Goal: Task Accomplishment & Management: Manage account settings

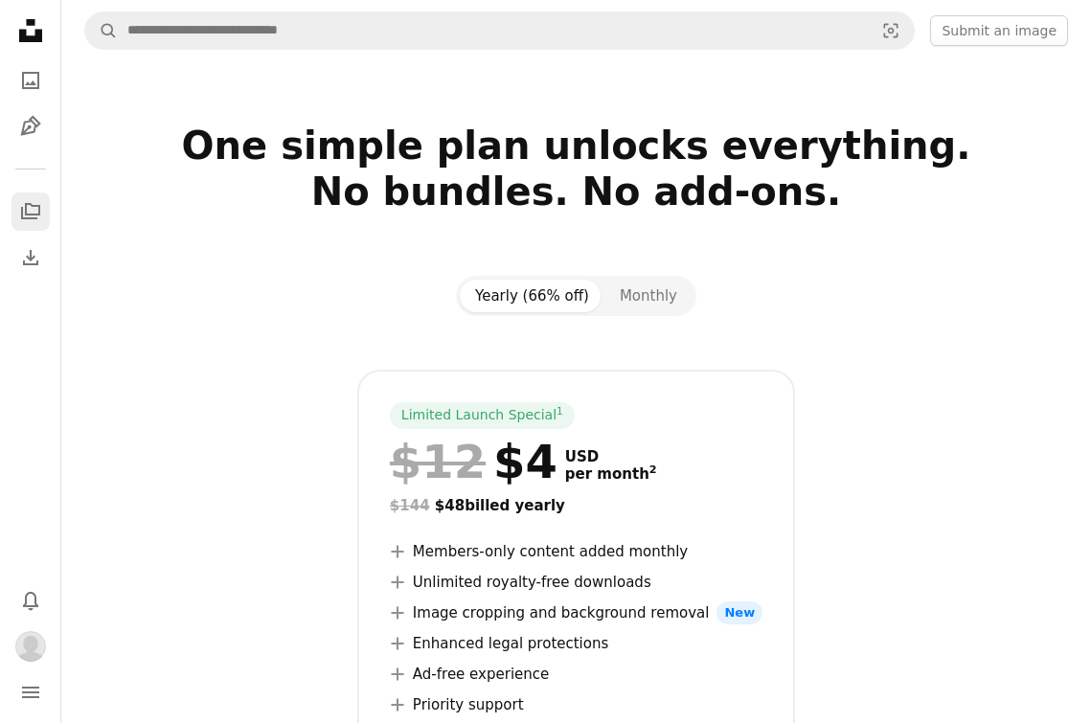
click at [32, 207] on icon "Collections" at bounding box center [30, 211] width 19 height 16
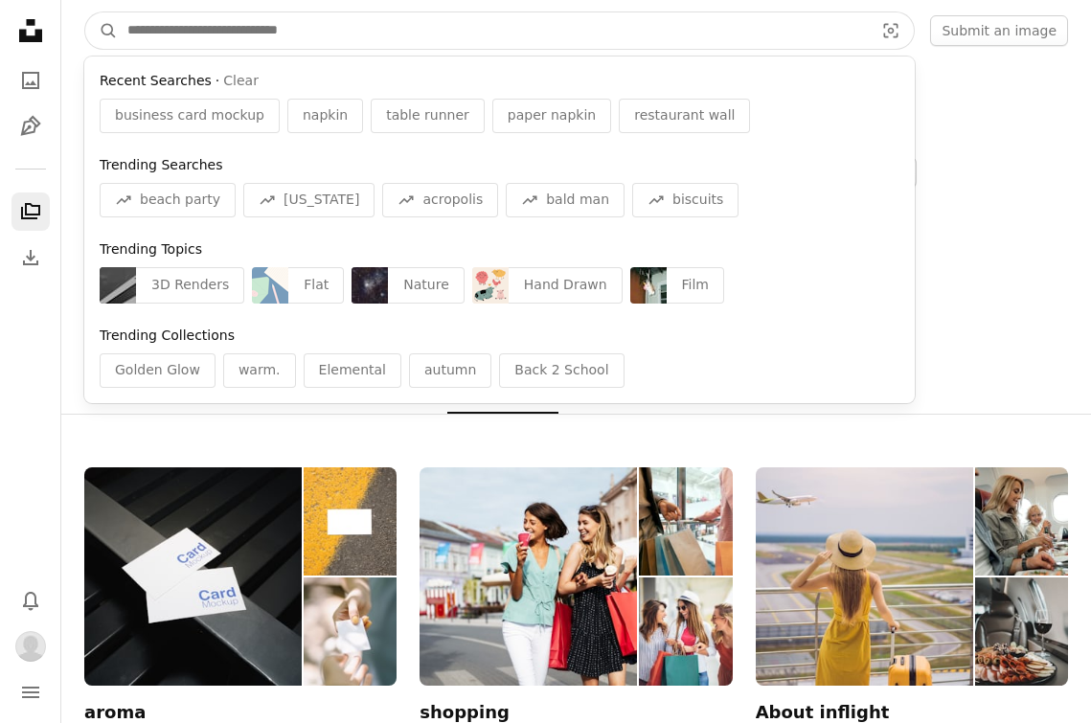
click at [151, 22] on input "Find visuals sitewide" at bounding box center [493, 30] width 750 height 36
type input "*"
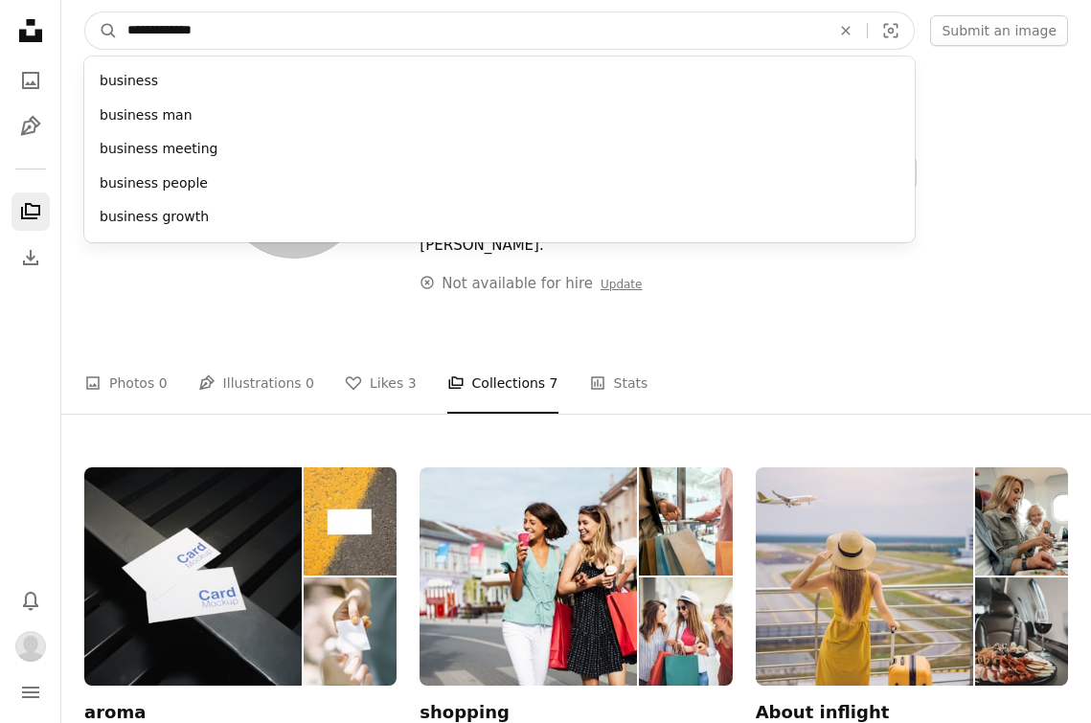
type input "**********"
click at [102, 31] on button "A magnifying glass" at bounding box center [101, 30] width 33 height 36
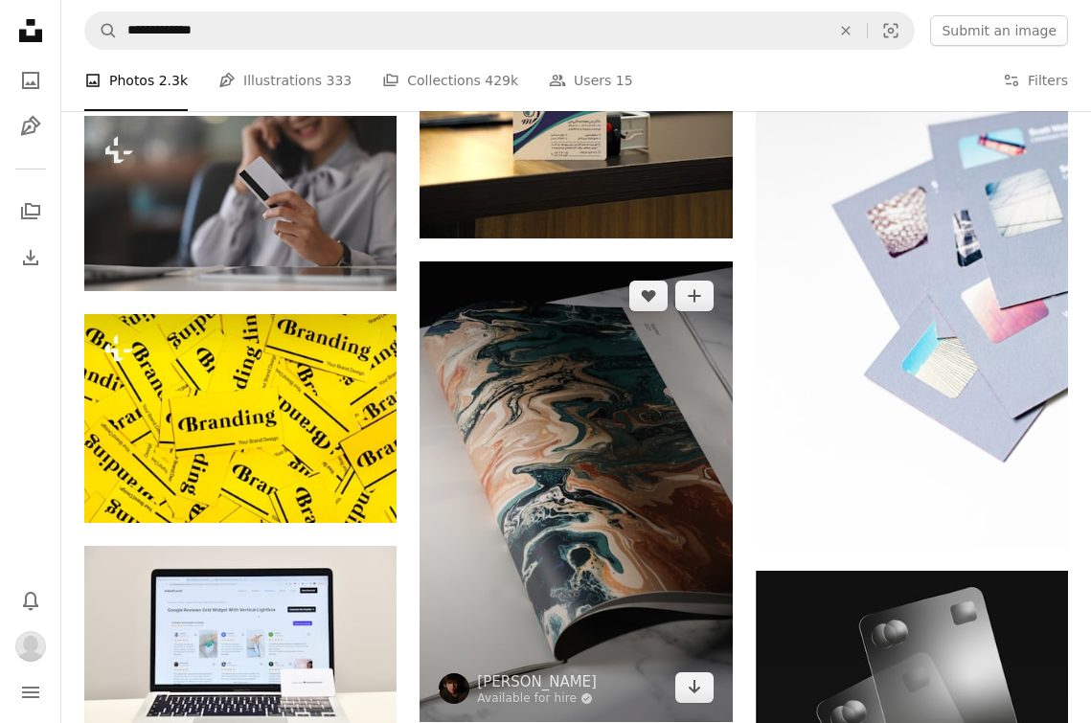
scroll to position [23028, 0]
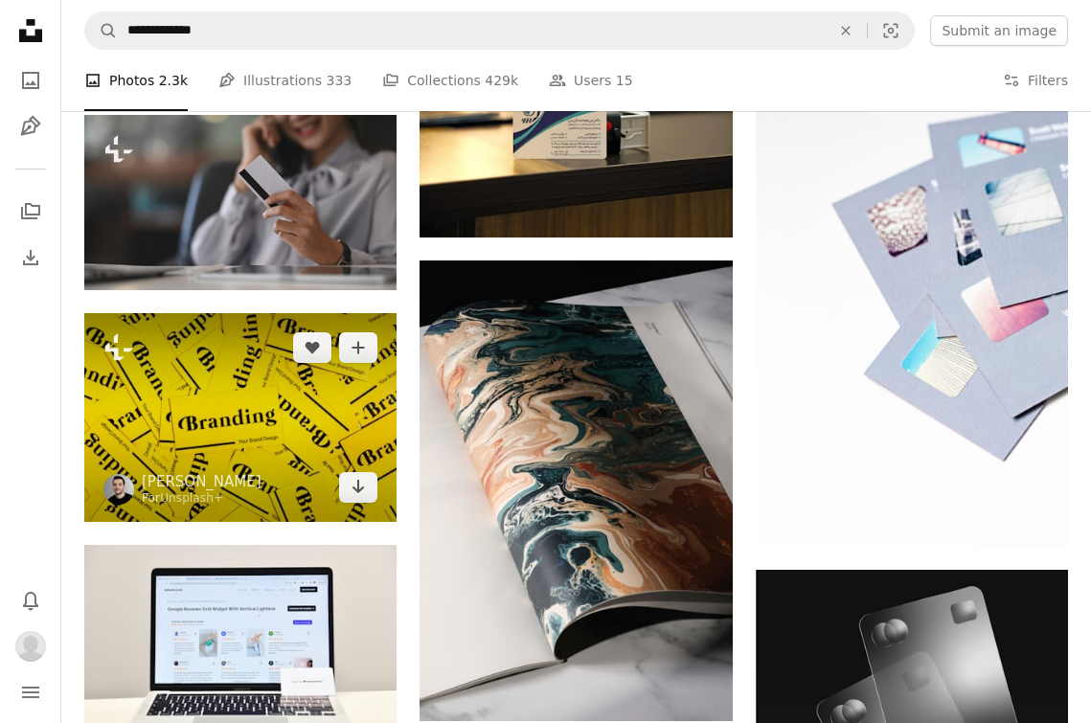
click at [344, 425] on img at bounding box center [240, 417] width 312 height 209
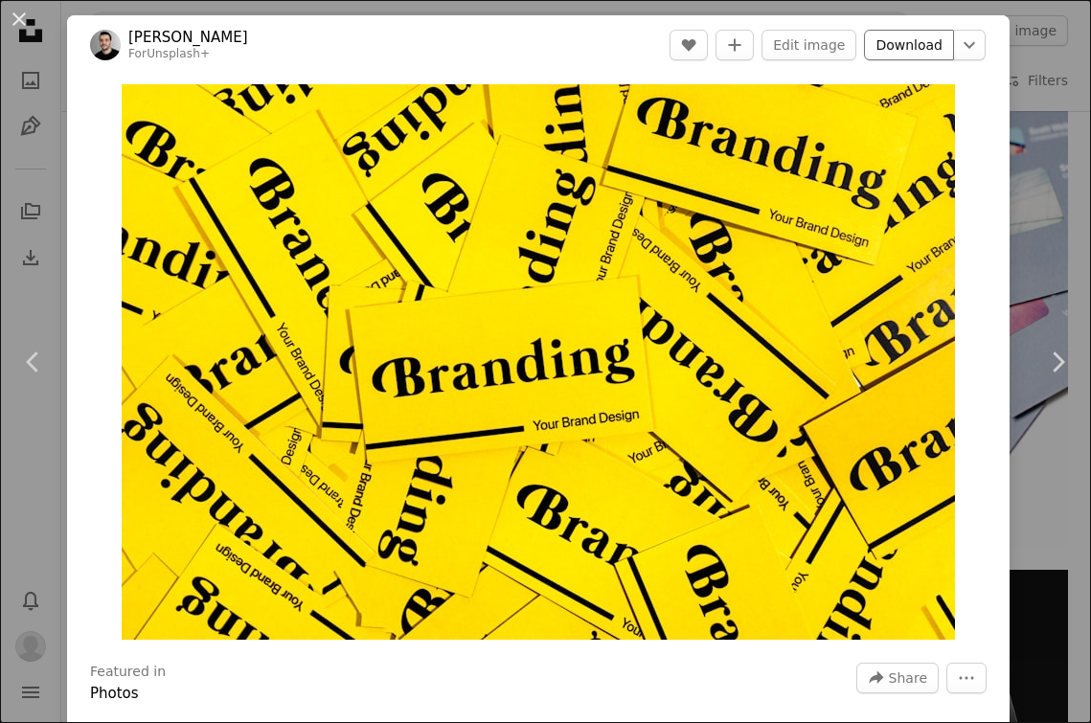
click at [904, 41] on link "Download" at bounding box center [909, 45] width 90 height 31
click at [743, 51] on icon "A plus sign" at bounding box center [734, 44] width 15 height 15
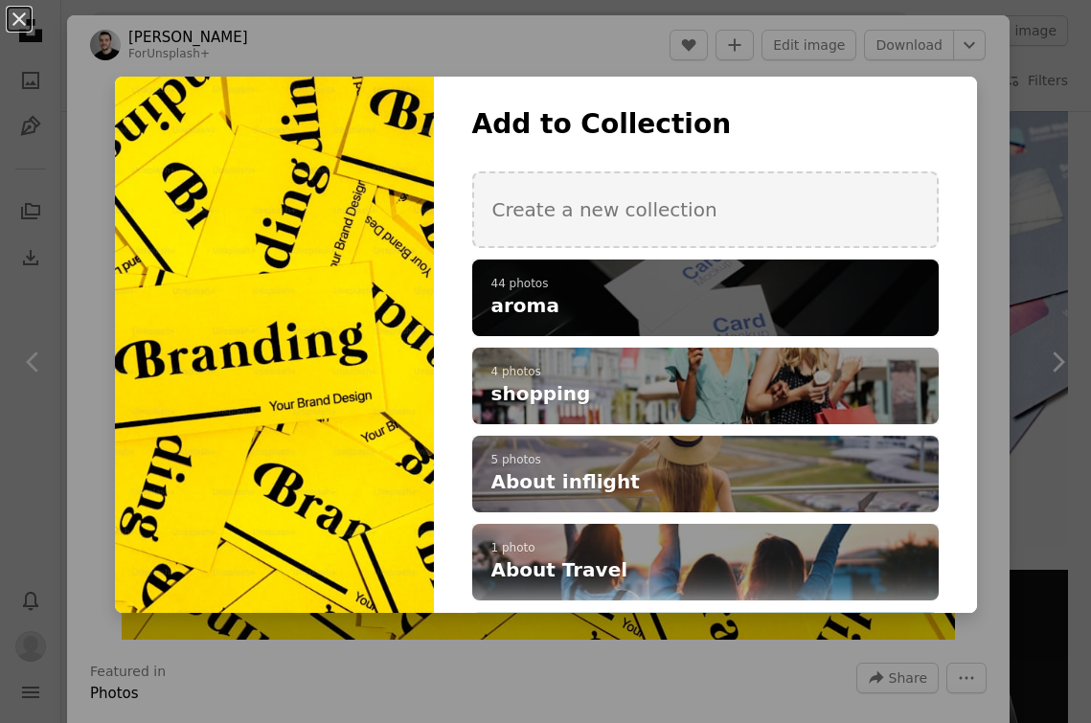
click at [722, 271] on div "A checkmark A plus sign 44 photos aroma" at bounding box center [705, 298] width 467 height 77
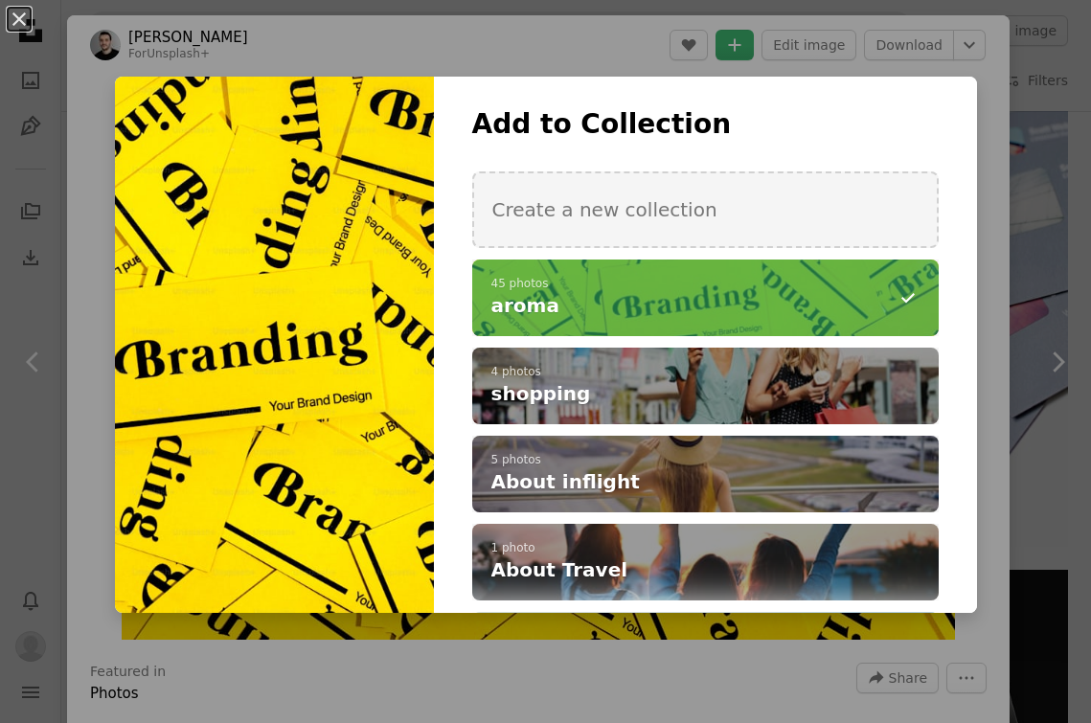
click at [78, 195] on div "An X shape Add to Collection Create a new collection A checkmark A minus sign 4…" at bounding box center [545, 361] width 1091 height 723
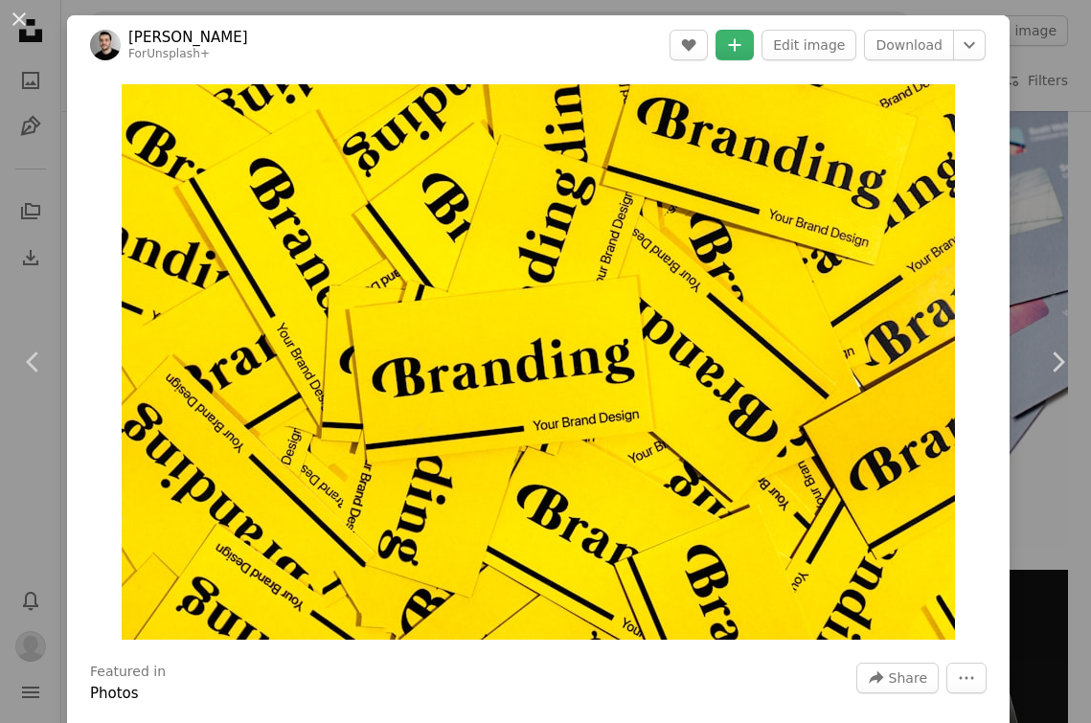
click at [1047, 122] on div "An X shape Chevron left Chevron right [PERSON_NAME] For Unsplash+ A heart A plu…" at bounding box center [545, 361] width 1091 height 723
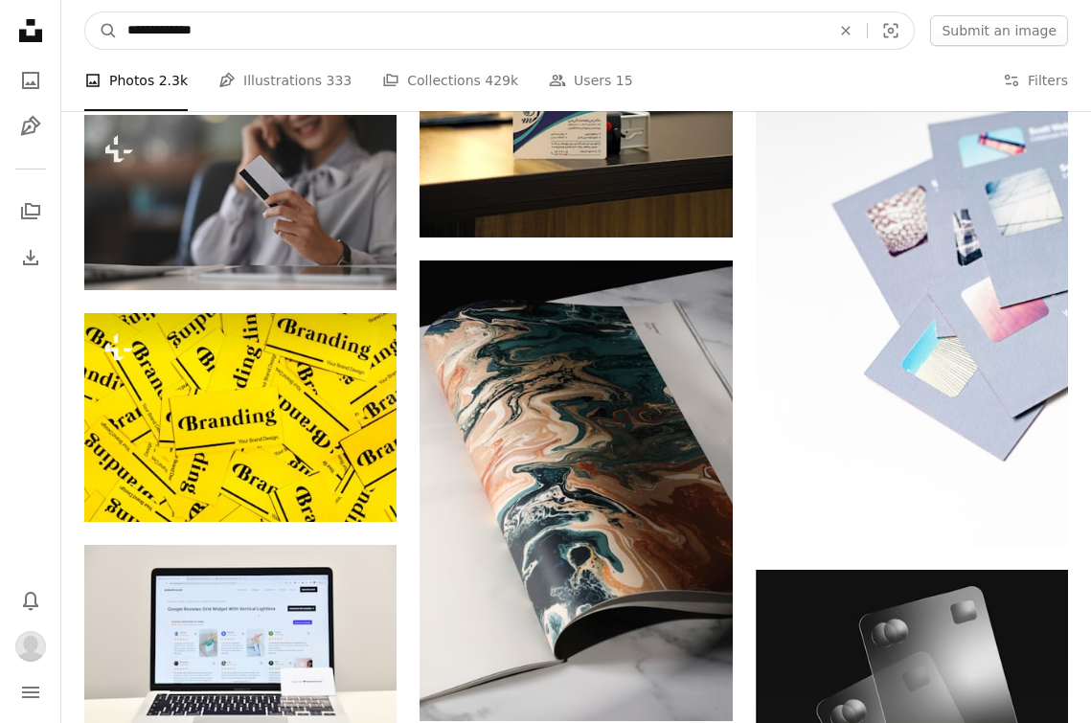
click at [366, 12] on input "**********" at bounding box center [471, 30] width 707 height 36
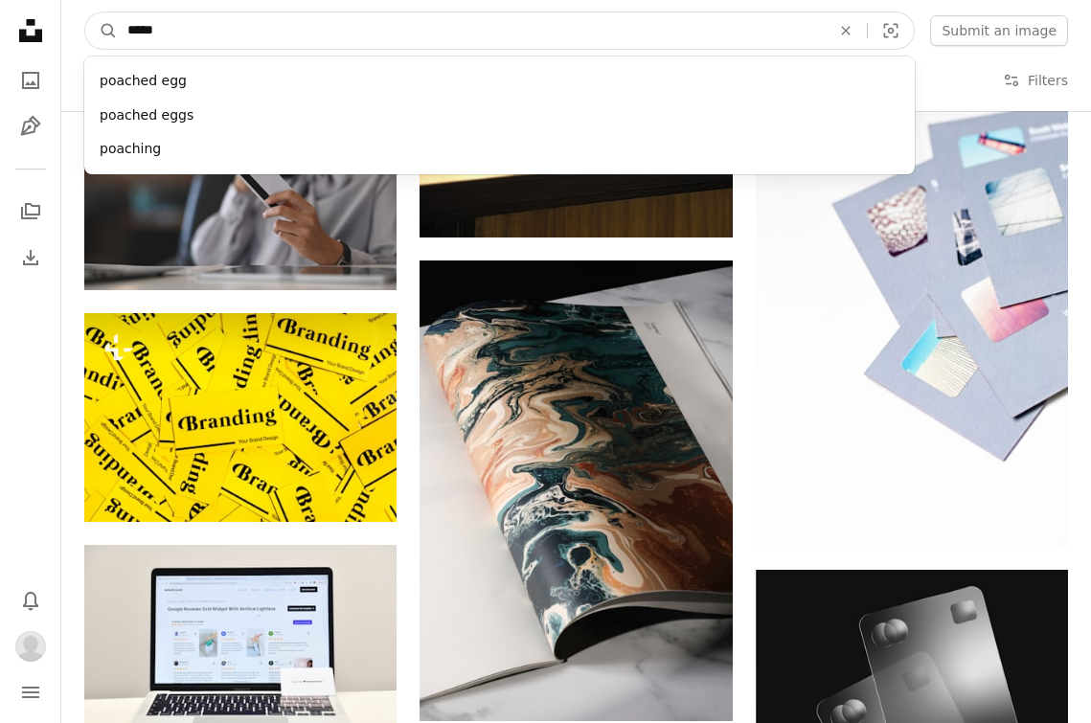
type input "******"
click at [102, 31] on button "A magnifying glass" at bounding box center [101, 30] width 33 height 36
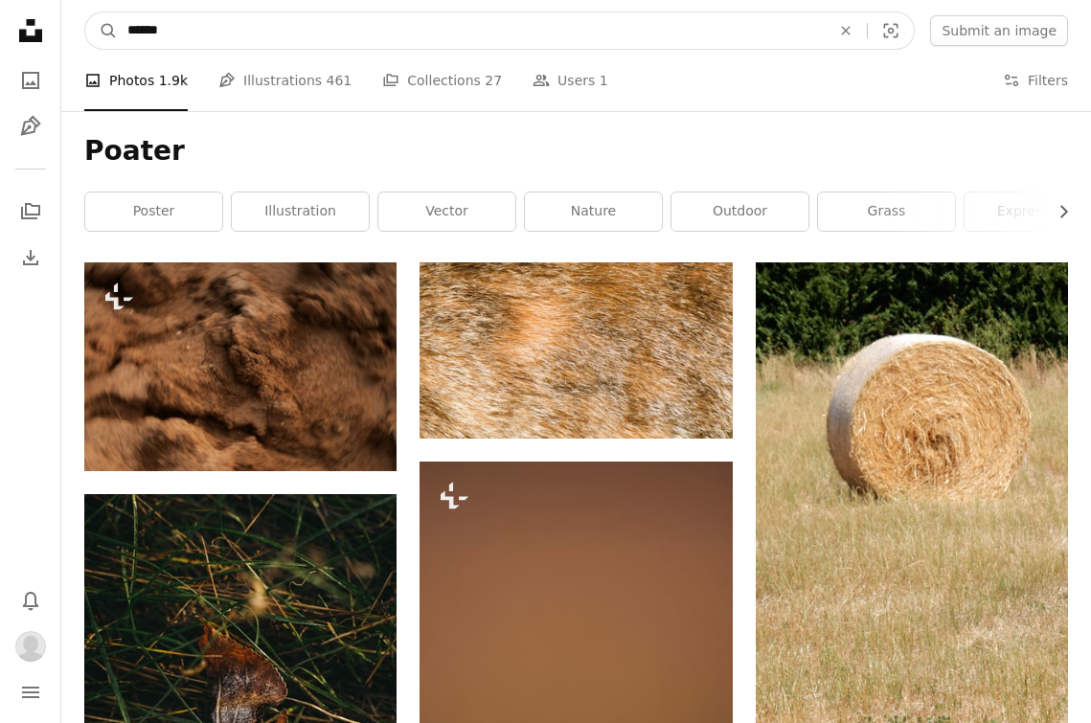
click at [149, 32] on input "******" at bounding box center [471, 30] width 707 height 36
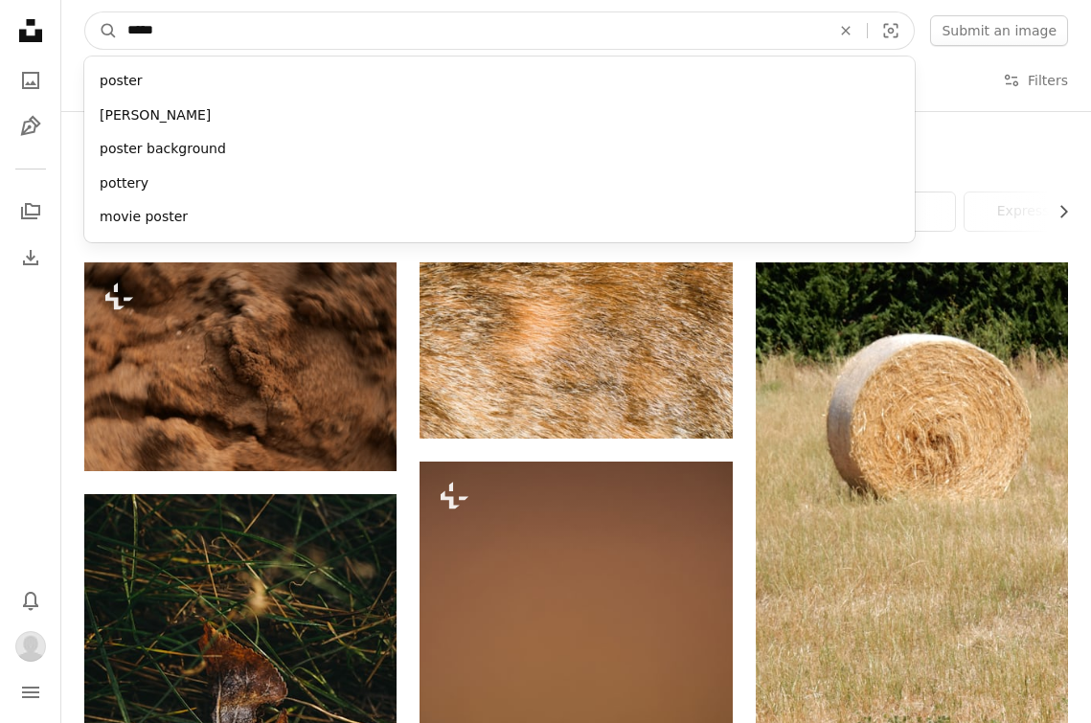
type input "******"
click at [102, 31] on button "A magnifying glass" at bounding box center [101, 30] width 33 height 36
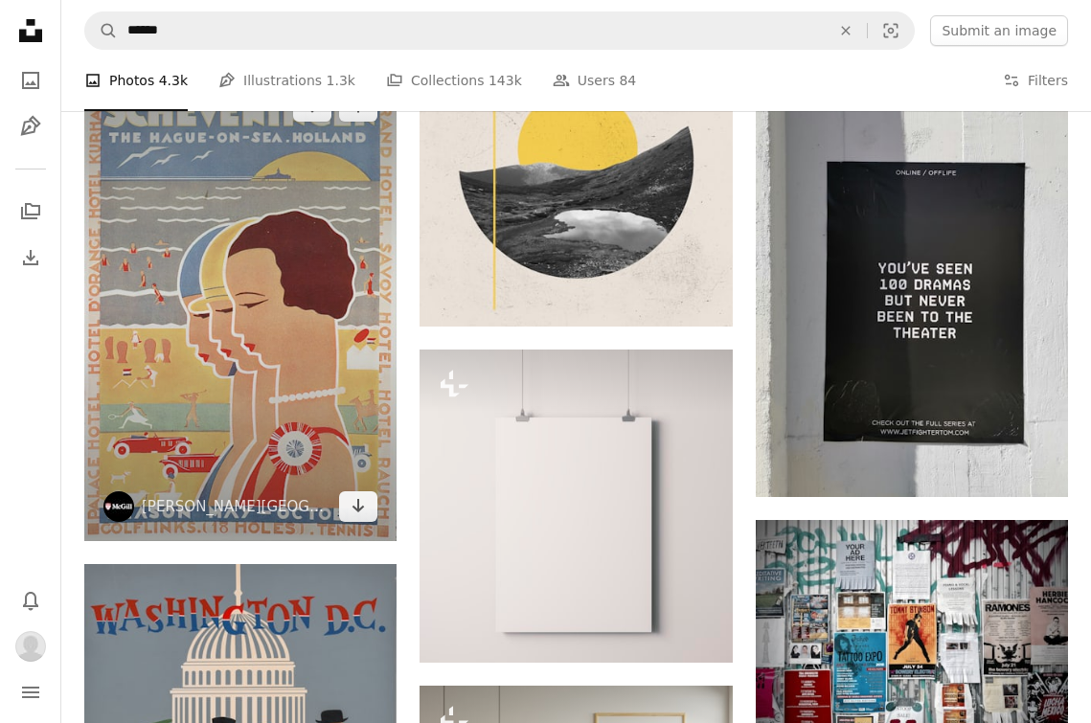
scroll to position [498, 0]
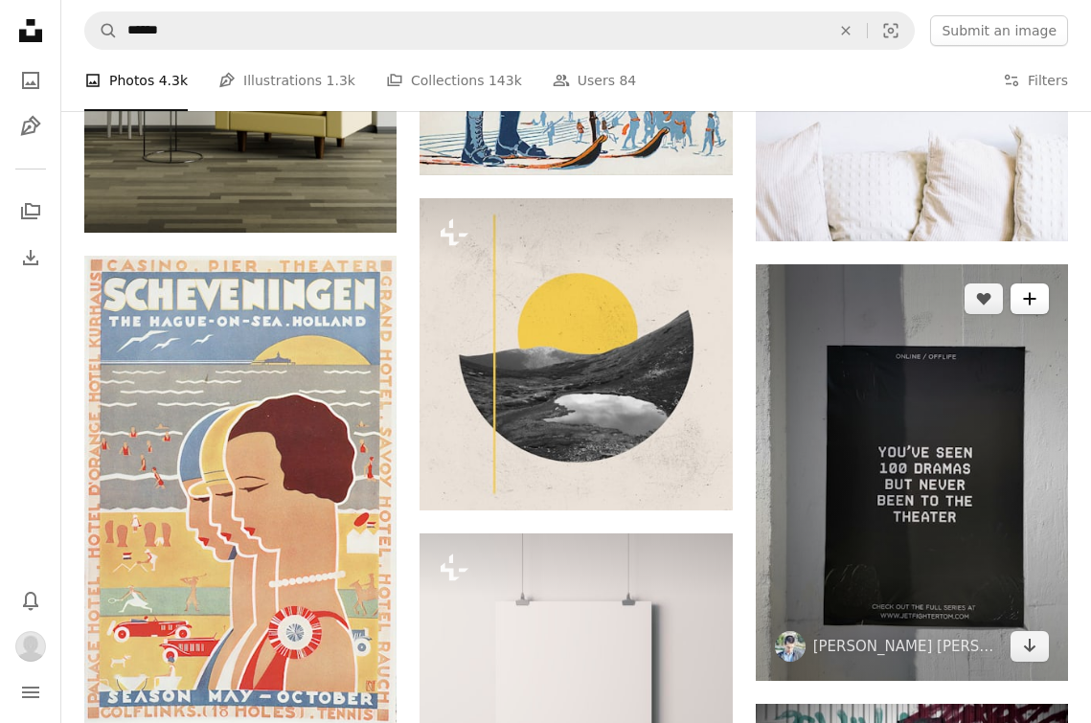
click at [1022, 304] on icon "A plus sign" at bounding box center [1029, 298] width 15 height 15
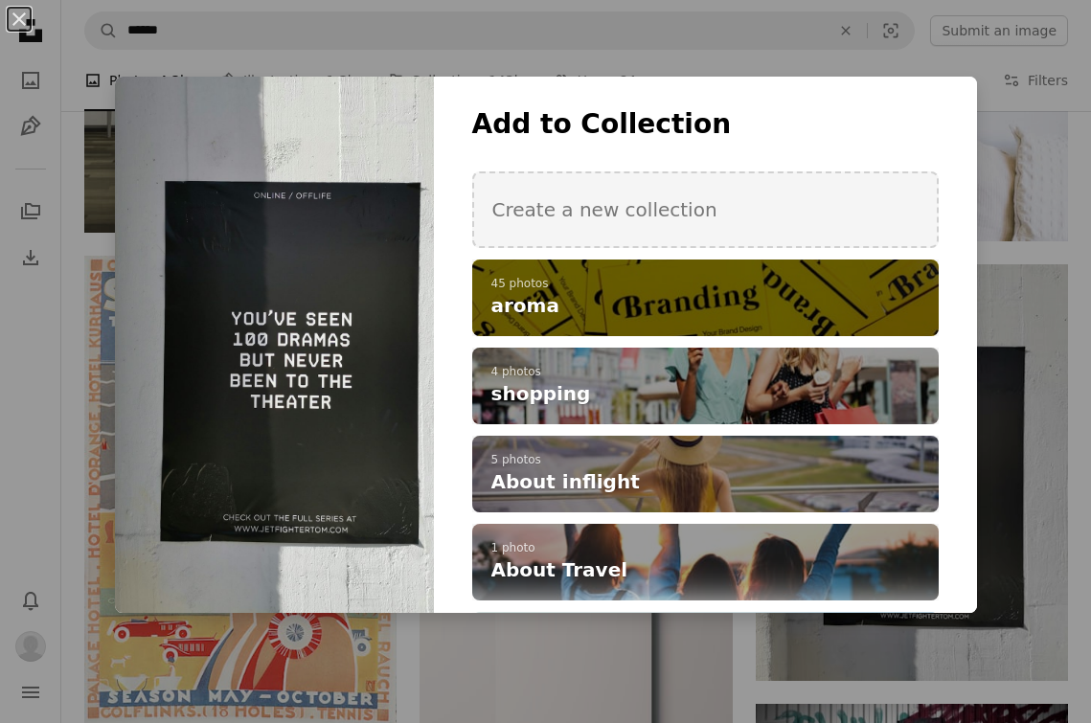
click at [817, 286] on p "45 photos" at bounding box center [706, 284] width 428 height 15
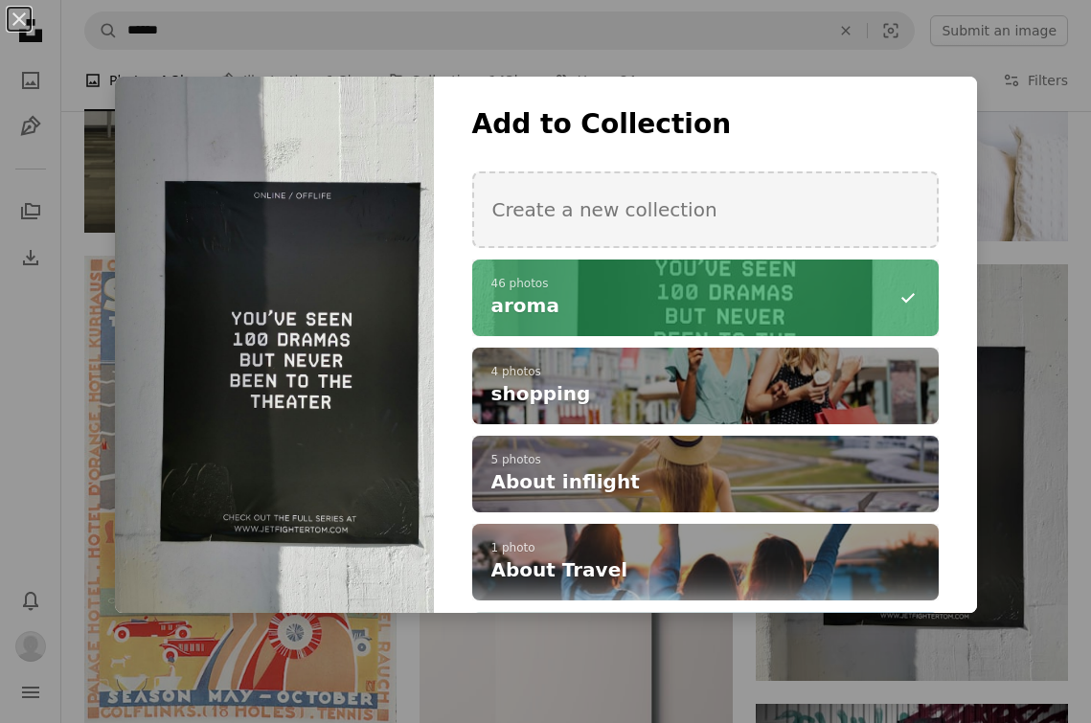
click at [1009, 181] on div "An X shape Add to Collection Create a new collection A checkmark A minus sign 4…" at bounding box center [545, 361] width 1091 height 723
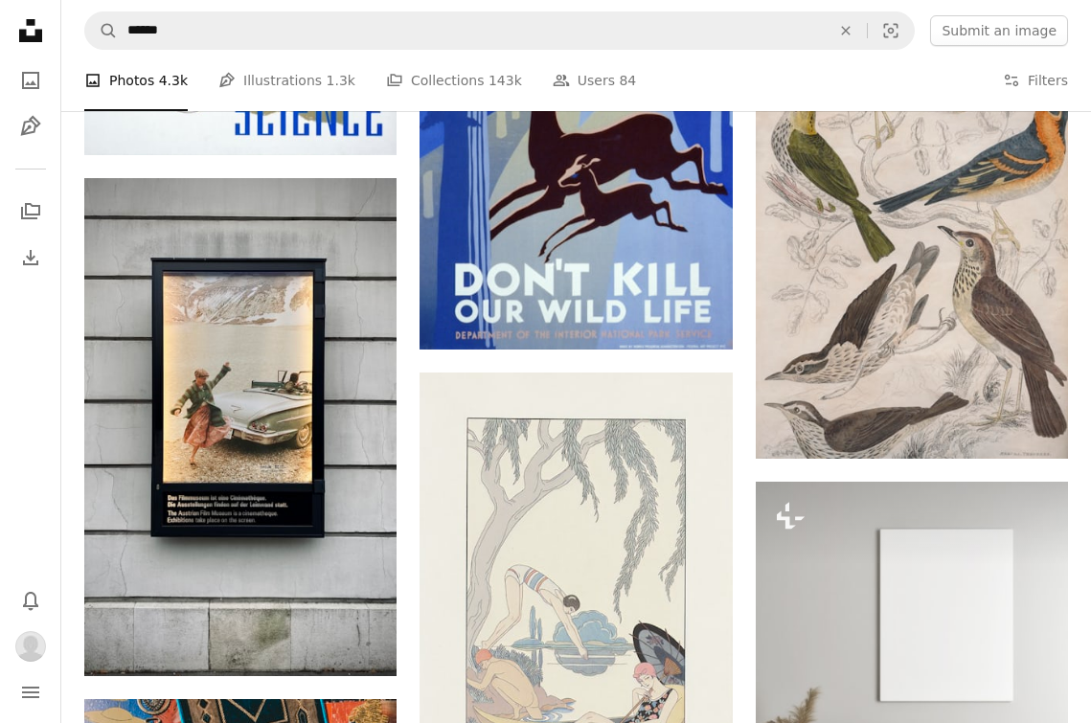
scroll to position [4889, 0]
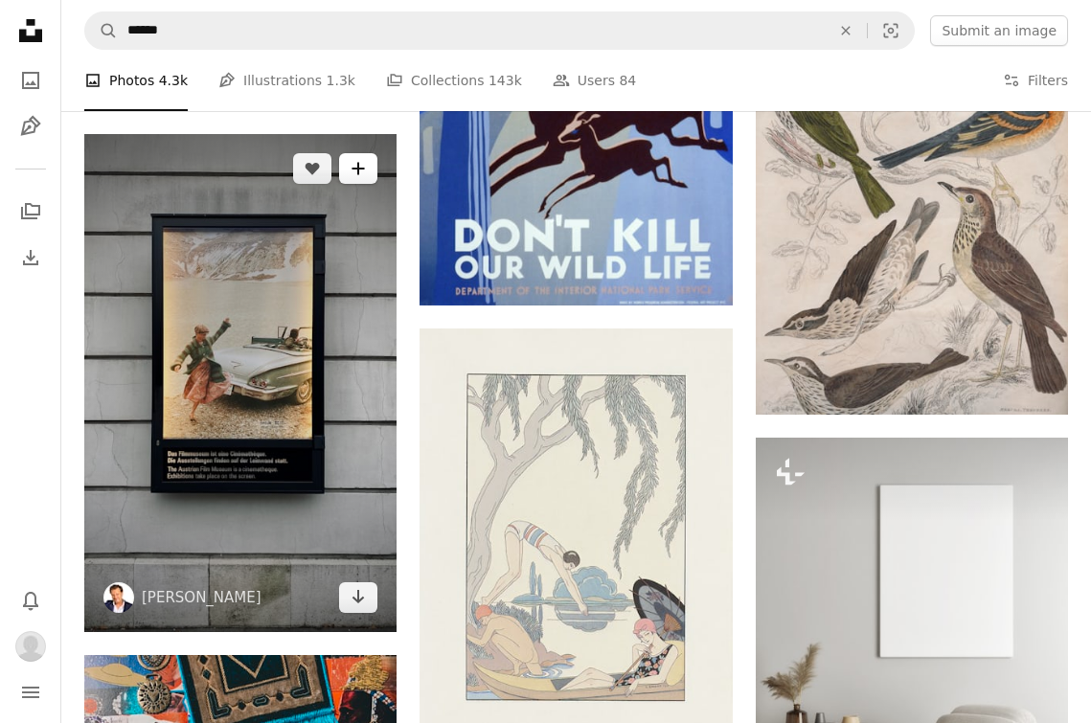
click at [364, 181] on button "A plus sign" at bounding box center [358, 168] width 38 height 31
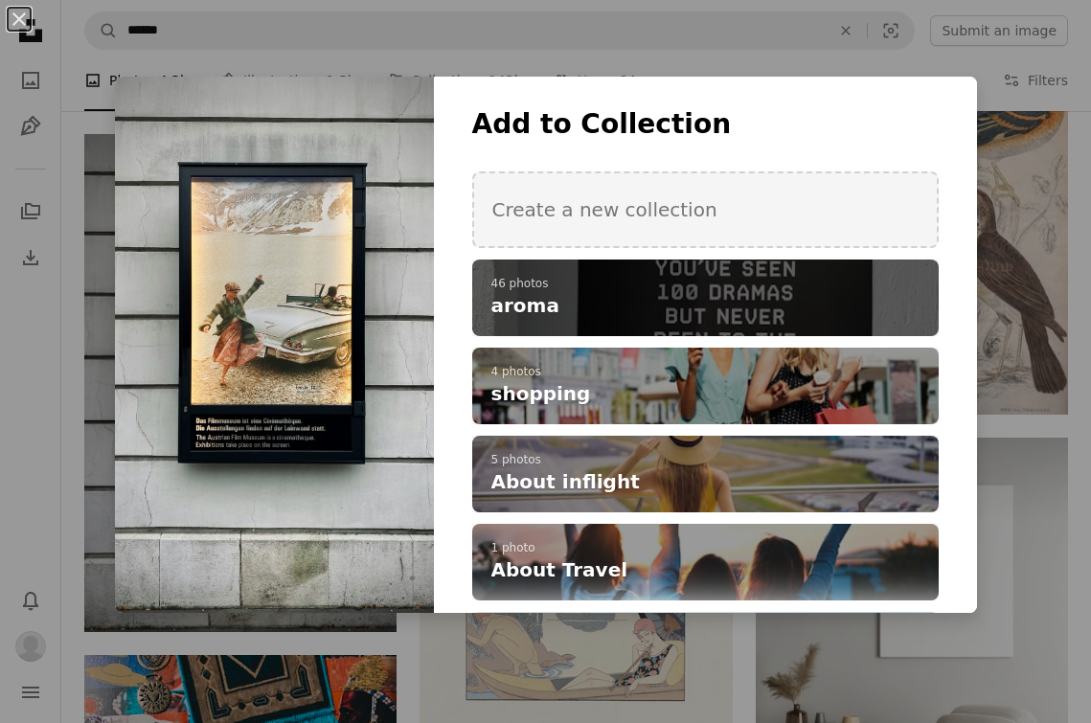
click at [652, 289] on p "46 photos" at bounding box center [706, 284] width 428 height 15
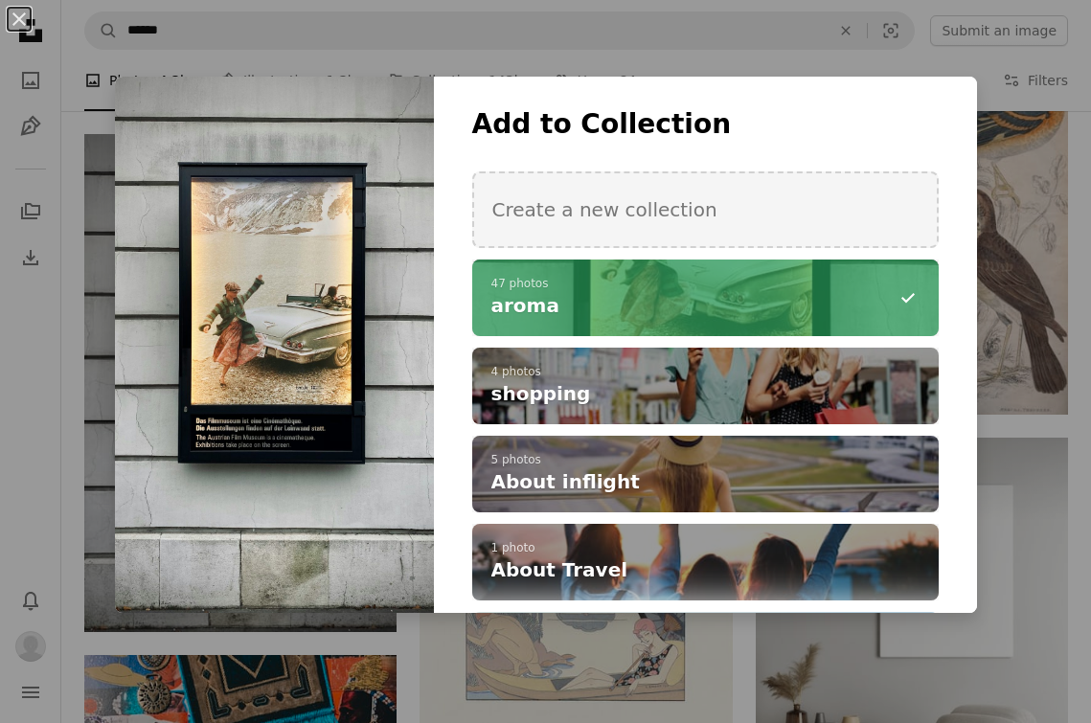
click at [1016, 247] on div "An X shape Add to Collection Create a new collection A checkmark A minus sign 4…" at bounding box center [545, 361] width 1091 height 723
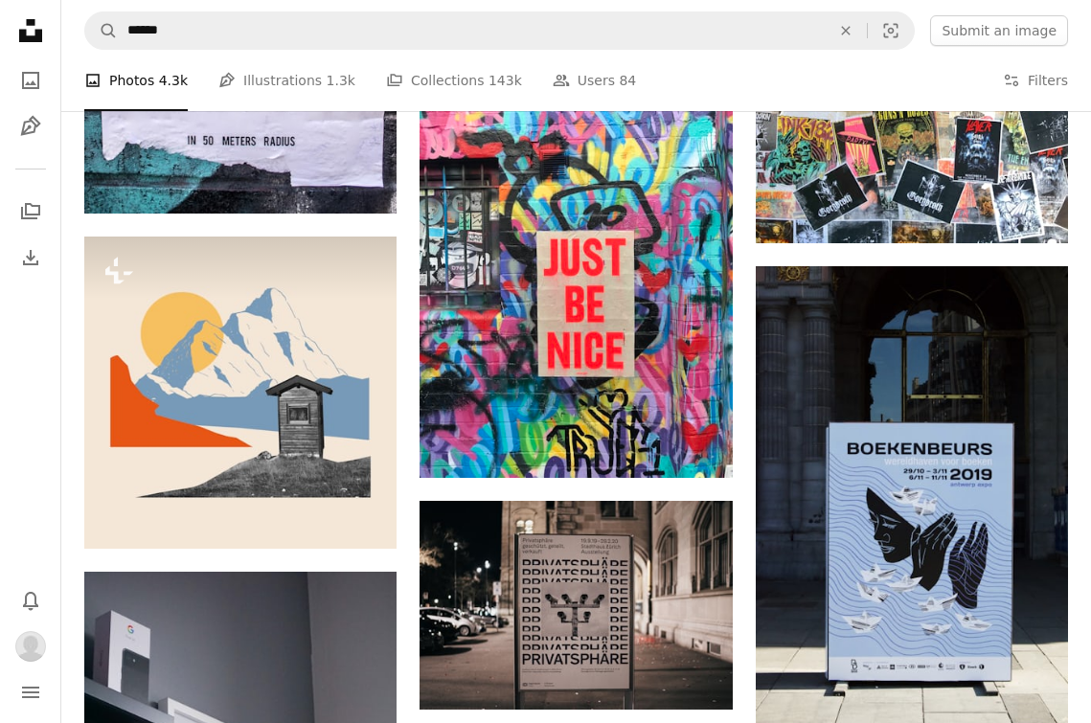
scroll to position [6452, 0]
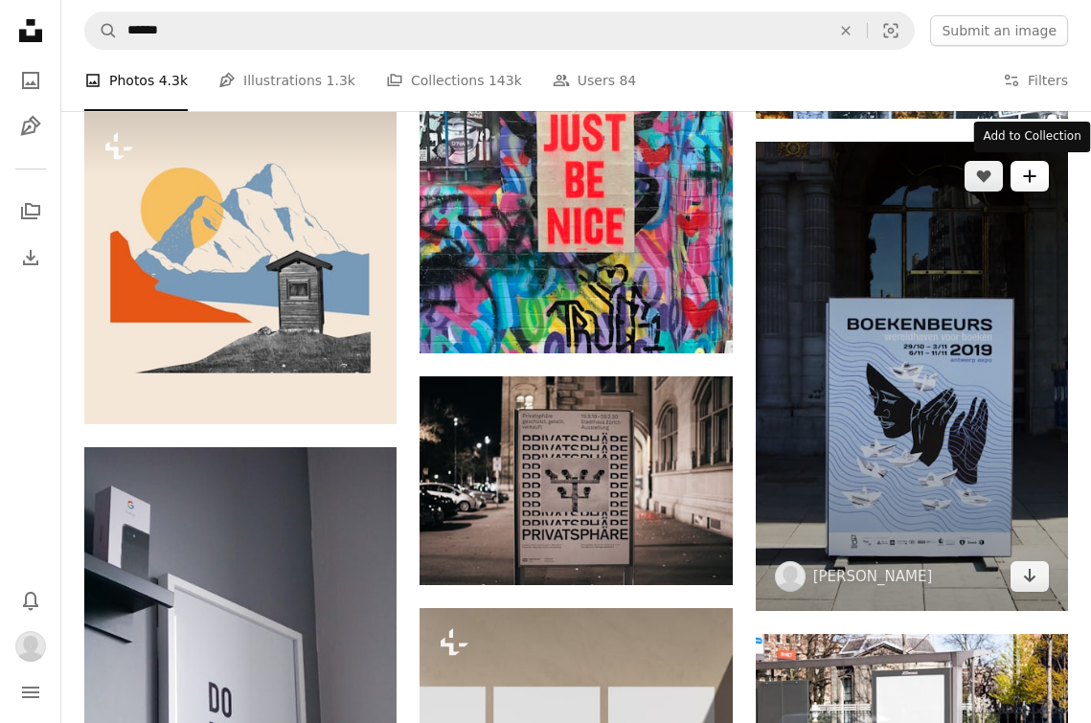
click at [1028, 175] on icon "A plus sign" at bounding box center [1029, 176] width 15 height 15
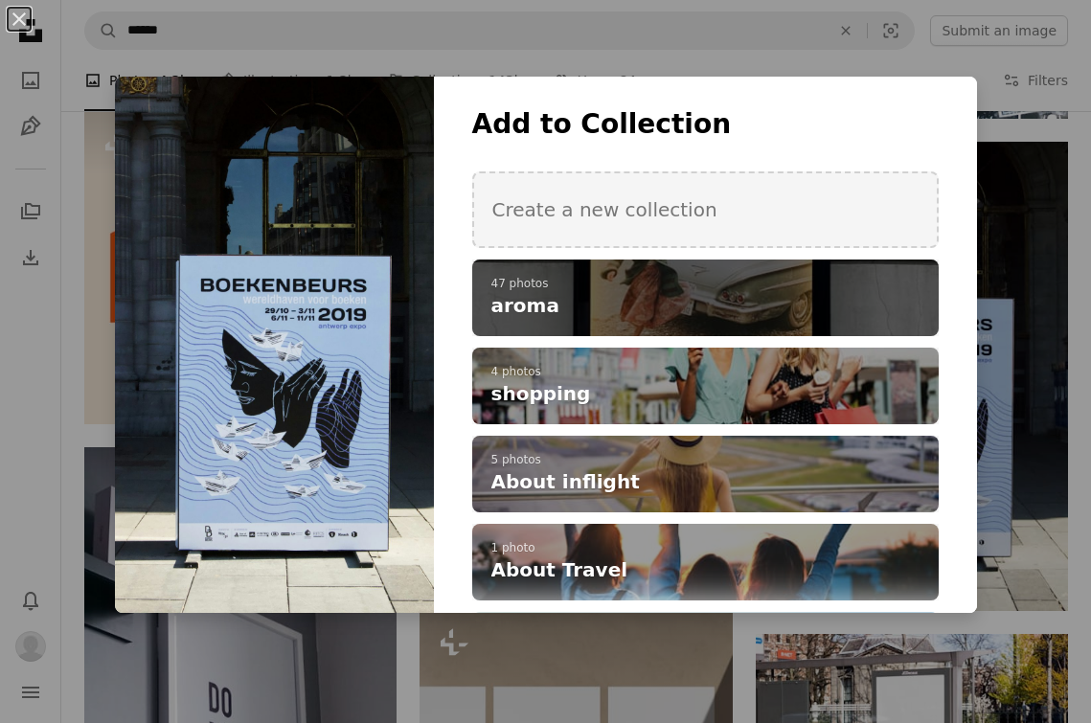
click at [804, 292] on h4 "aroma" at bounding box center [695, 305] width 407 height 27
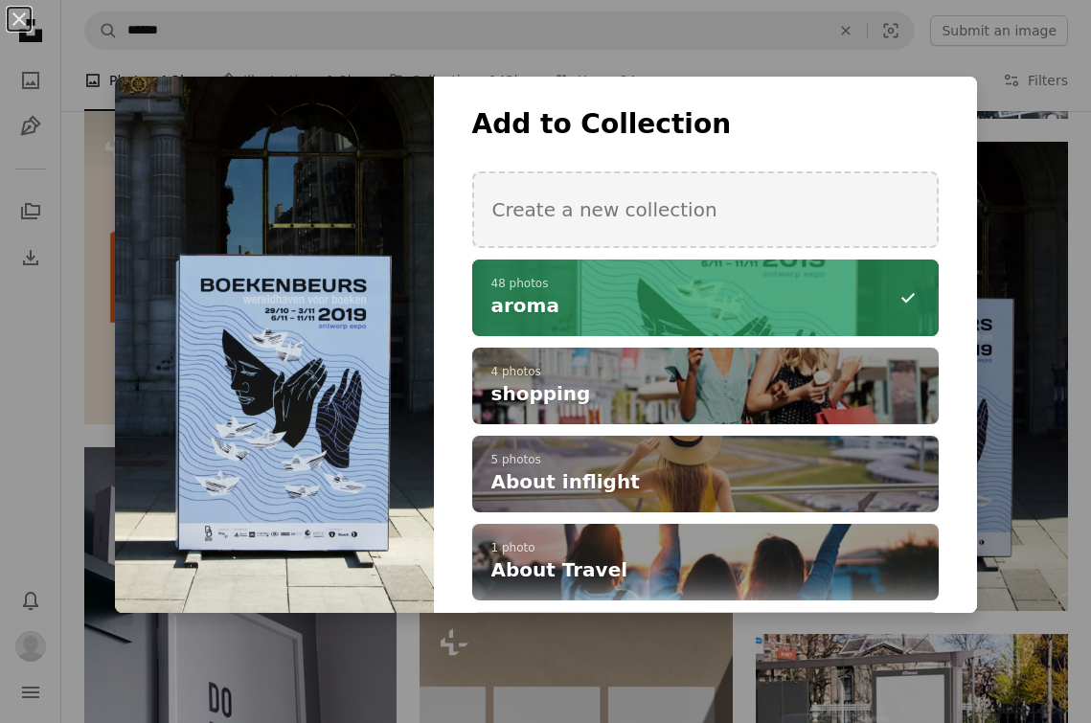
click at [1003, 255] on div "An X shape Add to Collection Create a new collection A checkmark A minus sign 4…" at bounding box center [545, 361] width 1091 height 723
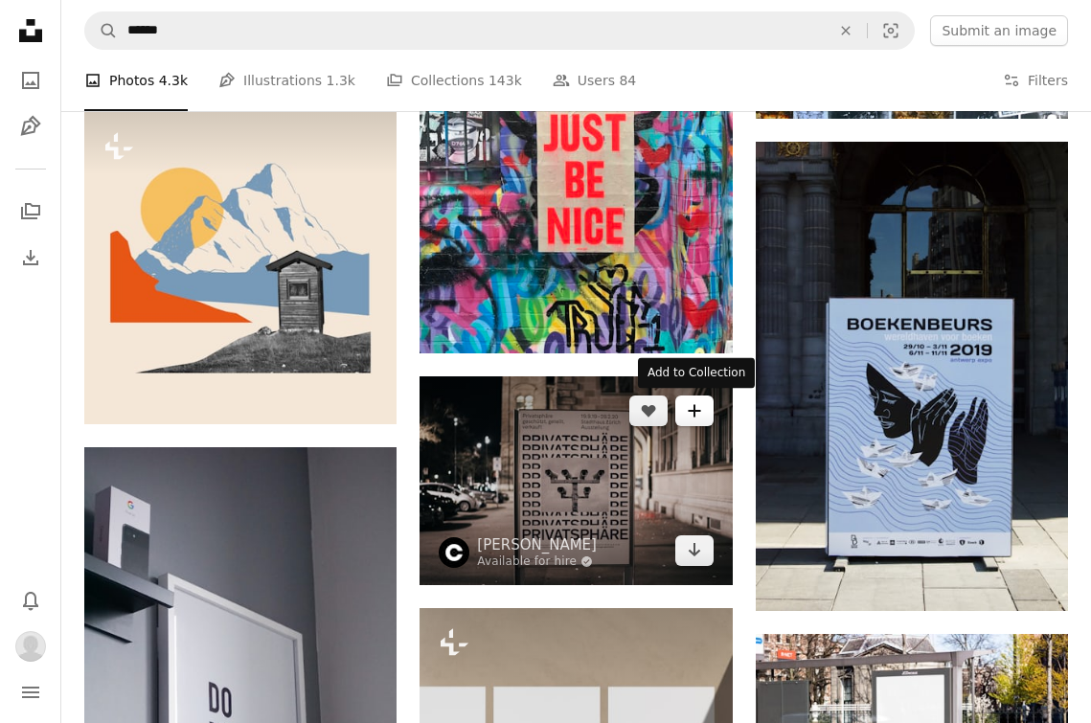
click at [703, 412] on button "A plus sign" at bounding box center [695, 411] width 38 height 31
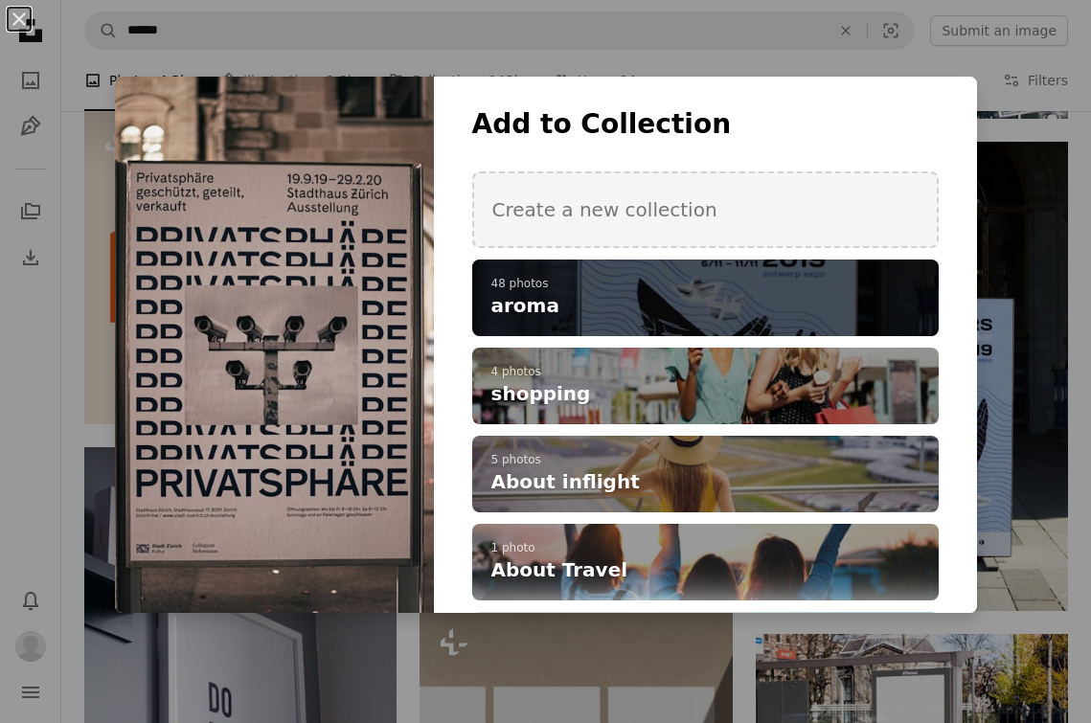
click at [796, 301] on h4 "aroma" at bounding box center [695, 305] width 407 height 27
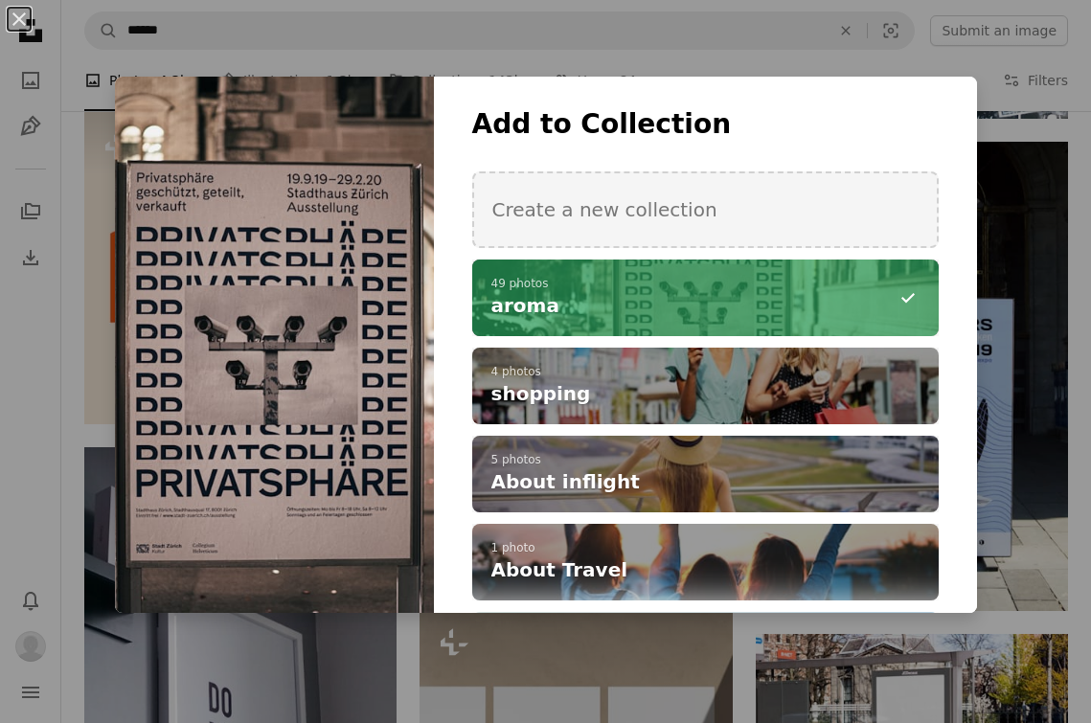
click at [1015, 297] on div "An X shape Add to Collection Create a new collection A checkmark A minus sign 4…" at bounding box center [545, 361] width 1091 height 723
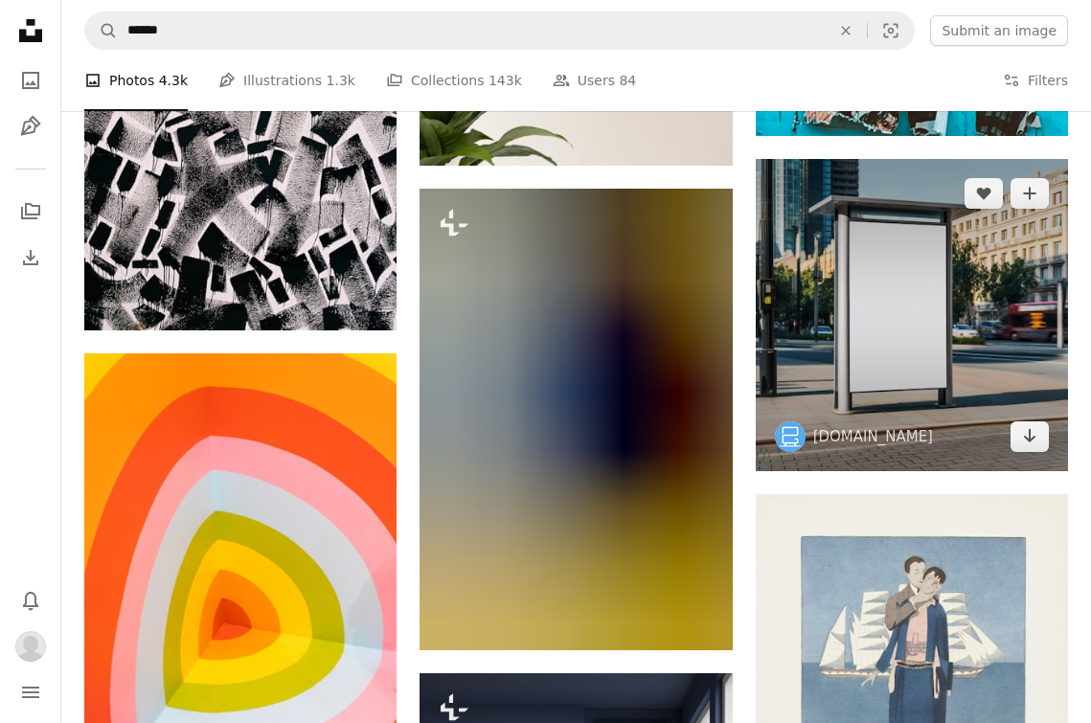
scroll to position [15962, 0]
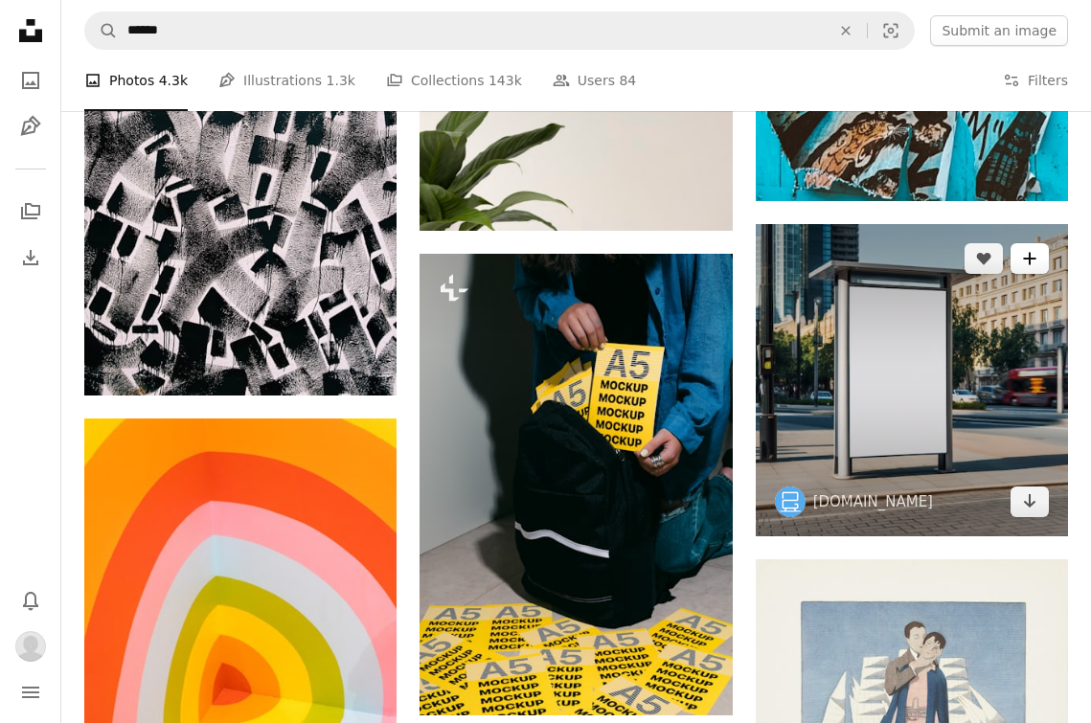
click at [1037, 261] on icon "A plus sign" at bounding box center [1029, 258] width 15 height 15
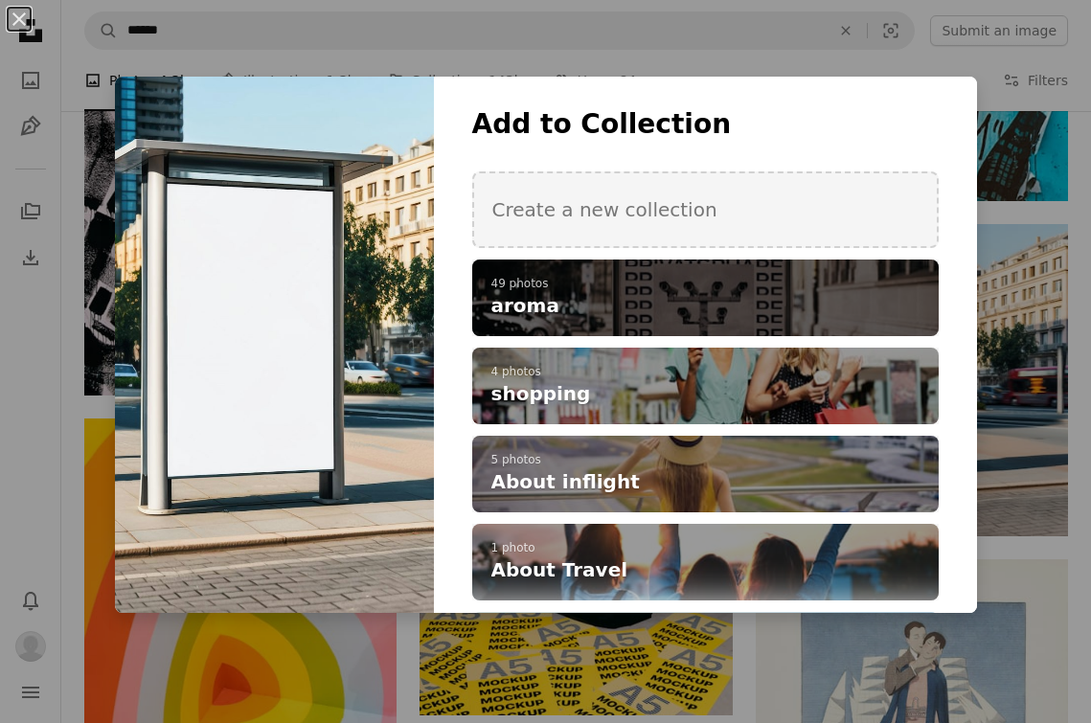
click at [878, 292] on h4 "aroma" at bounding box center [695, 305] width 407 height 27
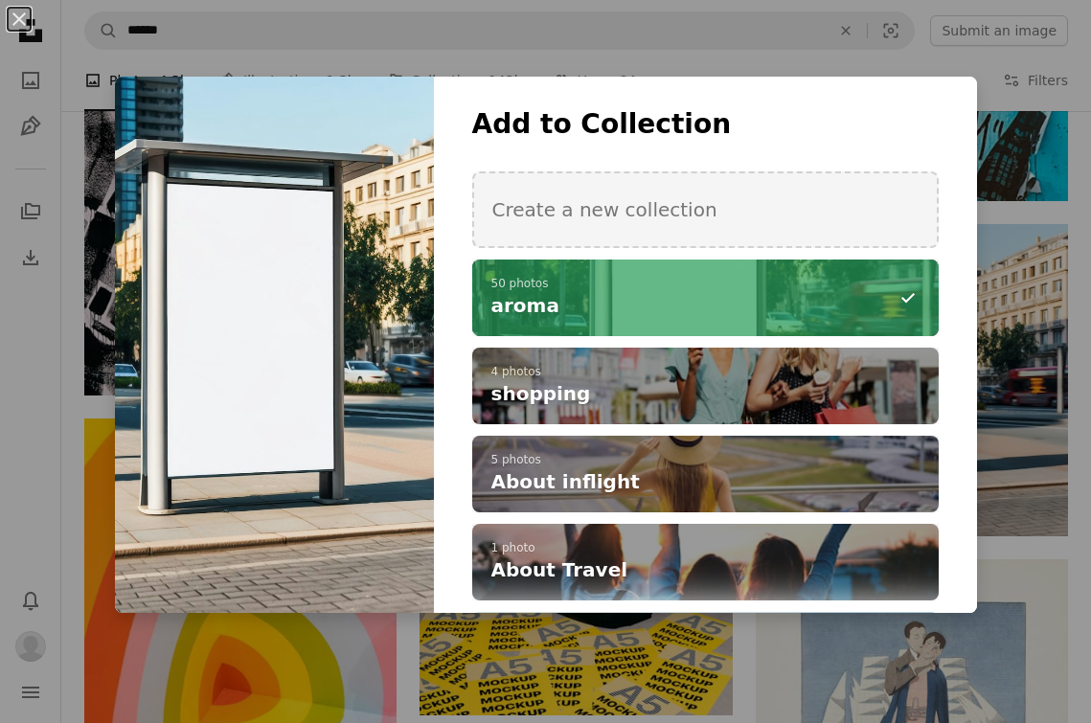
click at [1015, 264] on div "An X shape Add to Collection Create a new collection A checkmark A minus sign 5…" at bounding box center [545, 361] width 1091 height 723
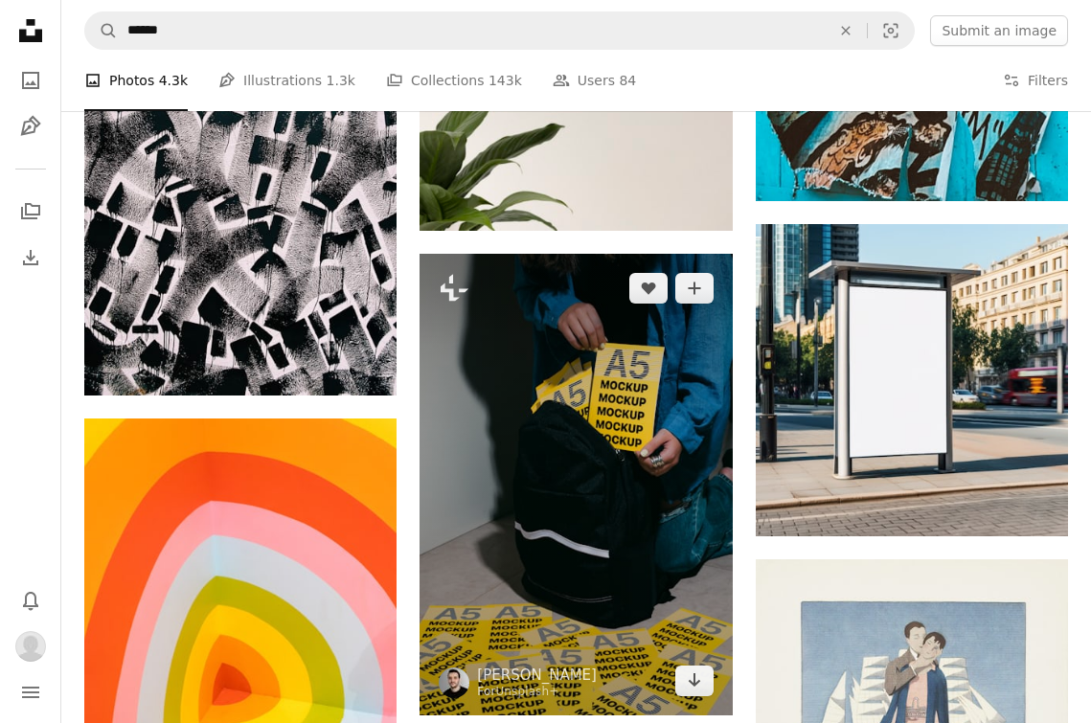
click at [698, 440] on img at bounding box center [576, 484] width 312 height 461
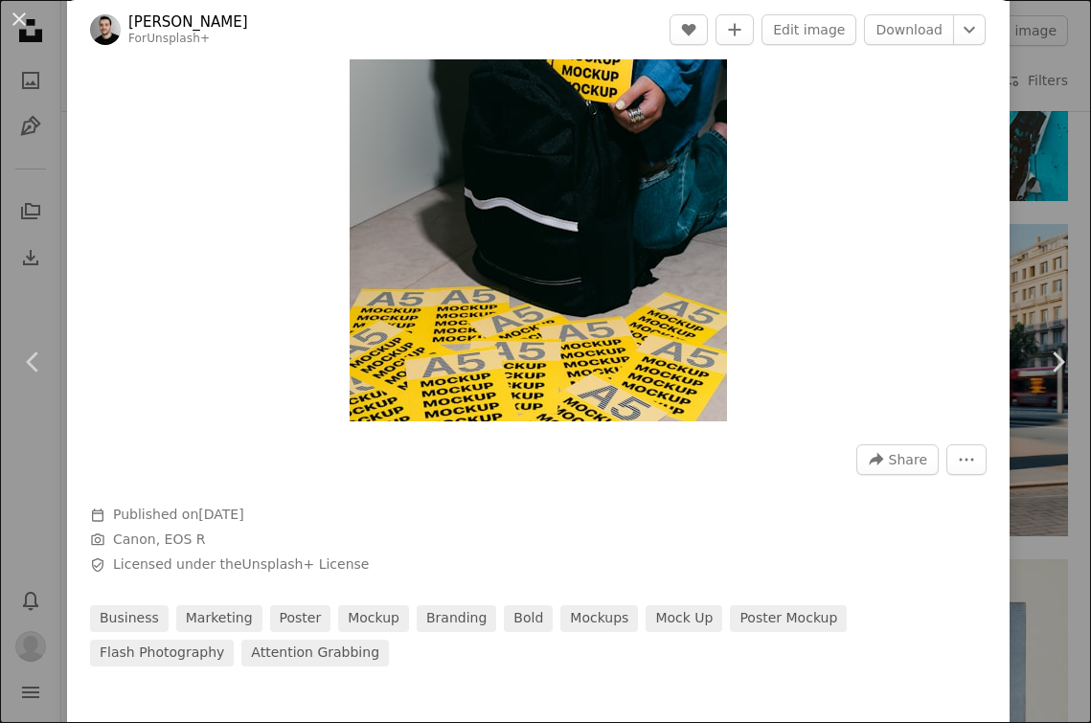
scroll to position [127, 0]
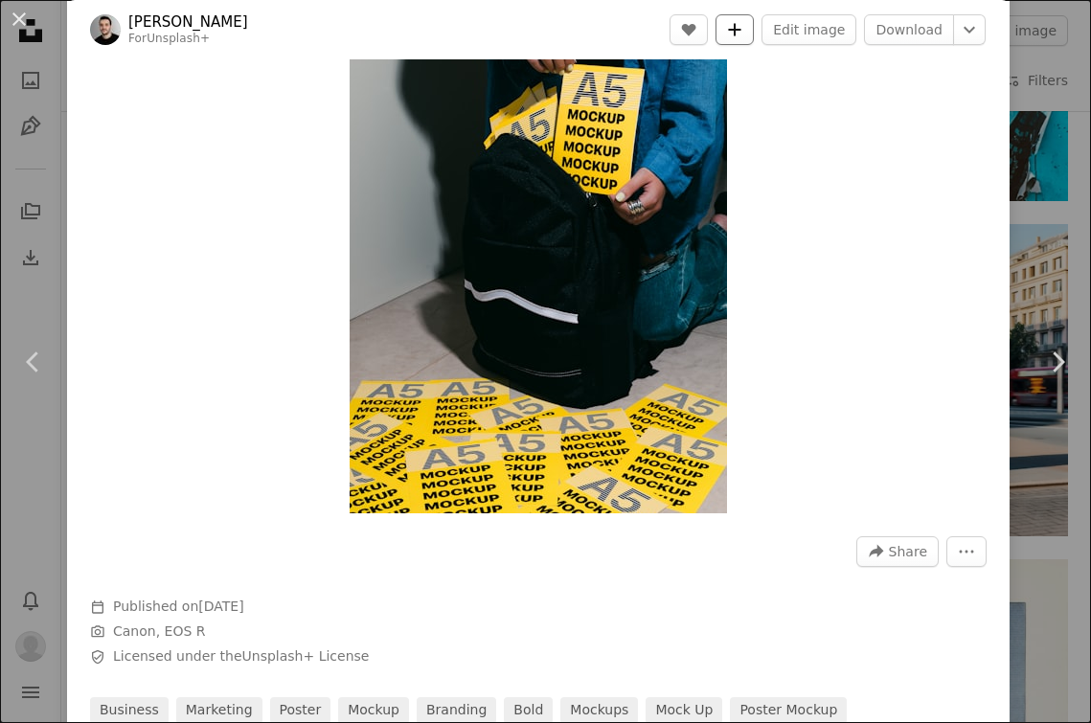
click at [743, 24] on icon "A plus sign" at bounding box center [734, 29] width 15 height 15
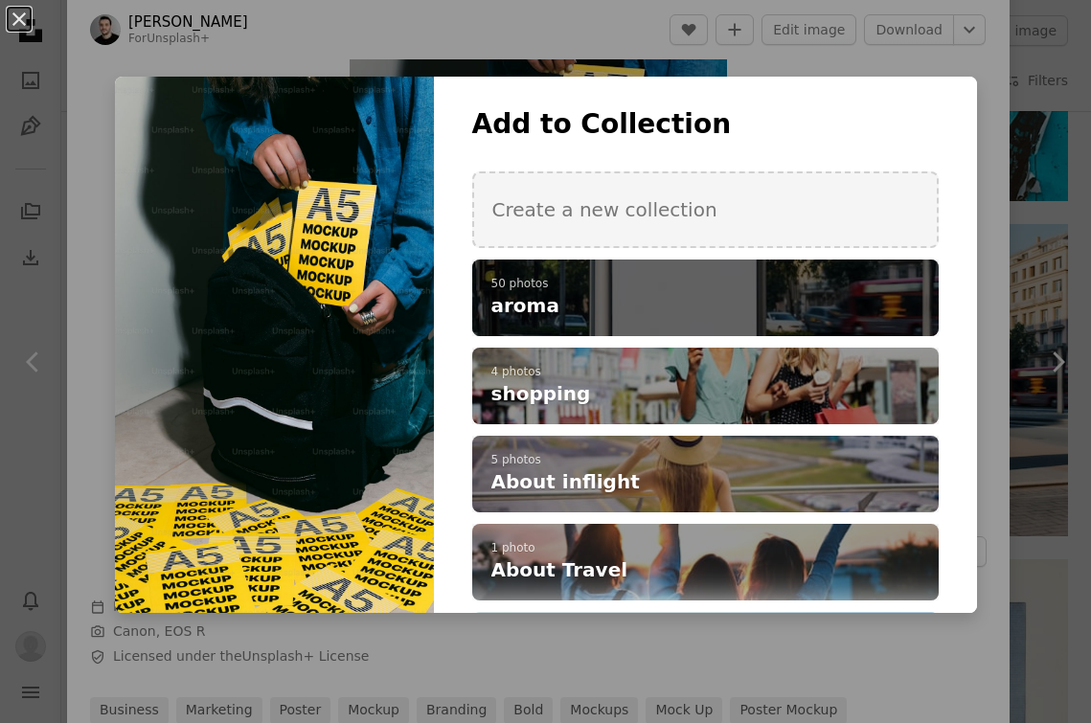
click at [710, 267] on div "A checkmark A plus sign 50 photos aroma" at bounding box center [705, 298] width 467 height 77
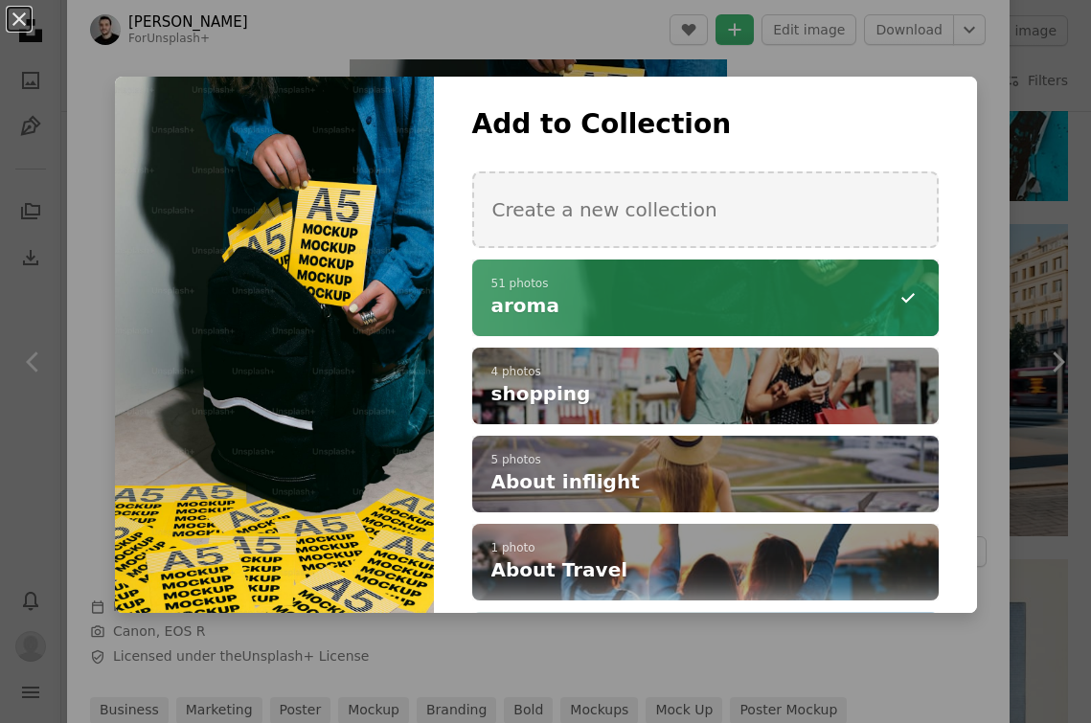
click at [988, 223] on div "An X shape Add to Collection Create a new collection A checkmark A minus sign 5…" at bounding box center [545, 361] width 1091 height 723
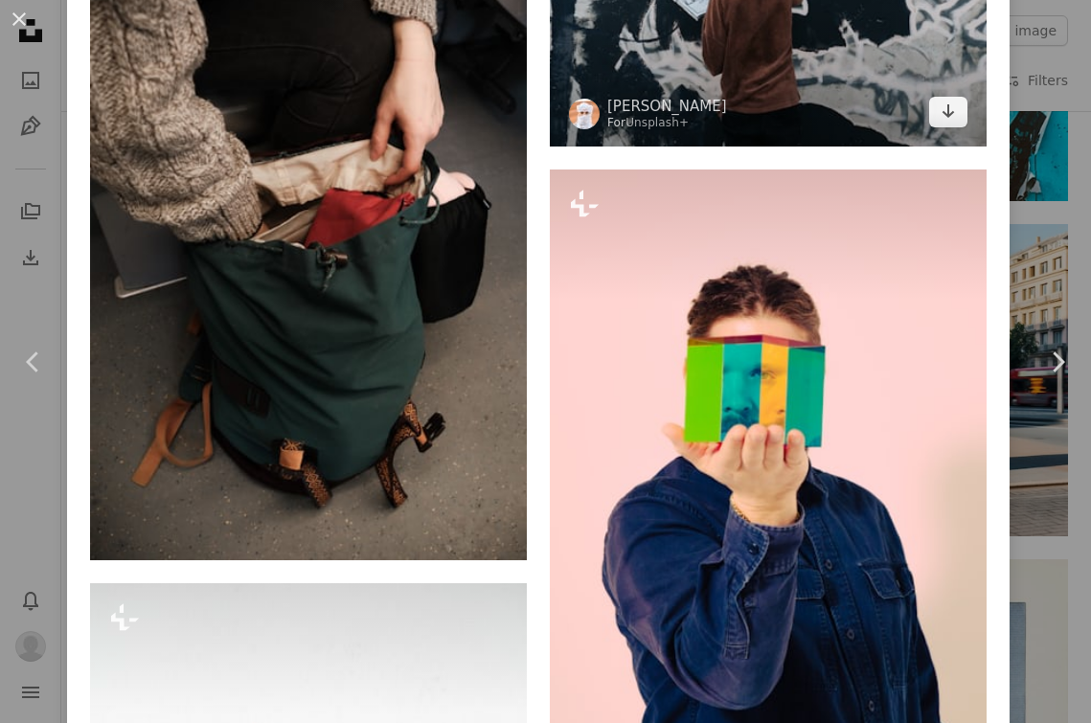
scroll to position [2892, 0]
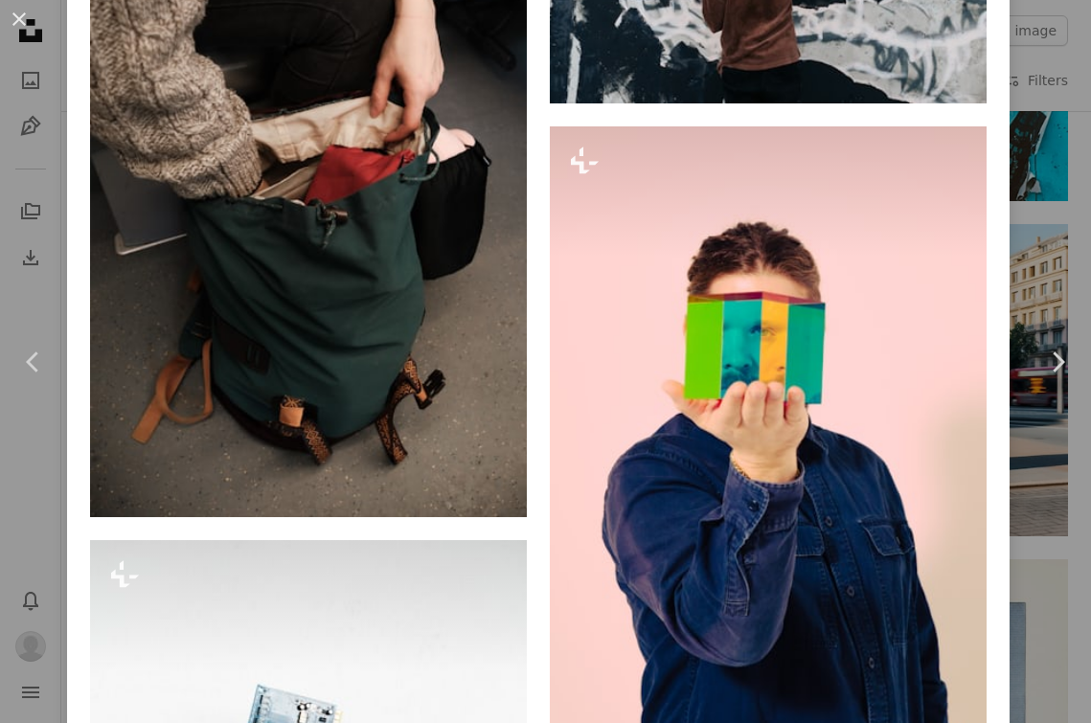
click at [1064, 59] on div "An X shape Chevron left Chevron right [PERSON_NAME] For Unsplash+ A heart A plu…" at bounding box center [545, 361] width 1091 height 723
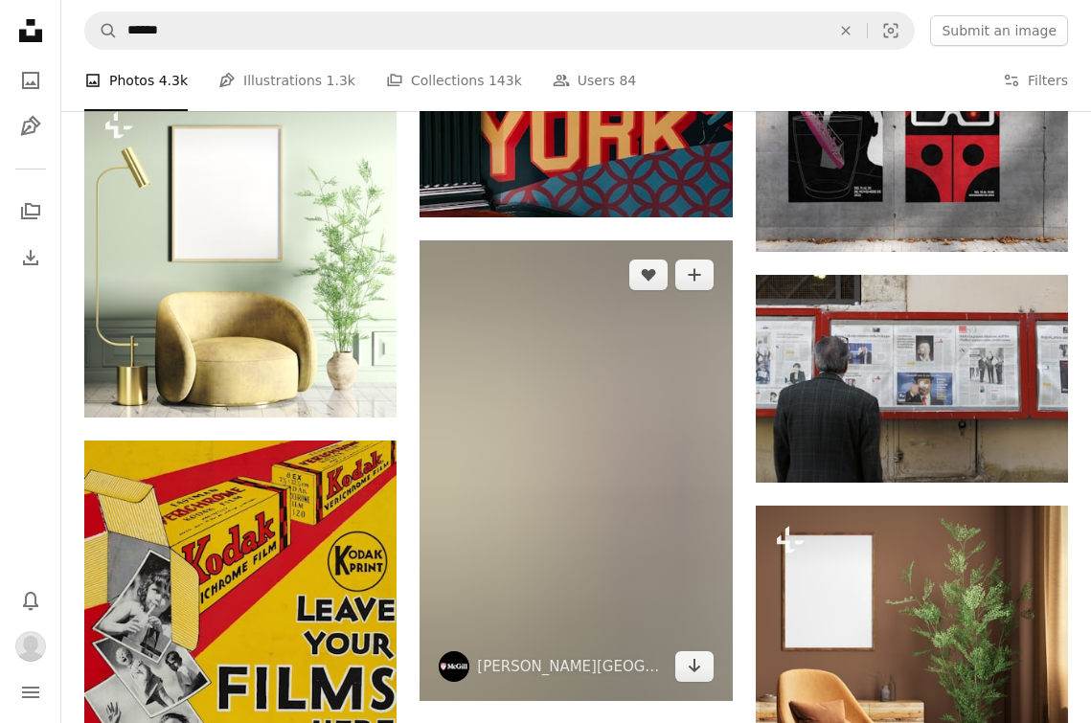
scroll to position [22490, 0]
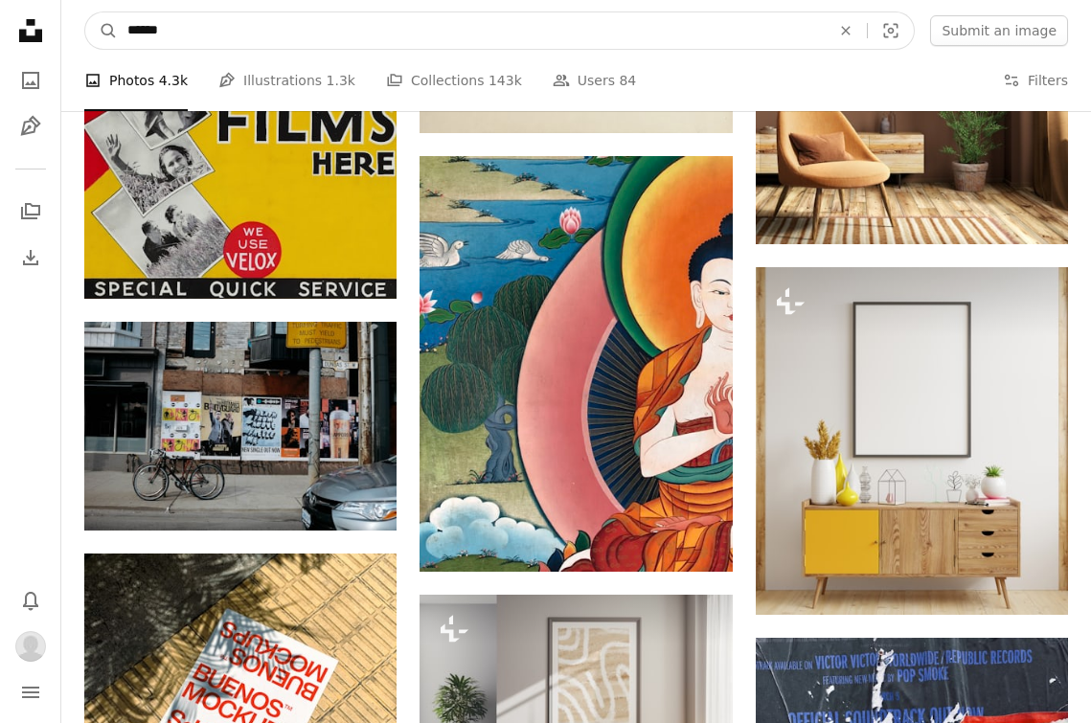
click at [303, 35] on input "******" at bounding box center [471, 30] width 707 height 36
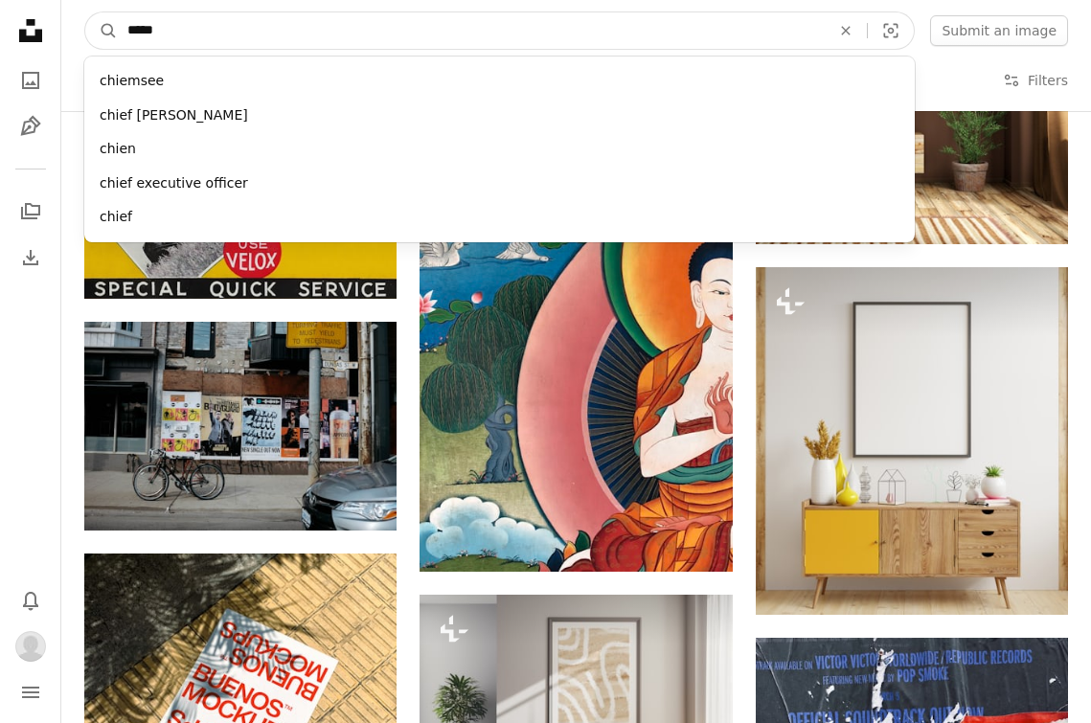
type input "*****"
click at [102, 31] on button "A magnifying glass" at bounding box center [101, 30] width 33 height 36
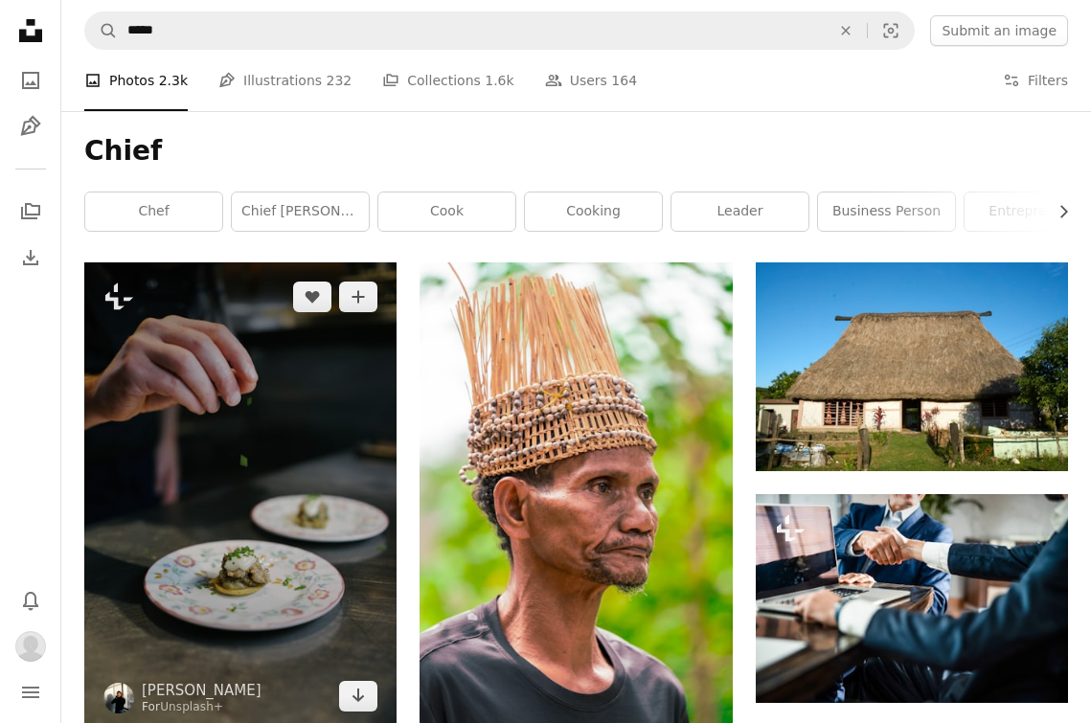
scroll to position [-1, 0]
click at [285, 477] on img at bounding box center [240, 497] width 312 height 469
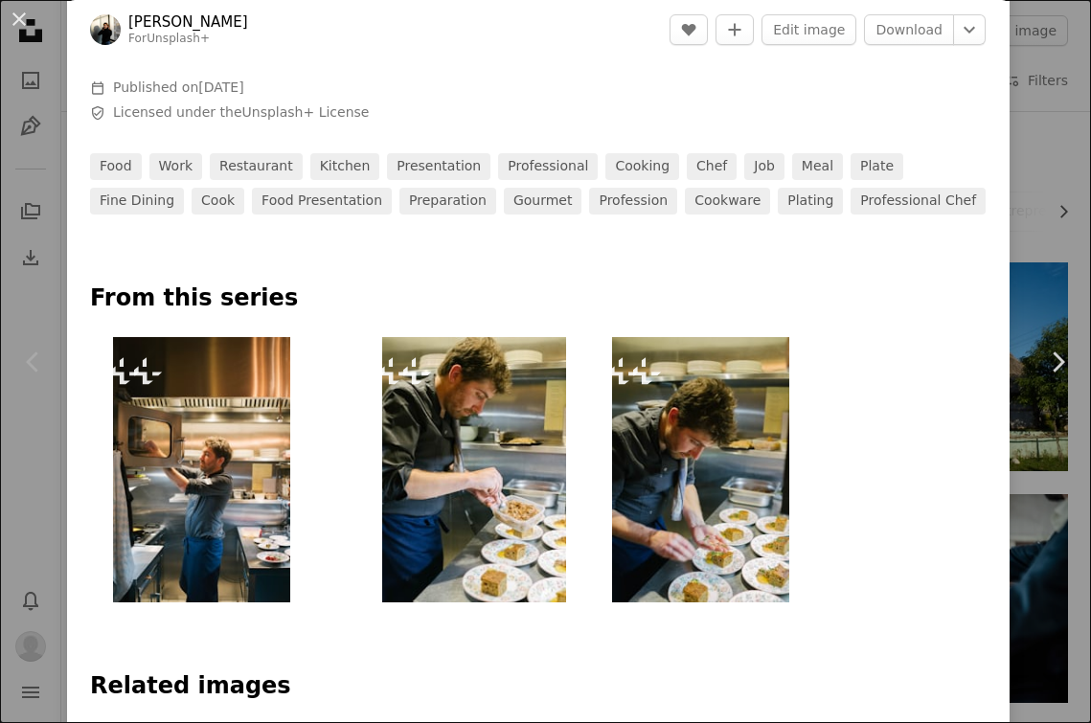
scroll to position [644, 0]
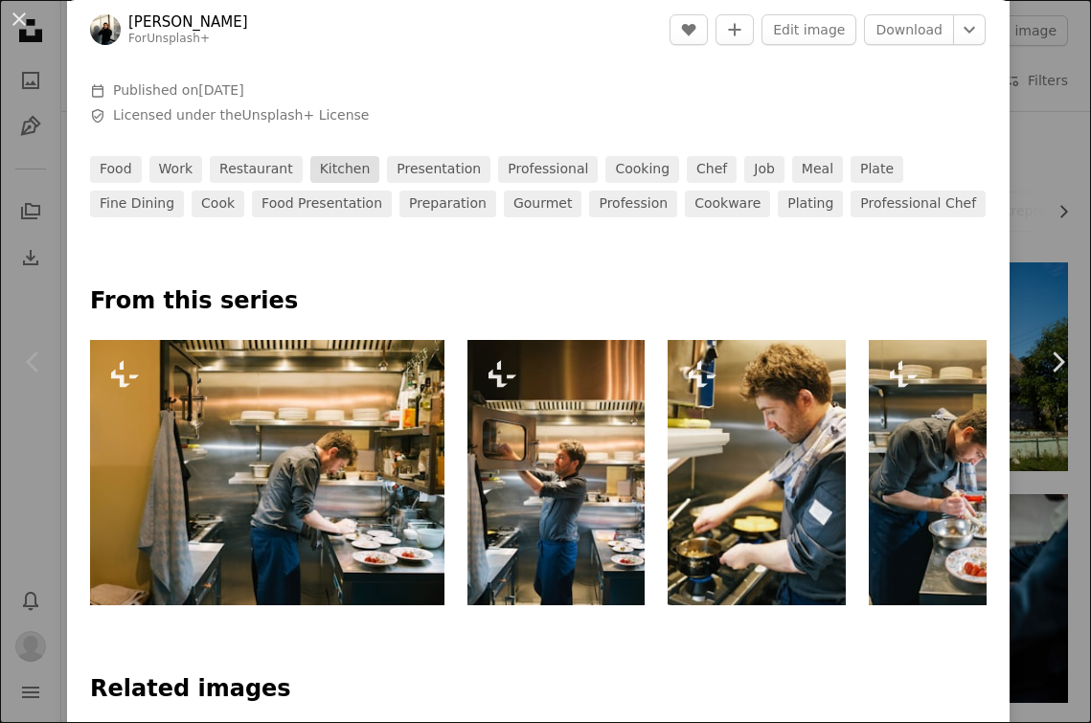
click at [344, 163] on link "kitchen" at bounding box center [345, 169] width 70 height 27
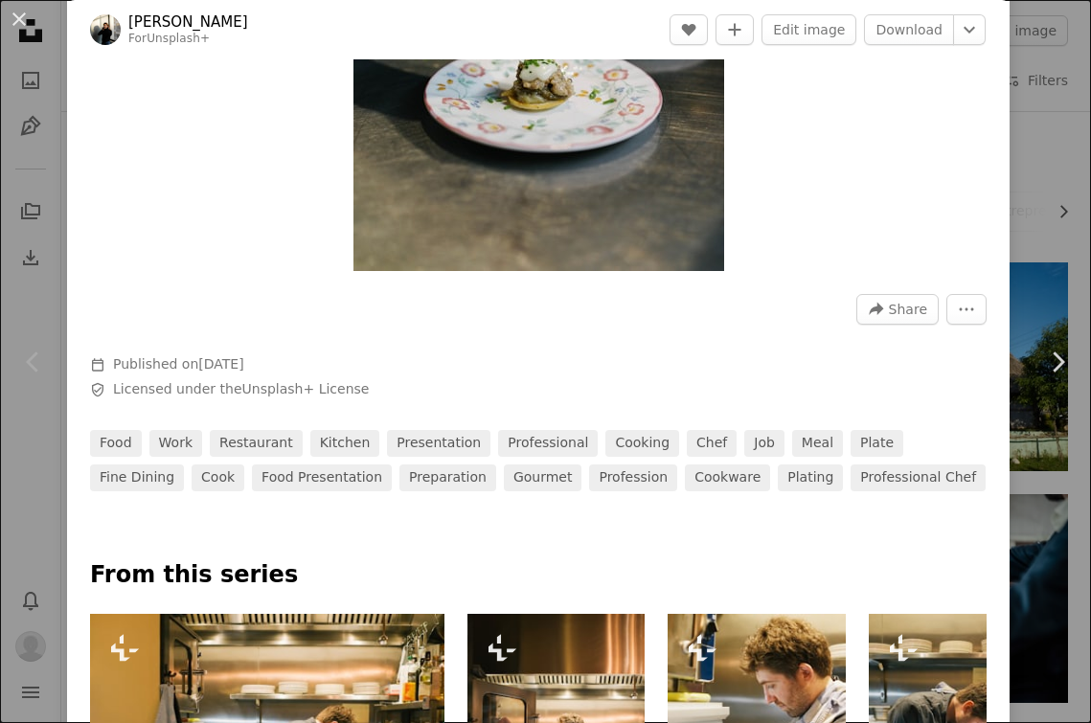
scroll to position [486, 0]
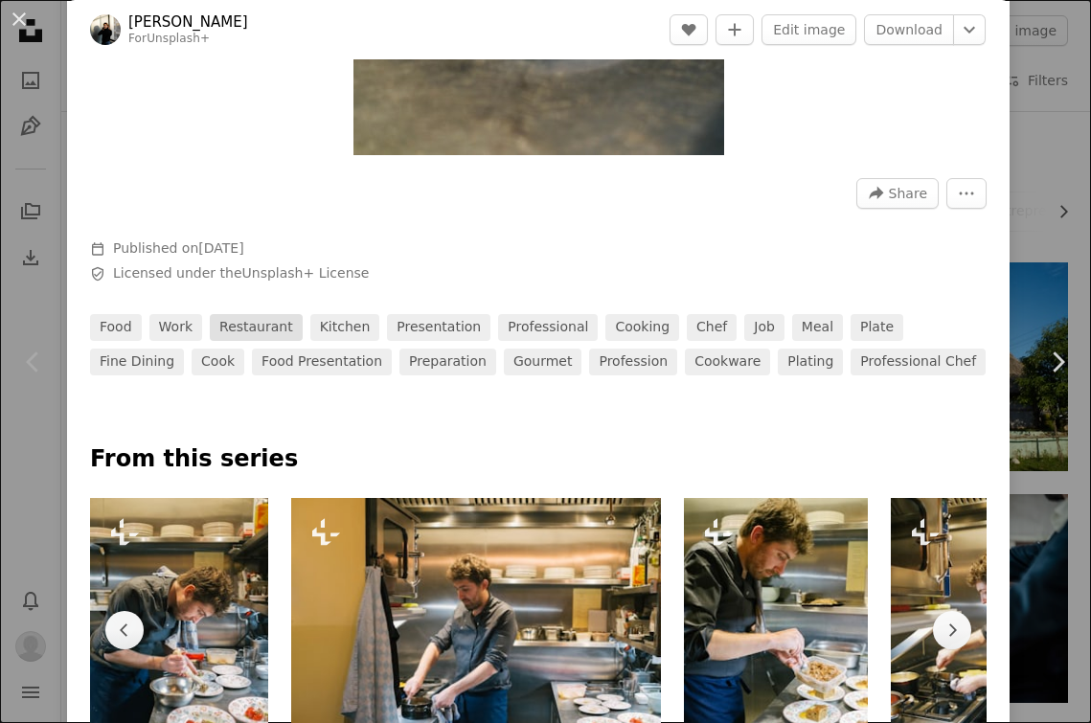
click at [267, 327] on link "restaurant" at bounding box center [256, 327] width 93 height 27
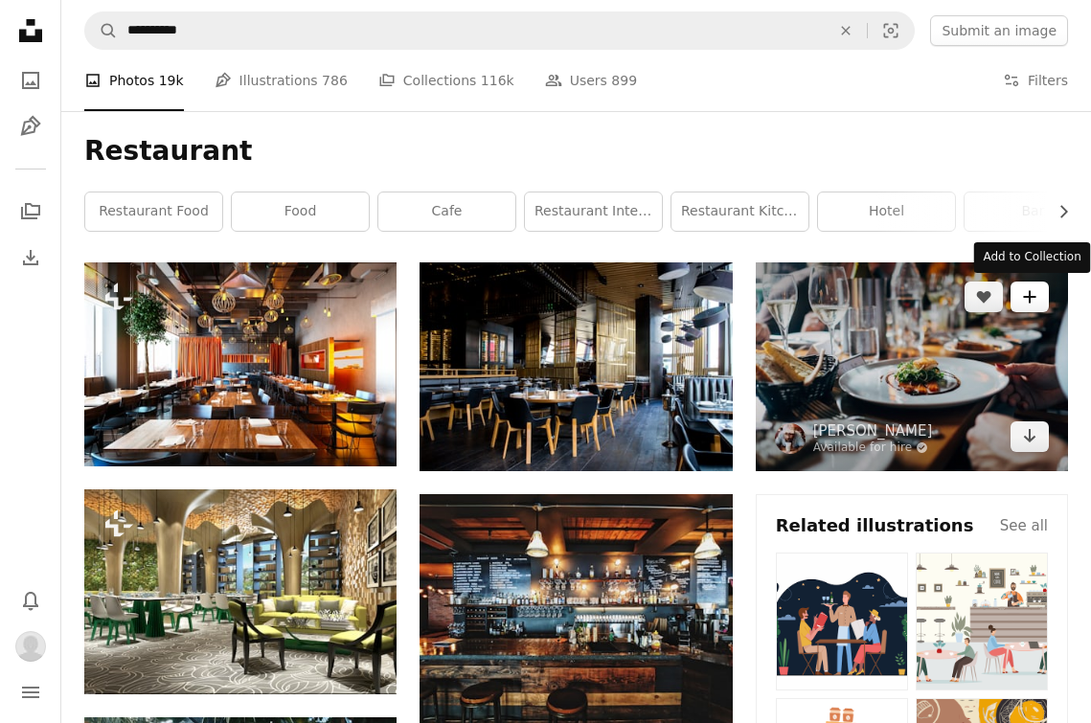
click at [1031, 304] on button "A plus sign" at bounding box center [1030, 297] width 38 height 31
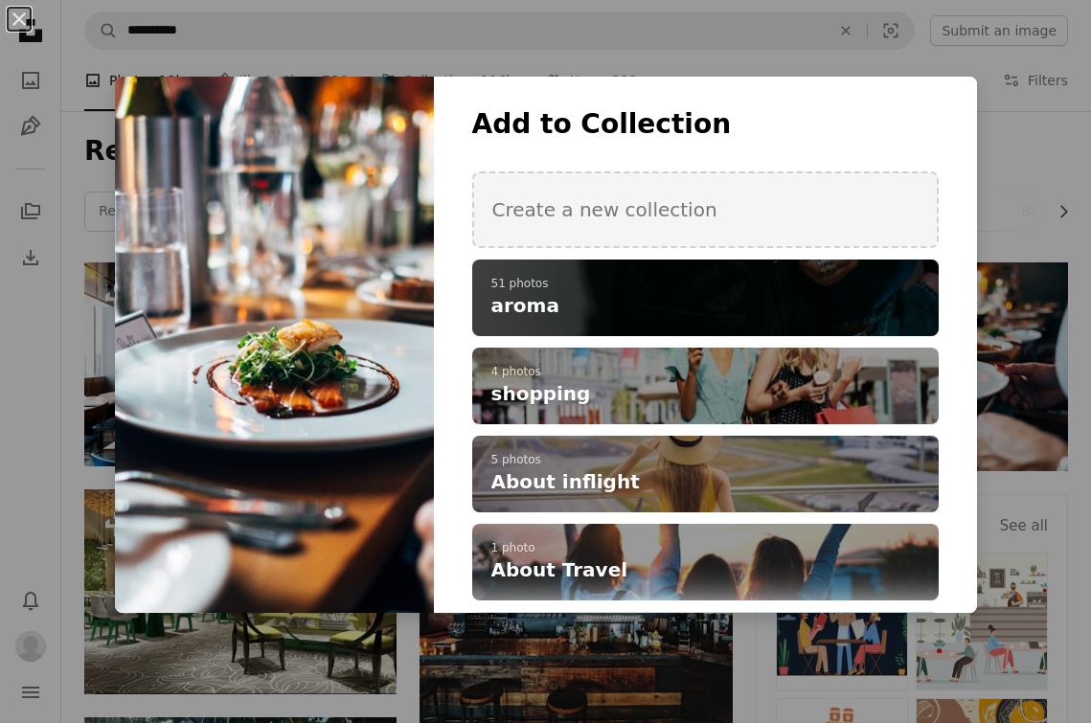
click at [761, 297] on h4 "aroma" at bounding box center [695, 305] width 407 height 27
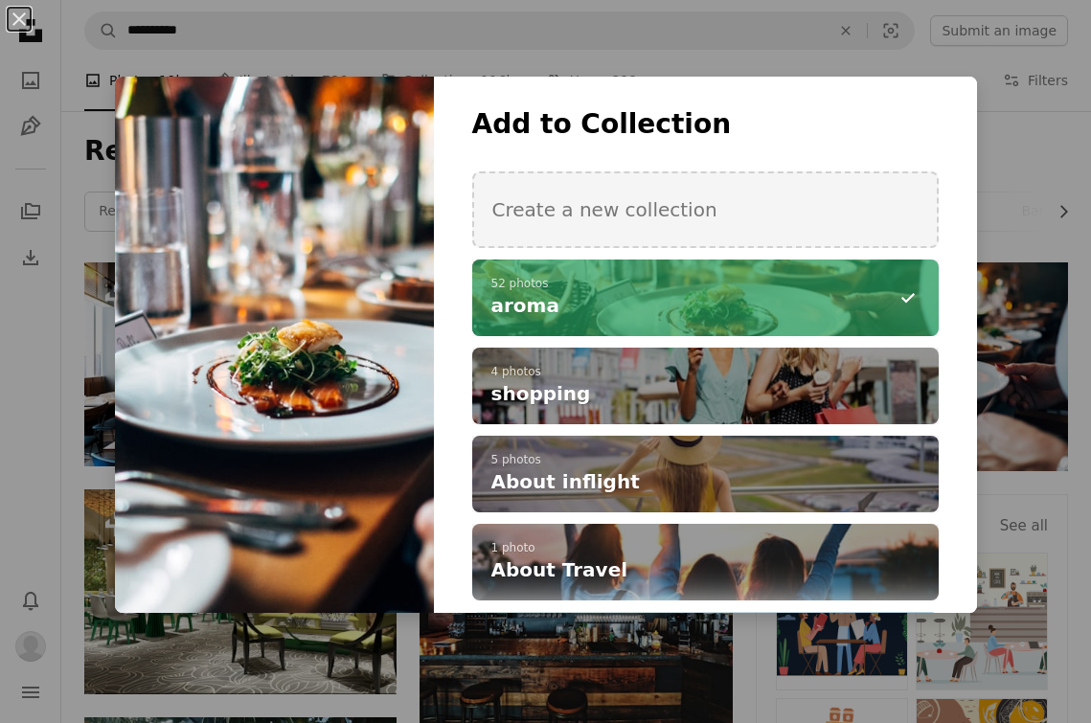
click at [1014, 342] on div "An X shape Add to Collection Create a new collection A checkmark A minus sign 5…" at bounding box center [545, 361] width 1091 height 723
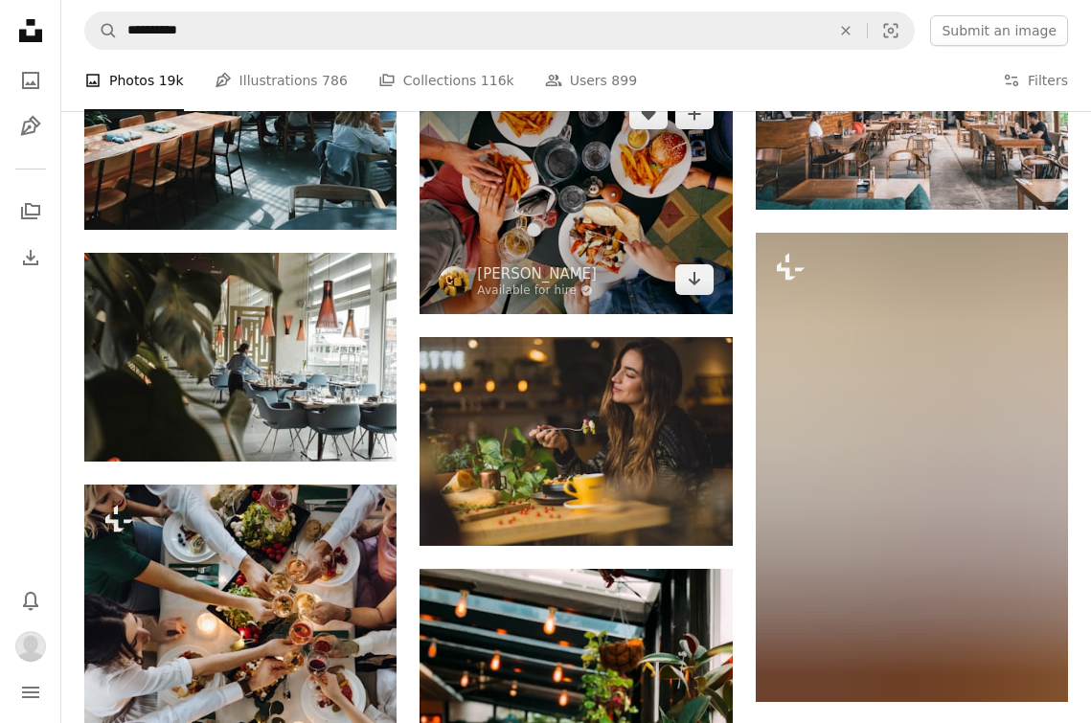
scroll to position [1011, 0]
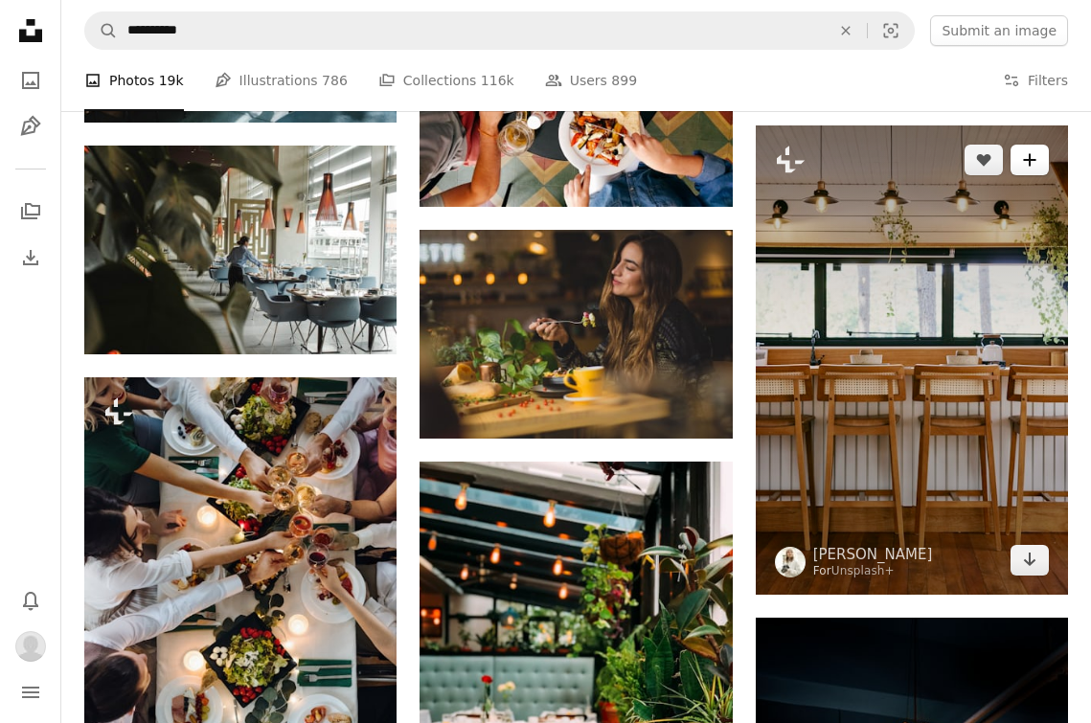
click at [1034, 163] on icon "A plus sign" at bounding box center [1029, 159] width 15 height 15
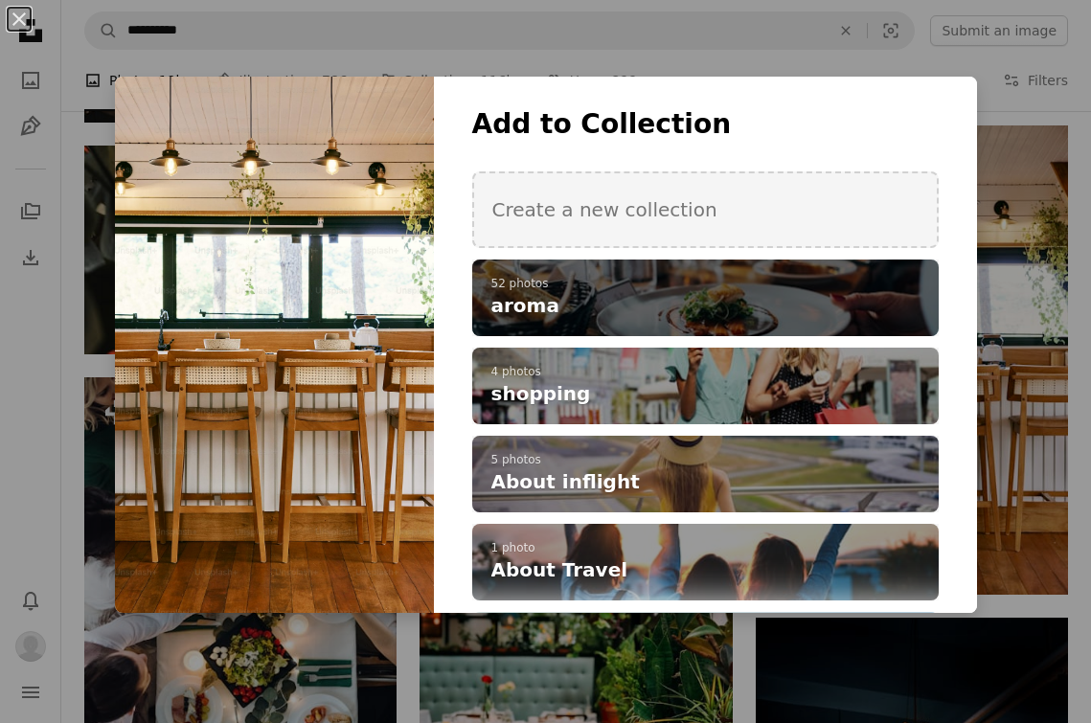
click at [827, 292] on h4 "aroma" at bounding box center [695, 305] width 407 height 27
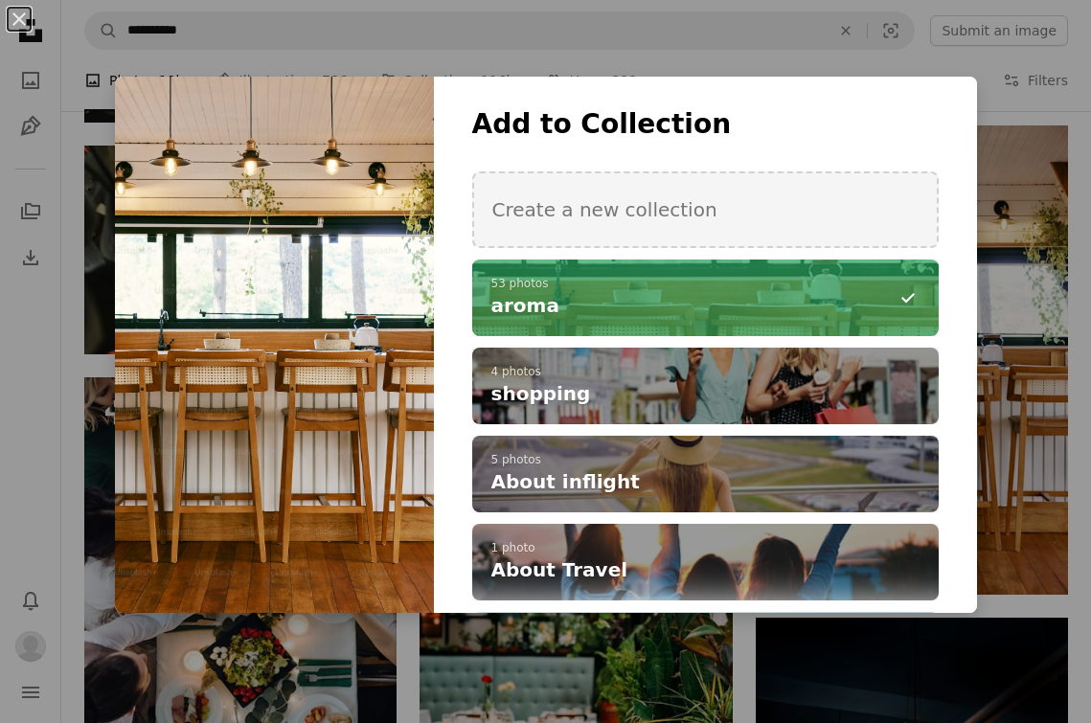
click at [1033, 279] on div "An X shape Add to Collection Create a new collection A checkmark A minus sign 5…" at bounding box center [545, 361] width 1091 height 723
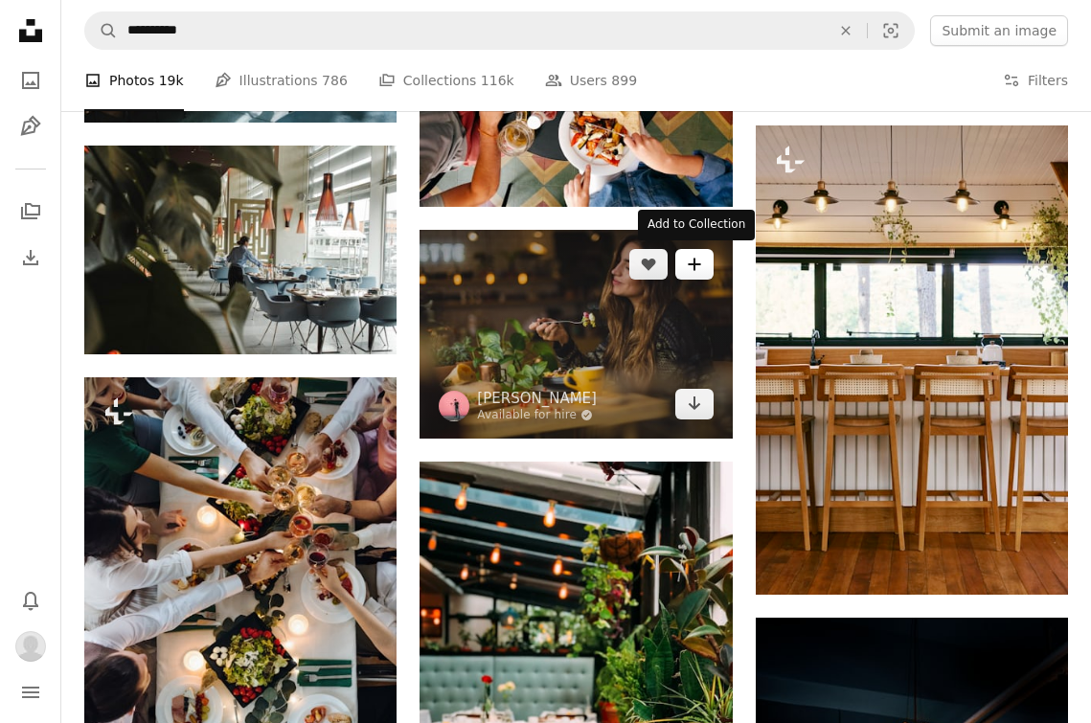
click at [702, 254] on button "A plus sign" at bounding box center [695, 264] width 38 height 31
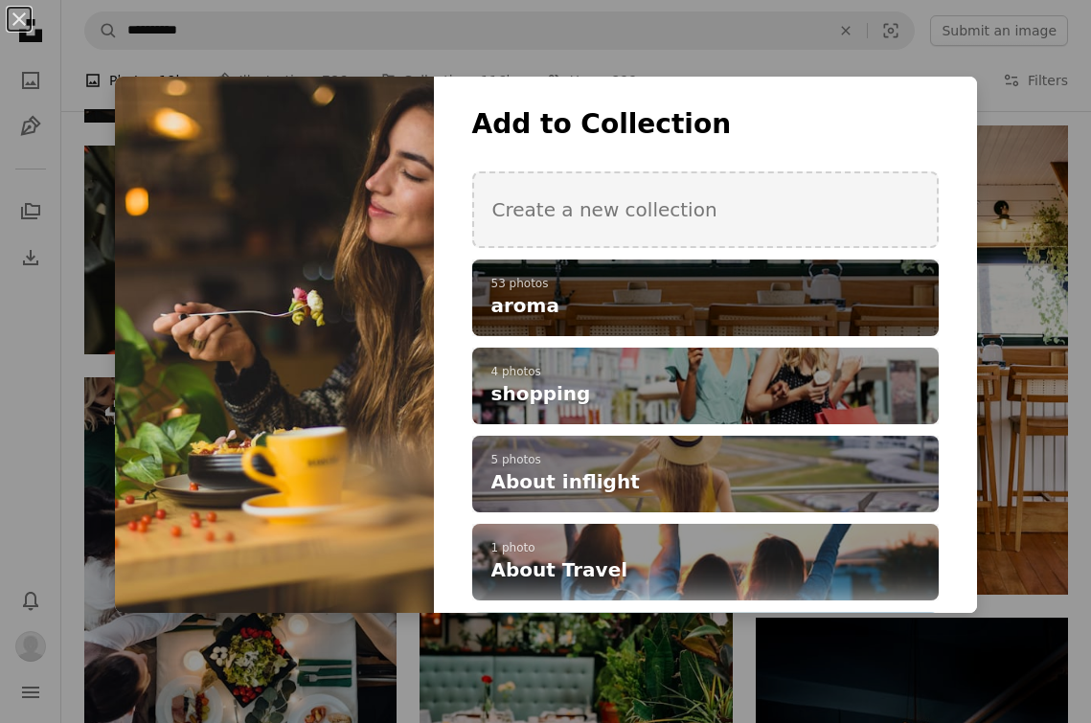
click at [699, 304] on h4 "aroma" at bounding box center [695, 305] width 407 height 27
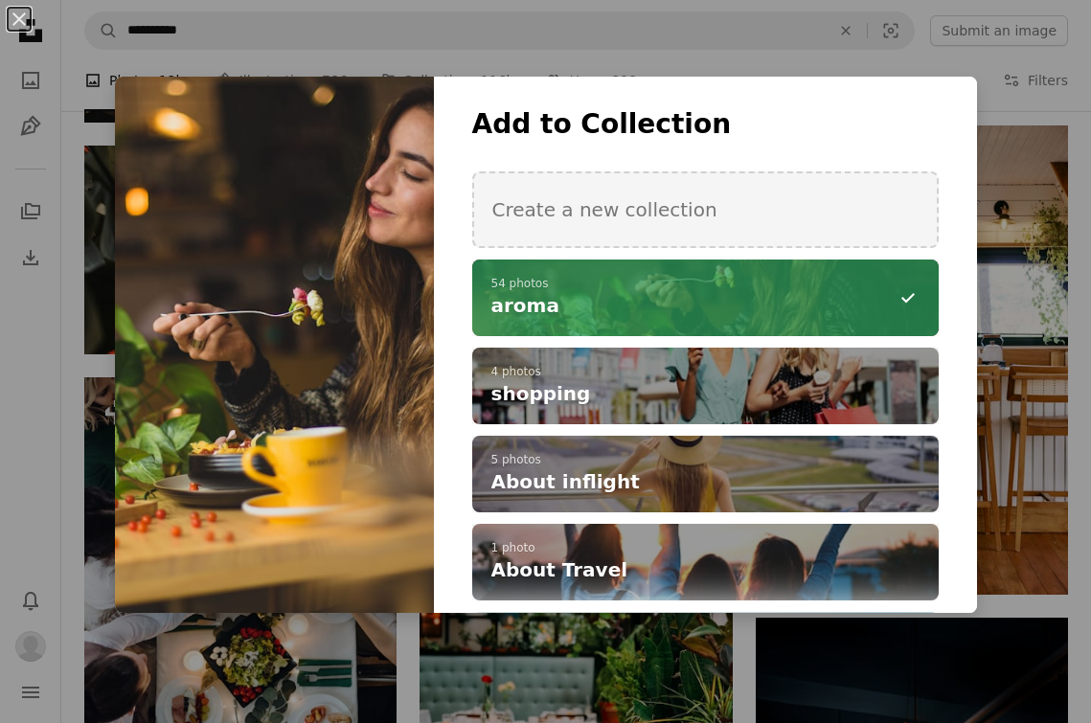
click at [1005, 354] on div "An X shape Add to Collection Create a new collection A checkmark A minus sign 5…" at bounding box center [545, 361] width 1091 height 723
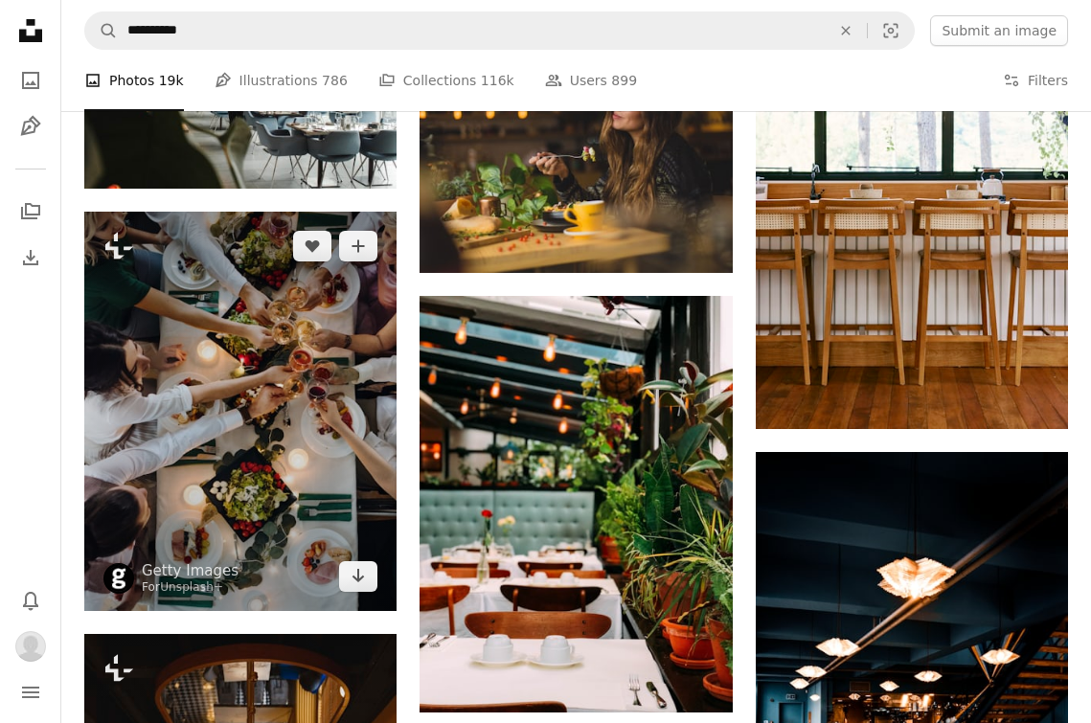
scroll to position [1187, 0]
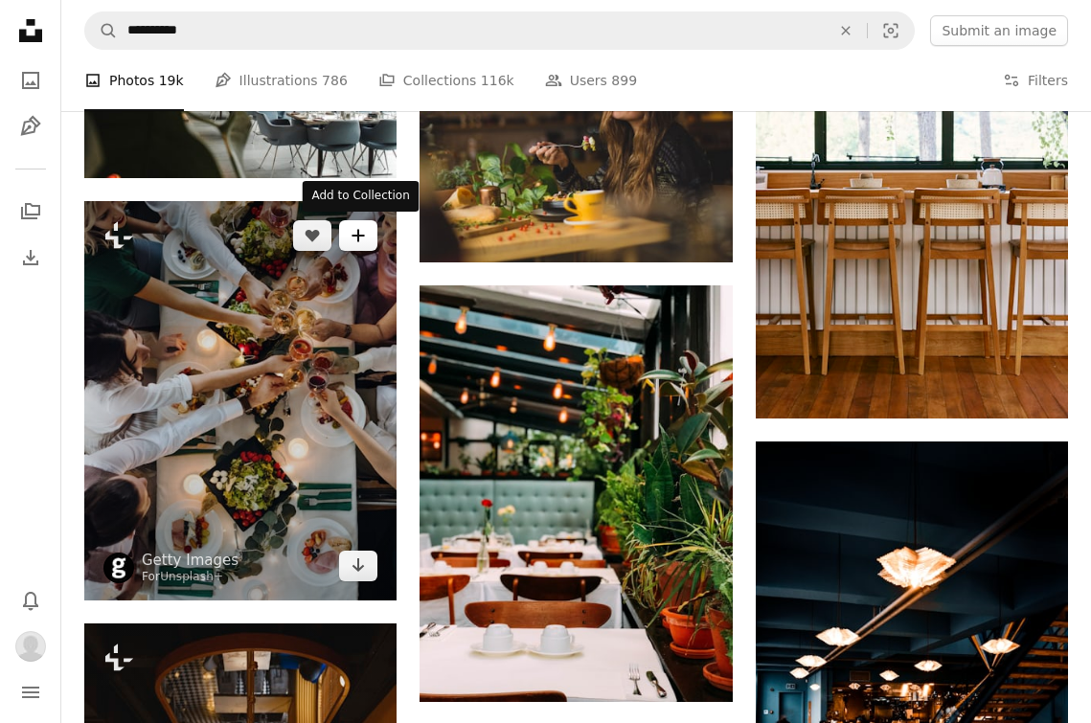
click at [363, 243] on button "A plus sign" at bounding box center [358, 235] width 38 height 31
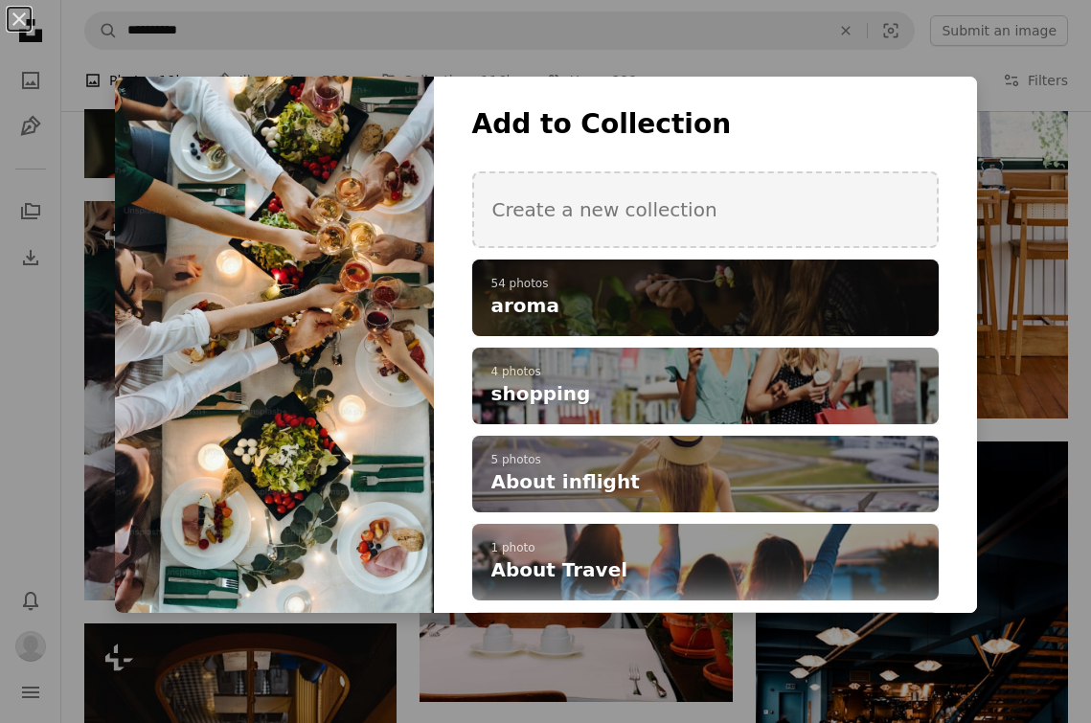
click at [675, 300] on h4 "aroma" at bounding box center [695, 305] width 407 height 27
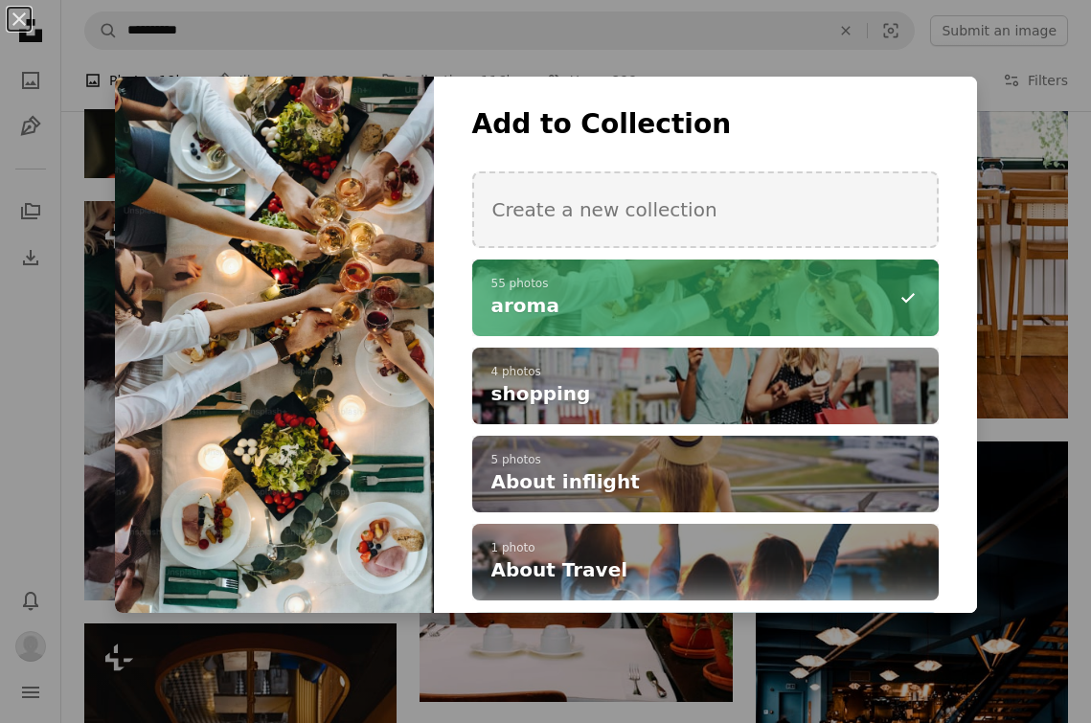
click at [1028, 355] on div "An X shape Add to Collection Create a new collection A checkmark A minus sign 5…" at bounding box center [545, 361] width 1091 height 723
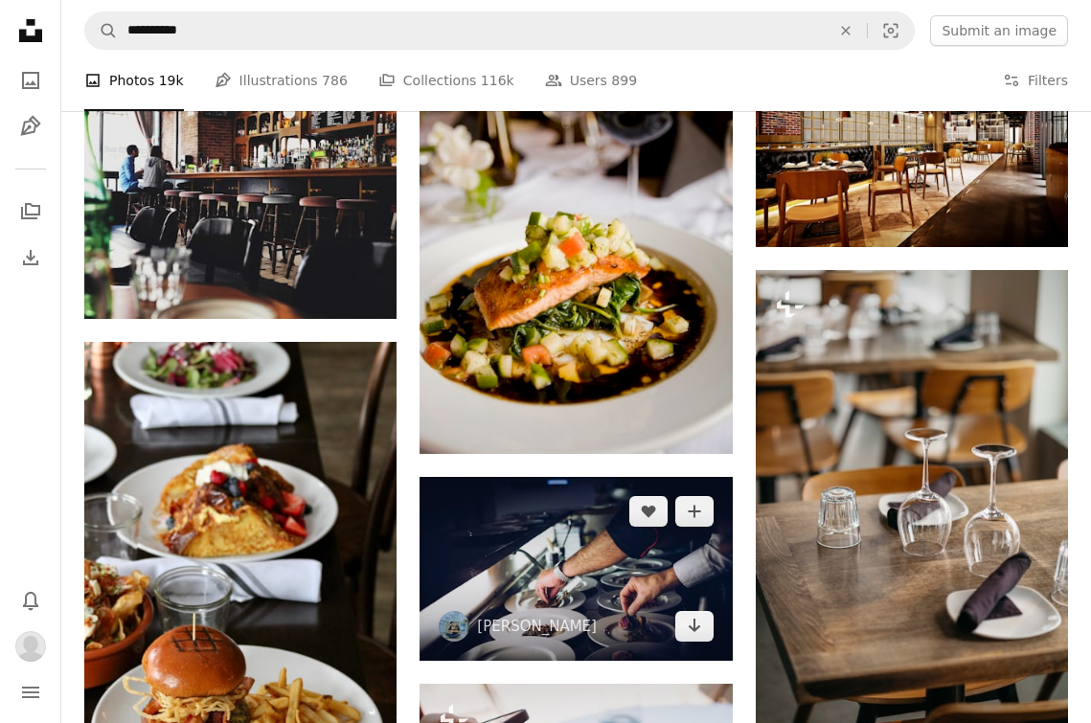
scroll to position [3400, 0]
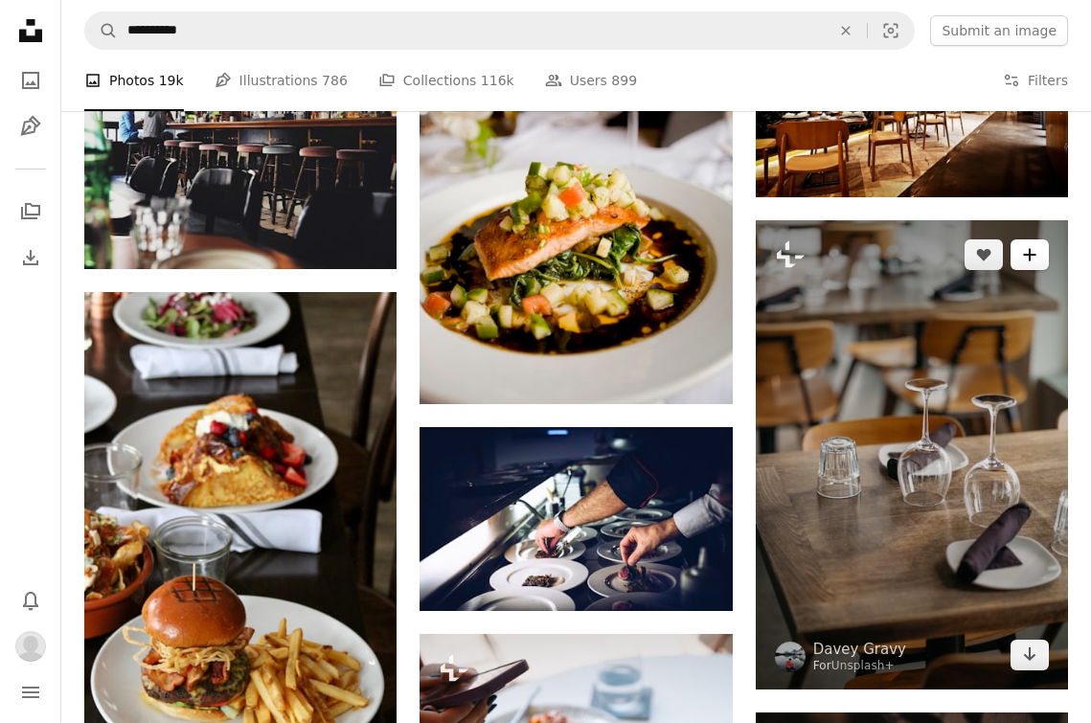
click at [1034, 263] on button "A plus sign" at bounding box center [1030, 255] width 38 height 31
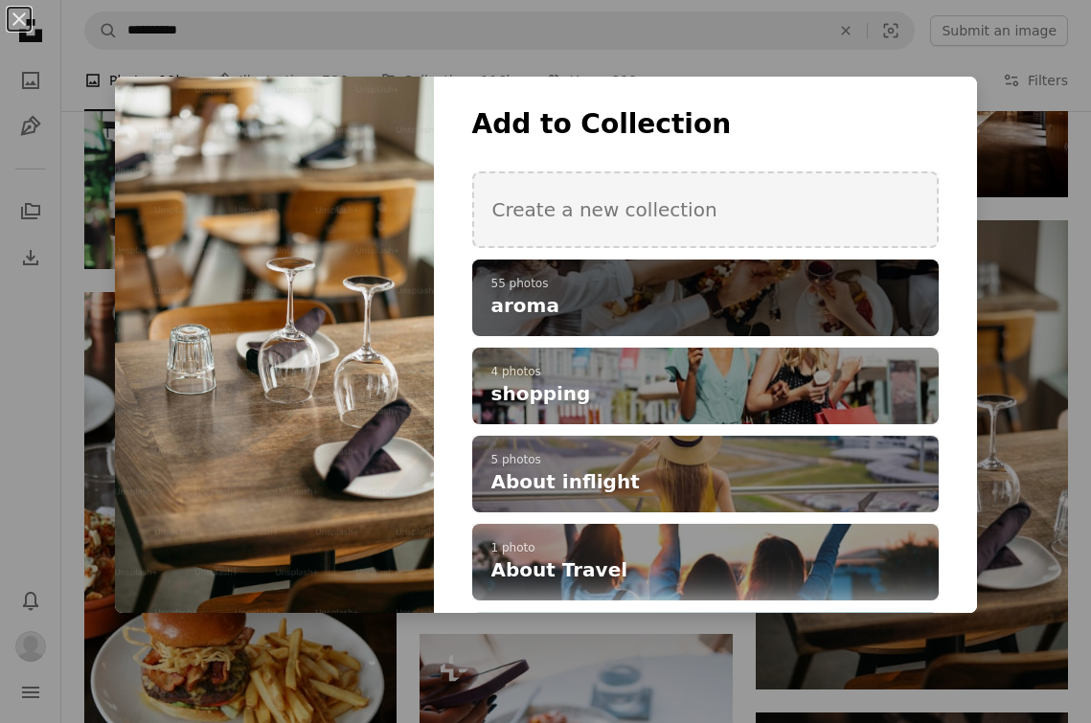
click at [851, 299] on h4 "aroma" at bounding box center [695, 305] width 407 height 27
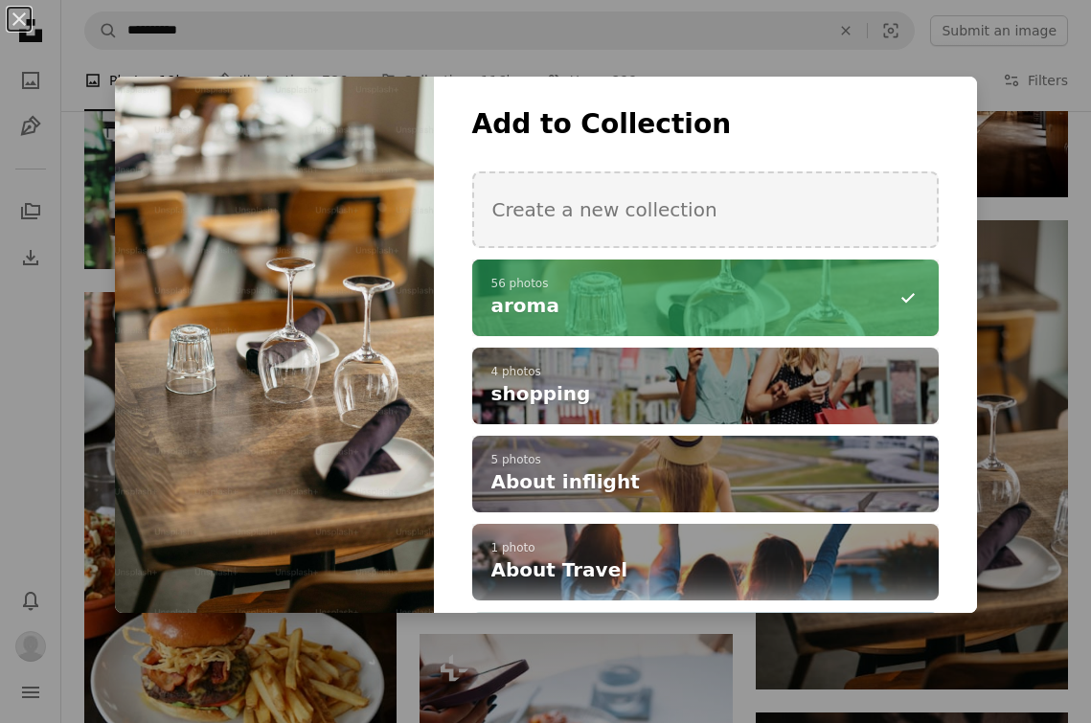
click at [1003, 288] on div "An X shape Add to Collection Create a new collection A checkmark A minus sign 5…" at bounding box center [545, 361] width 1091 height 723
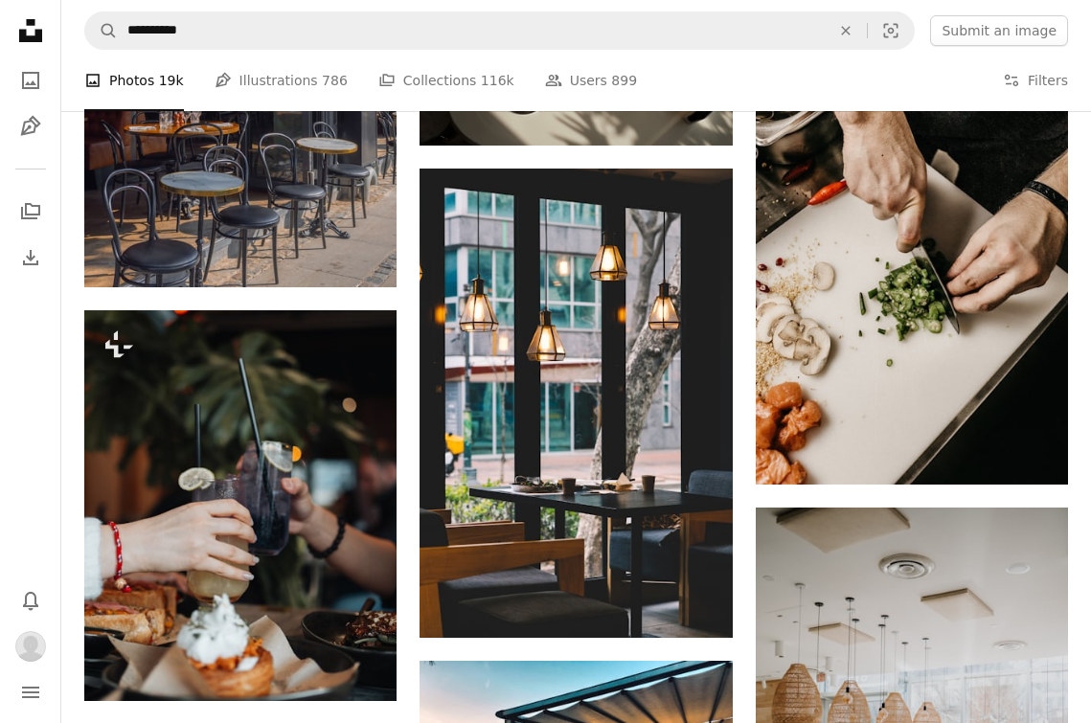
scroll to position [5072, 0]
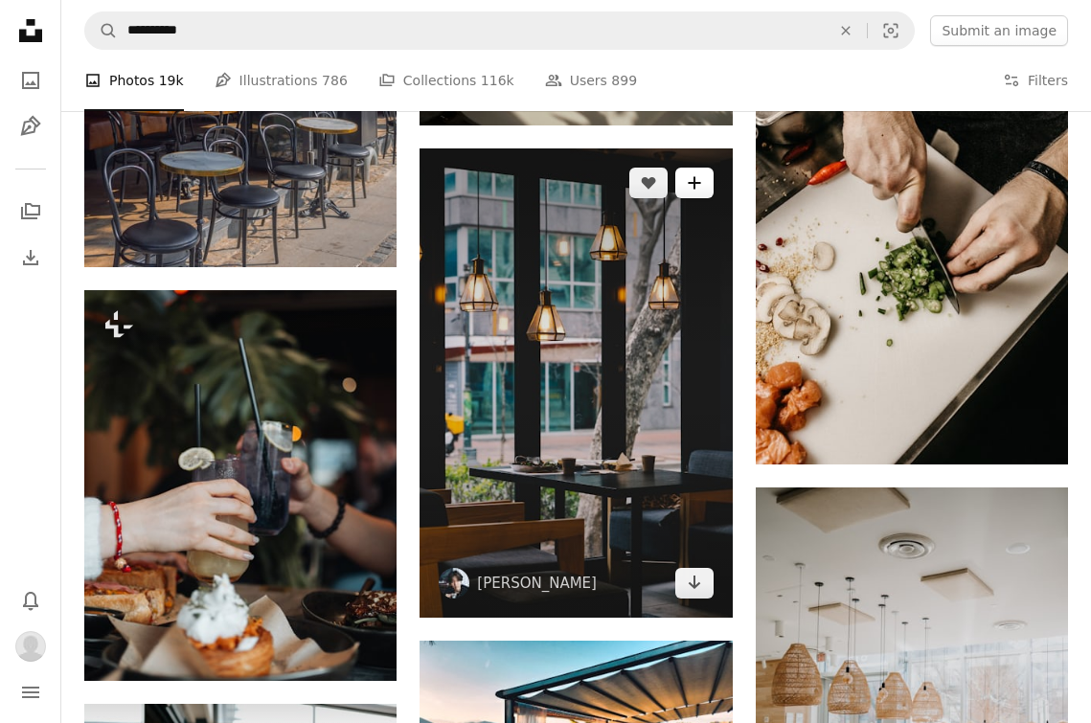
click at [704, 190] on button "A plus sign" at bounding box center [695, 183] width 38 height 31
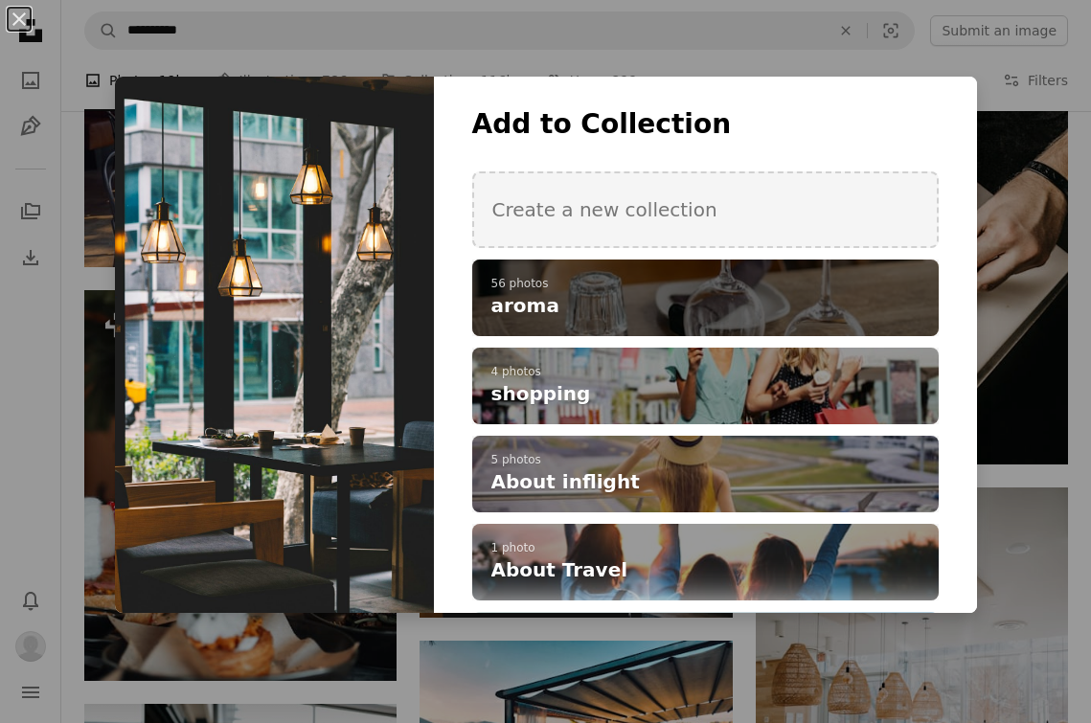
click at [712, 271] on div "A checkmark A plus sign 56 photos aroma" at bounding box center [705, 298] width 467 height 77
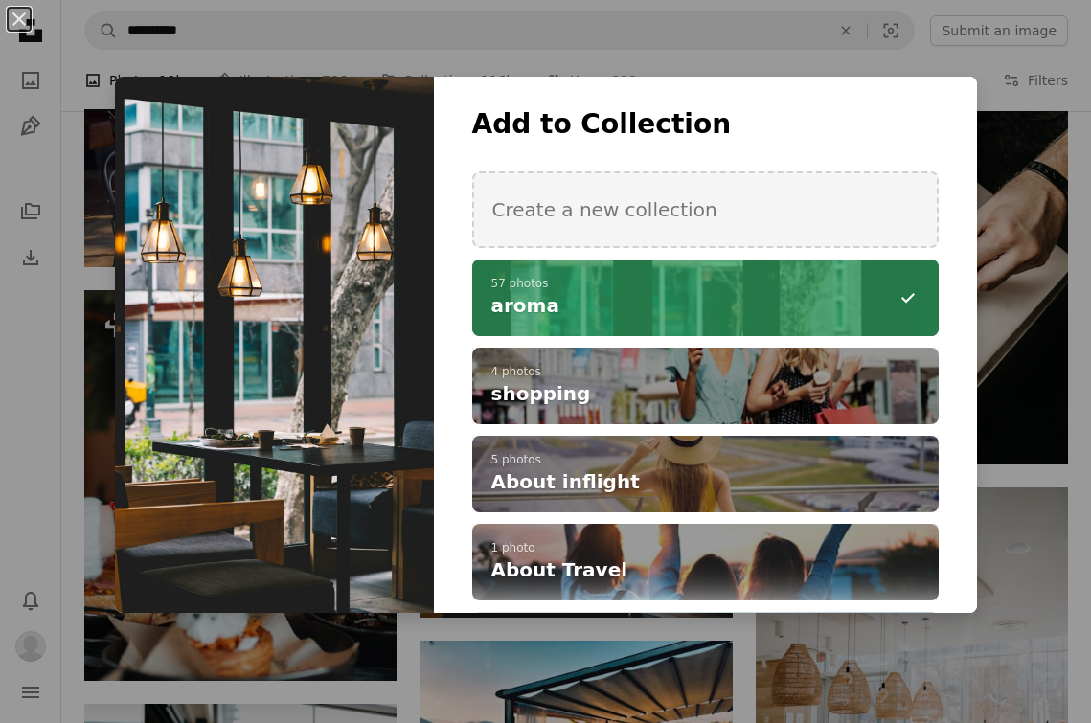
click at [1003, 281] on div "An X shape Add to Collection Create a new collection A checkmark A minus sign 5…" at bounding box center [545, 361] width 1091 height 723
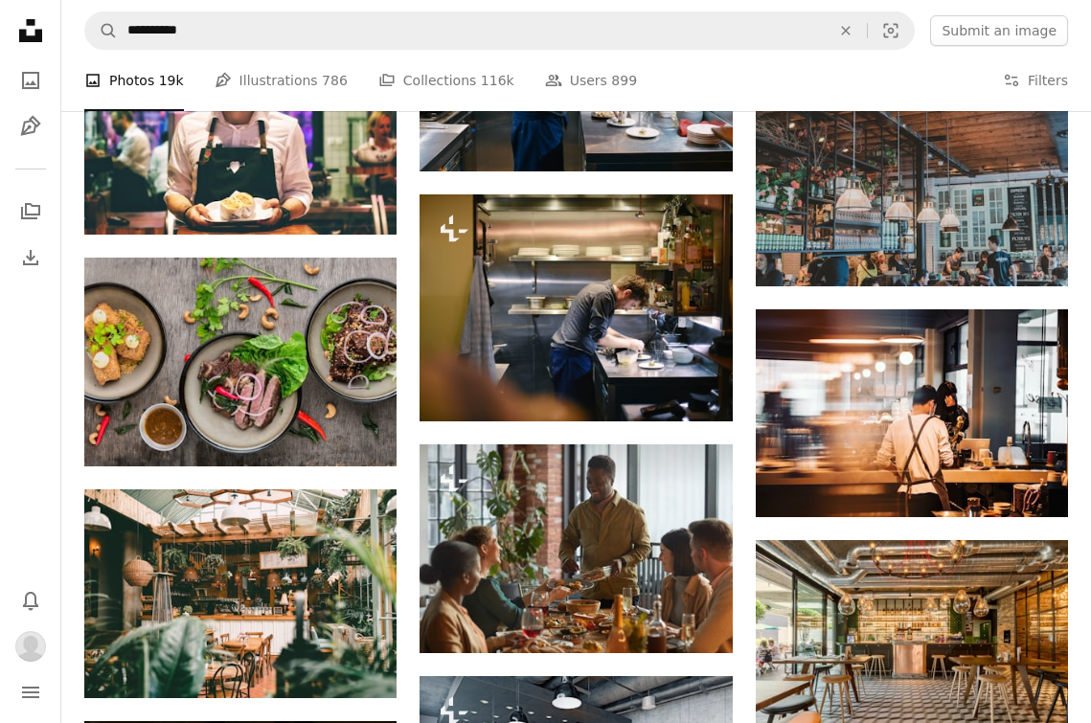
scroll to position [13929, 0]
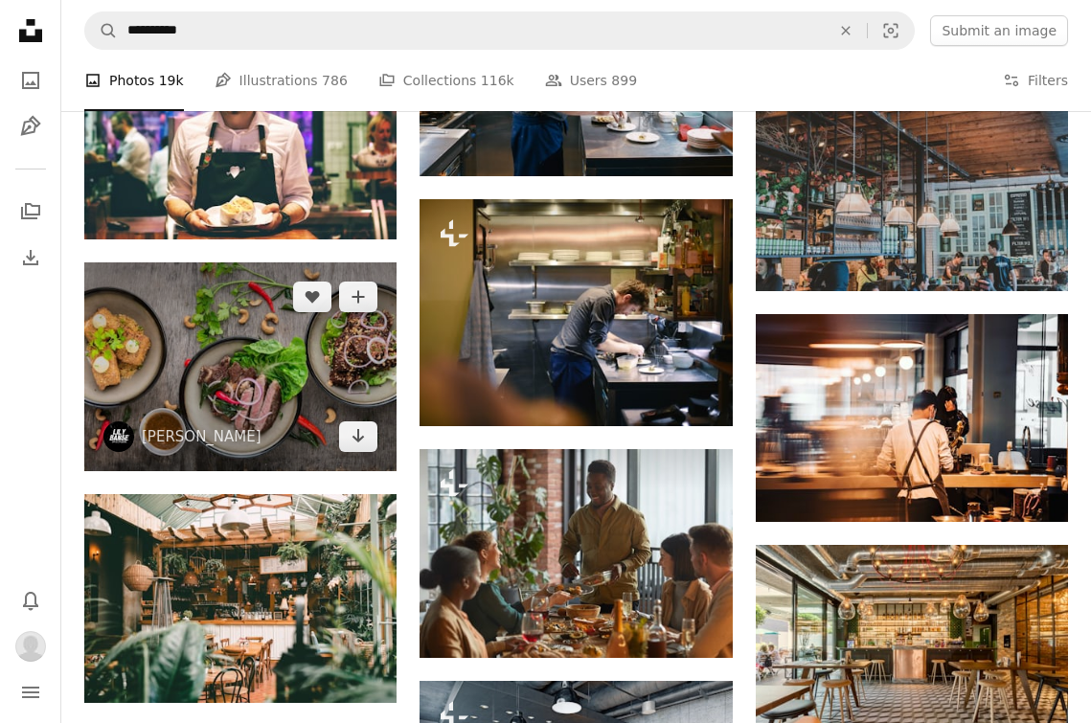
click at [292, 319] on img at bounding box center [240, 367] width 312 height 209
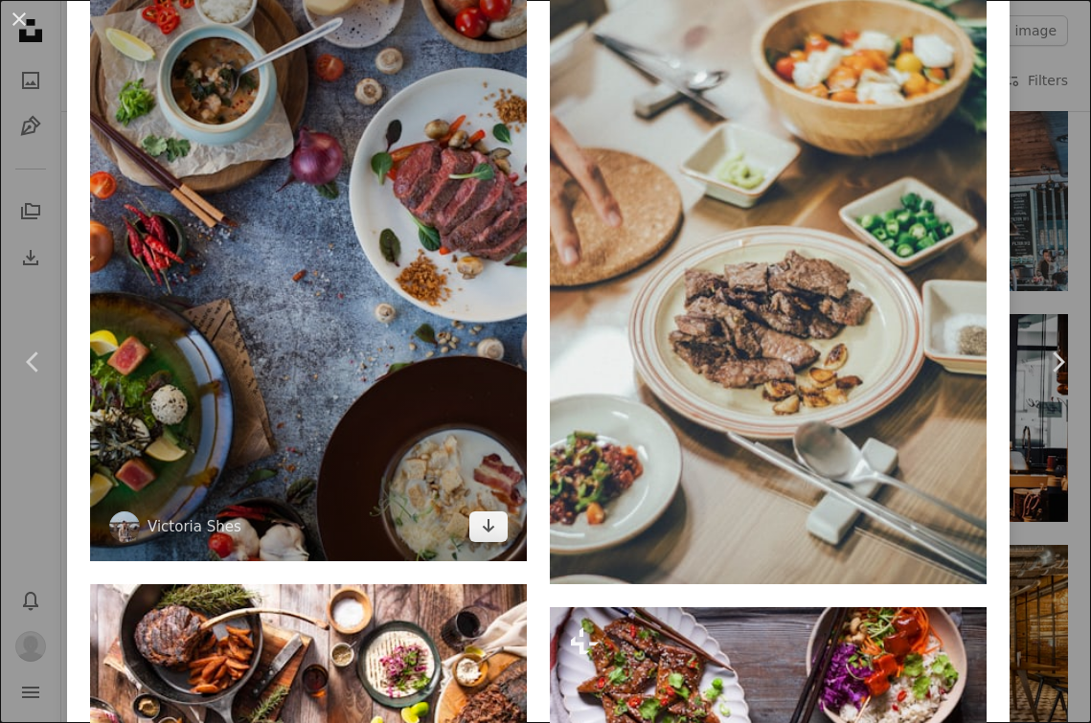
scroll to position [1026, 0]
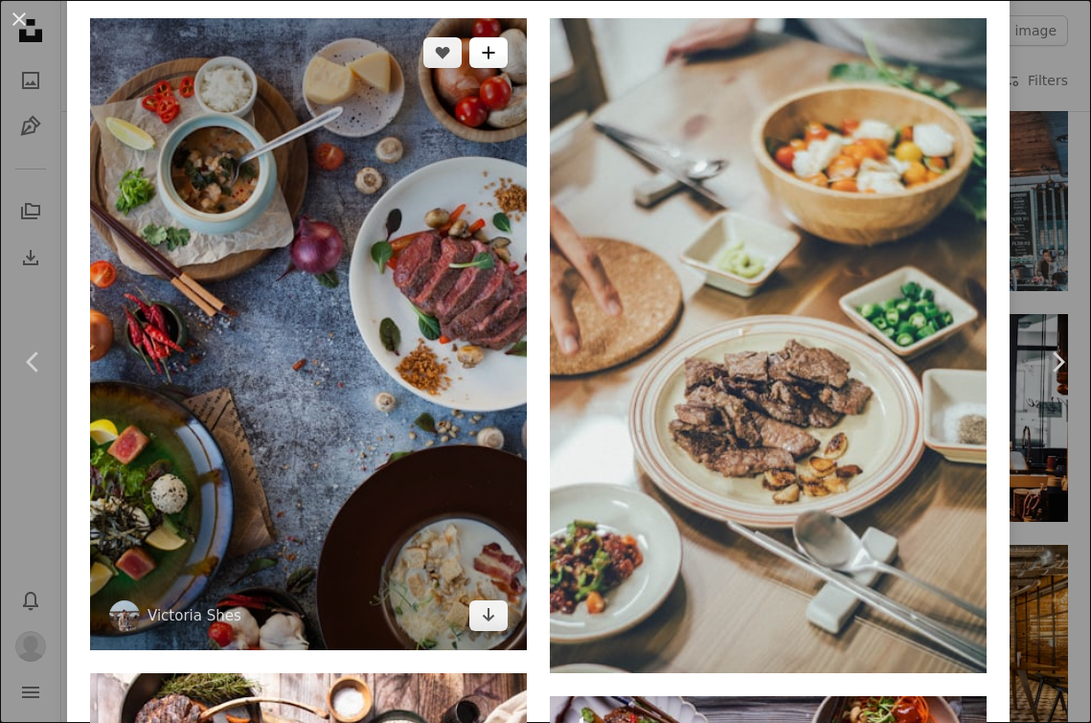
click at [494, 46] on icon "Add to Collection" at bounding box center [488, 52] width 12 height 12
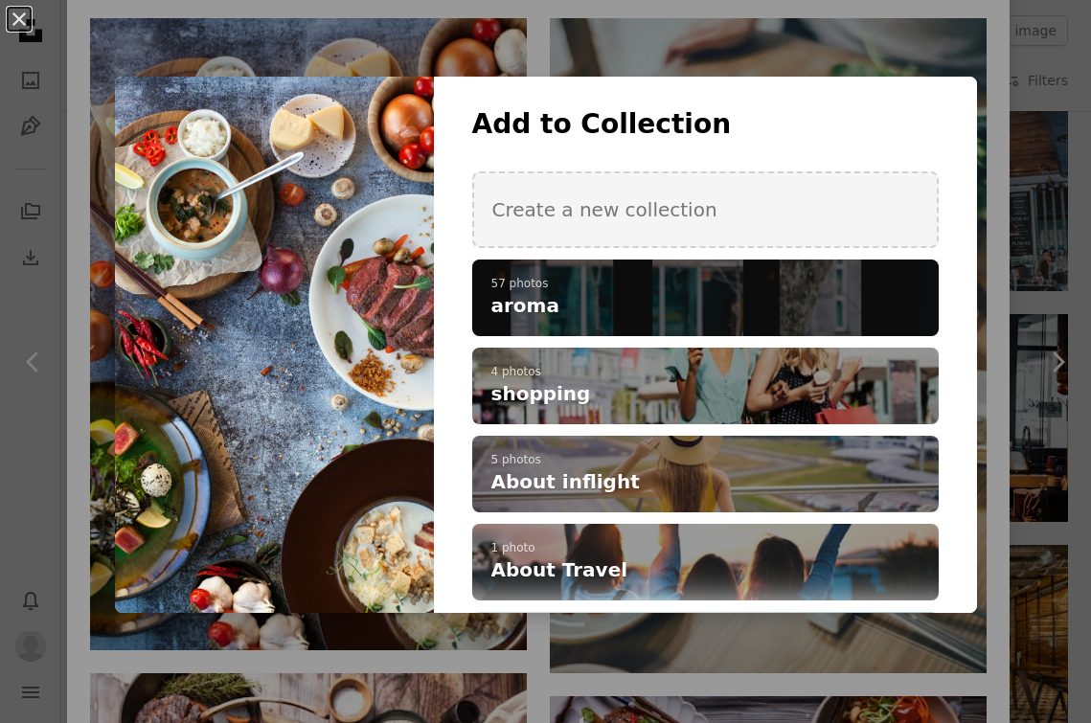
click at [681, 292] on h4 "aroma" at bounding box center [695, 305] width 407 height 27
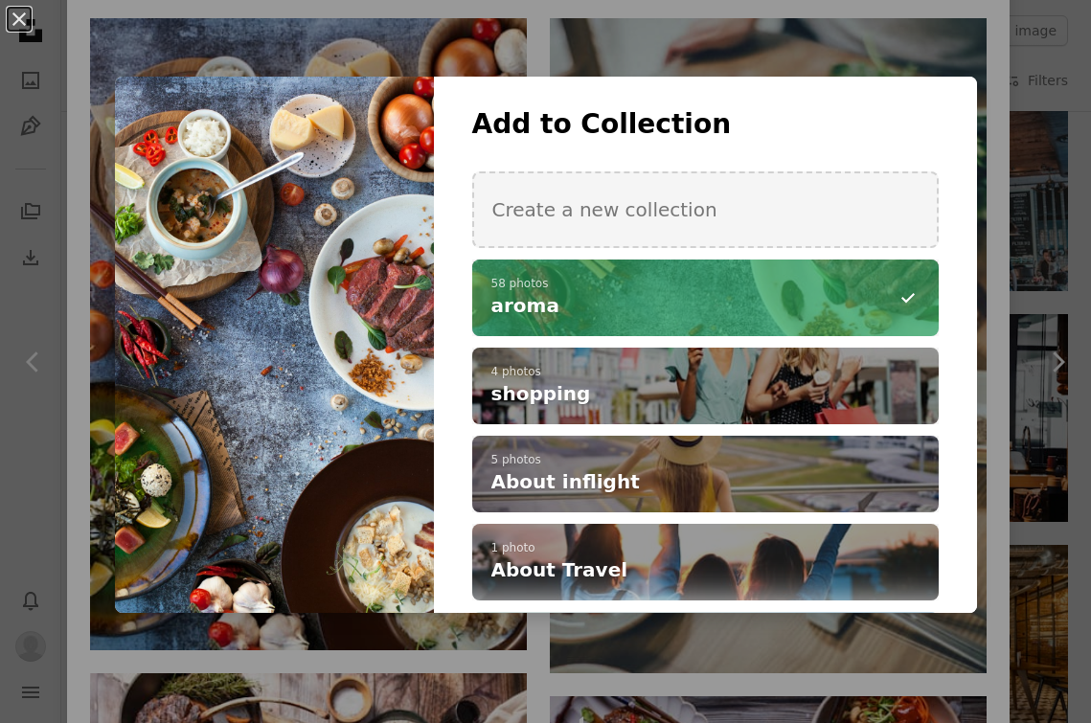
click at [717, 52] on div "An X shape Add to Collection Create a new collection A checkmark A minus sign 5…" at bounding box center [545, 361] width 1091 height 723
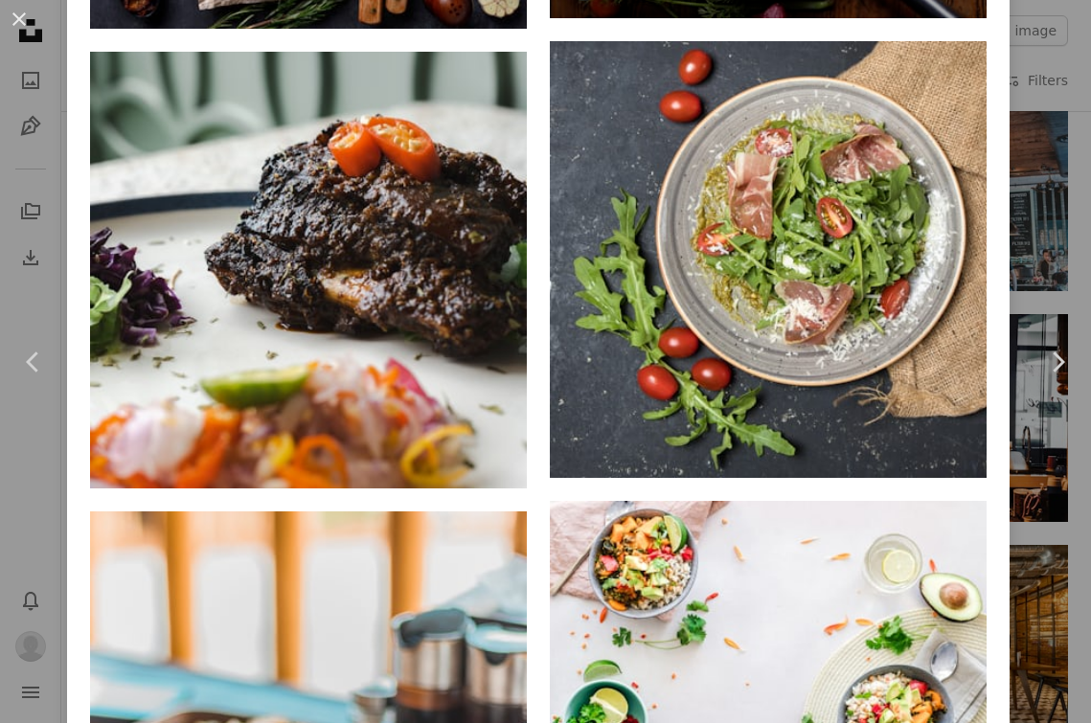
scroll to position [28441, 0]
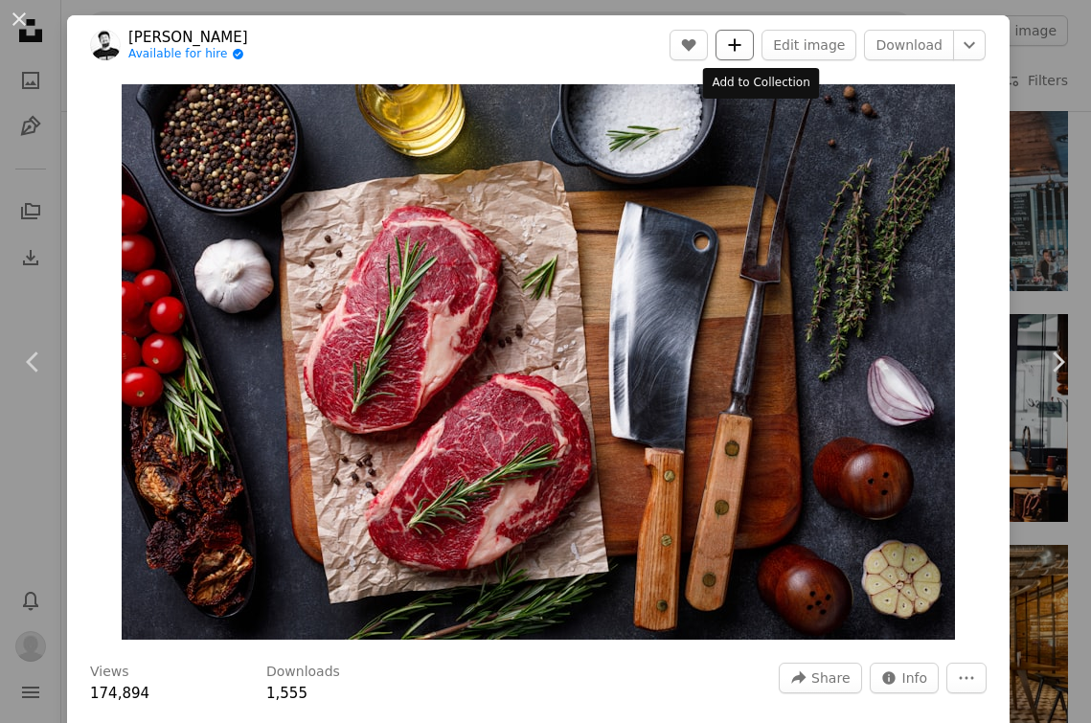
click at [743, 42] on icon "A plus sign" at bounding box center [734, 44] width 15 height 15
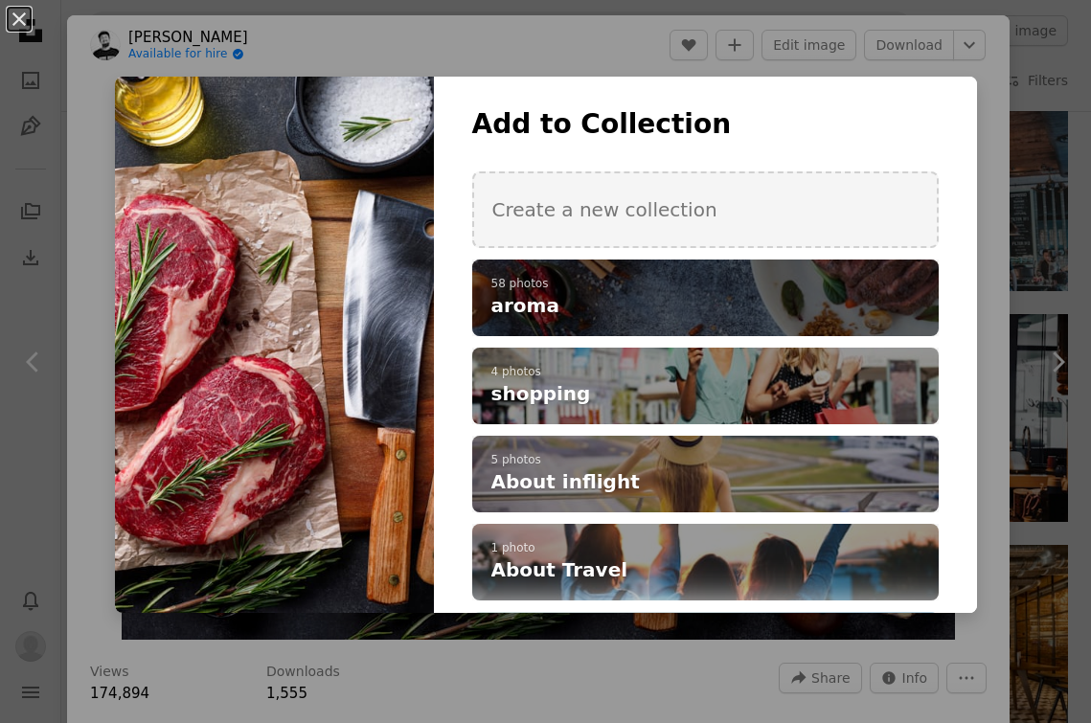
click at [731, 277] on p "58 photos" at bounding box center [706, 284] width 428 height 15
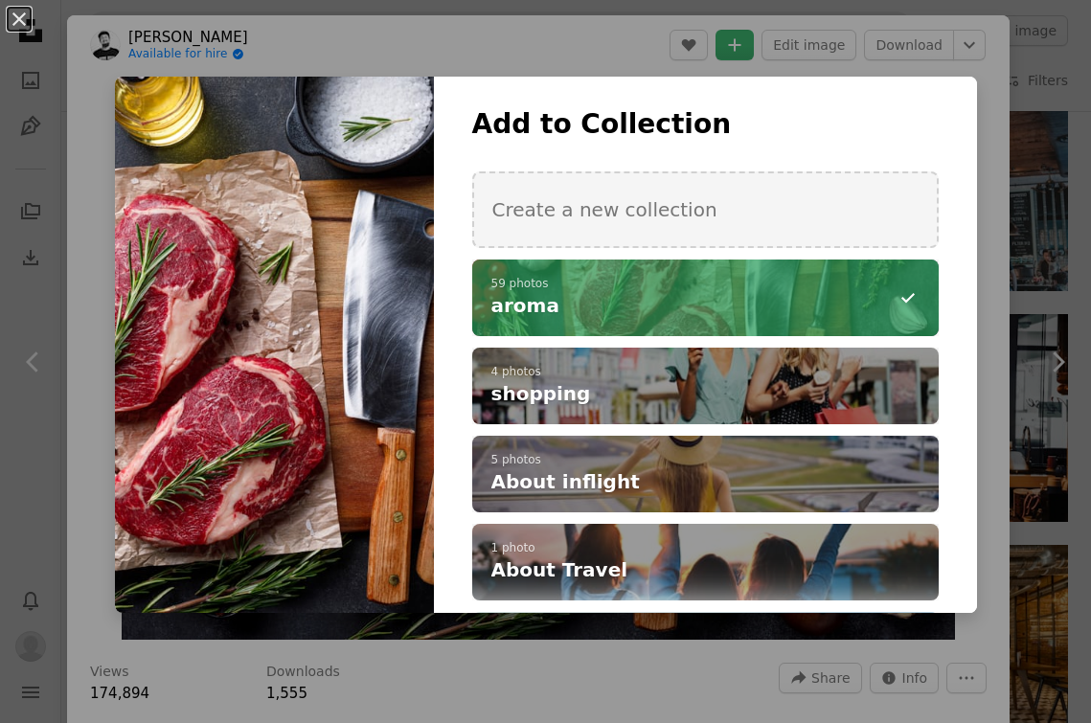
click at [829, 65] on div "An X shape Add to Collection Create a new collection A checkmark A minus sign 5…" at bounding box center [545, 361] width 1091 height 723
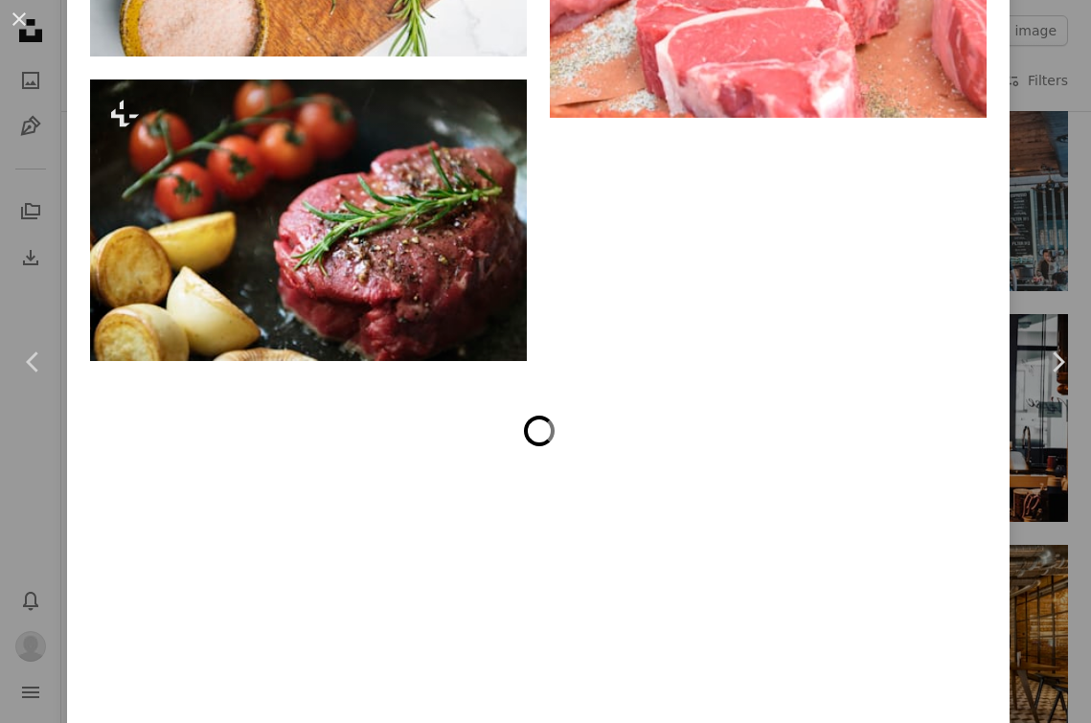
scroll to position [8958, 0]
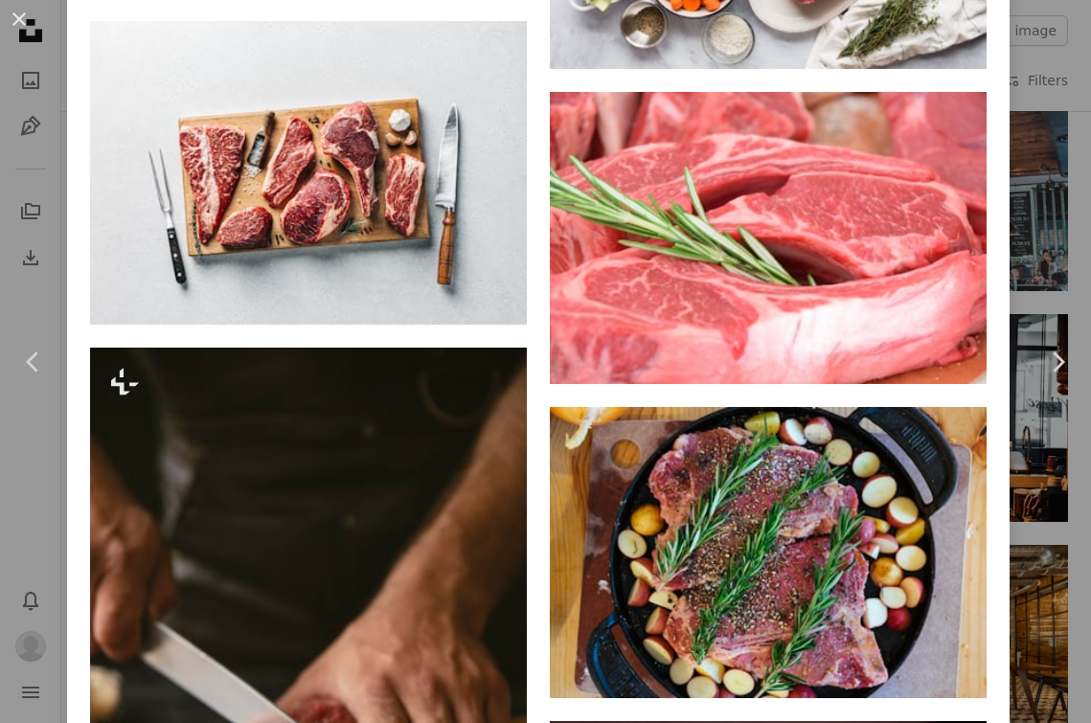
click at [1054, 50] on div "An X shape Chevron left Chevron right [PERSON_NAME] Available for hire A checkm…" at bounding box center [545, 361] width 1091 height 723
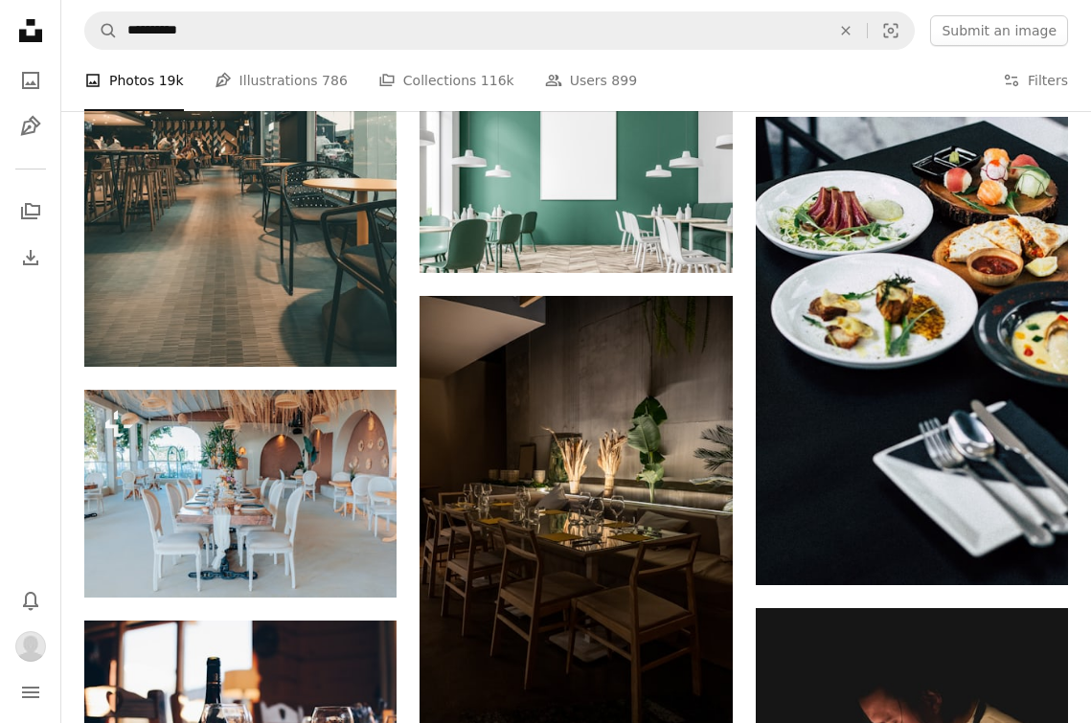
scroll to position [10702, 0]
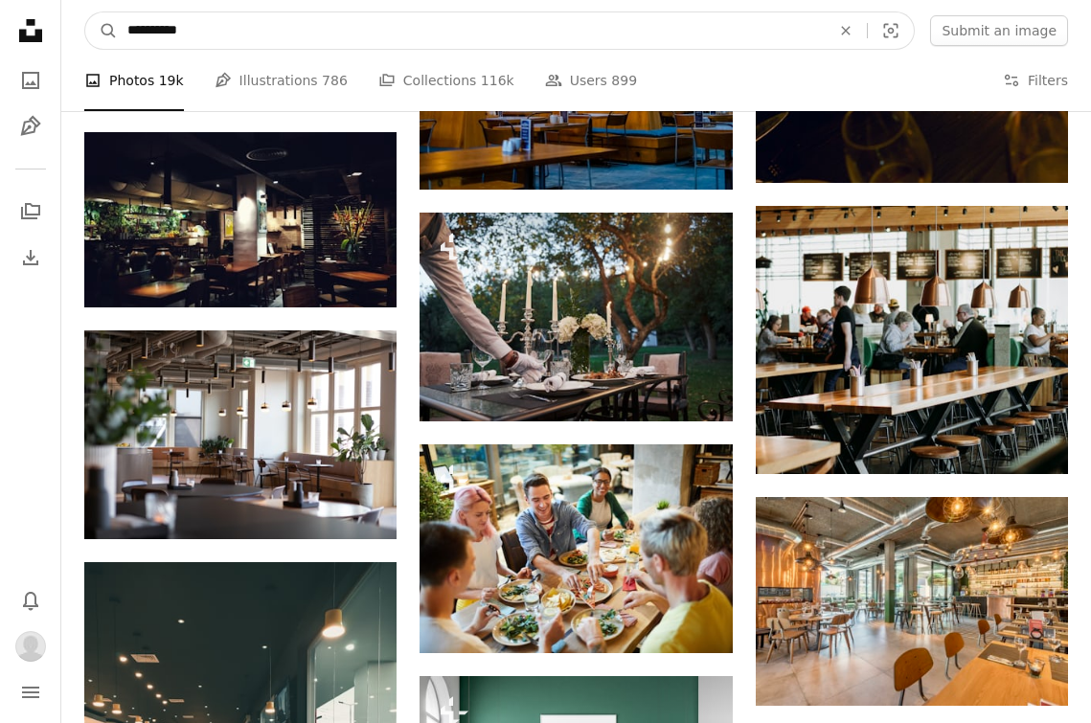
click at [503, 37] on input "**********" at bounding box center [471, 30] width 707 height 36
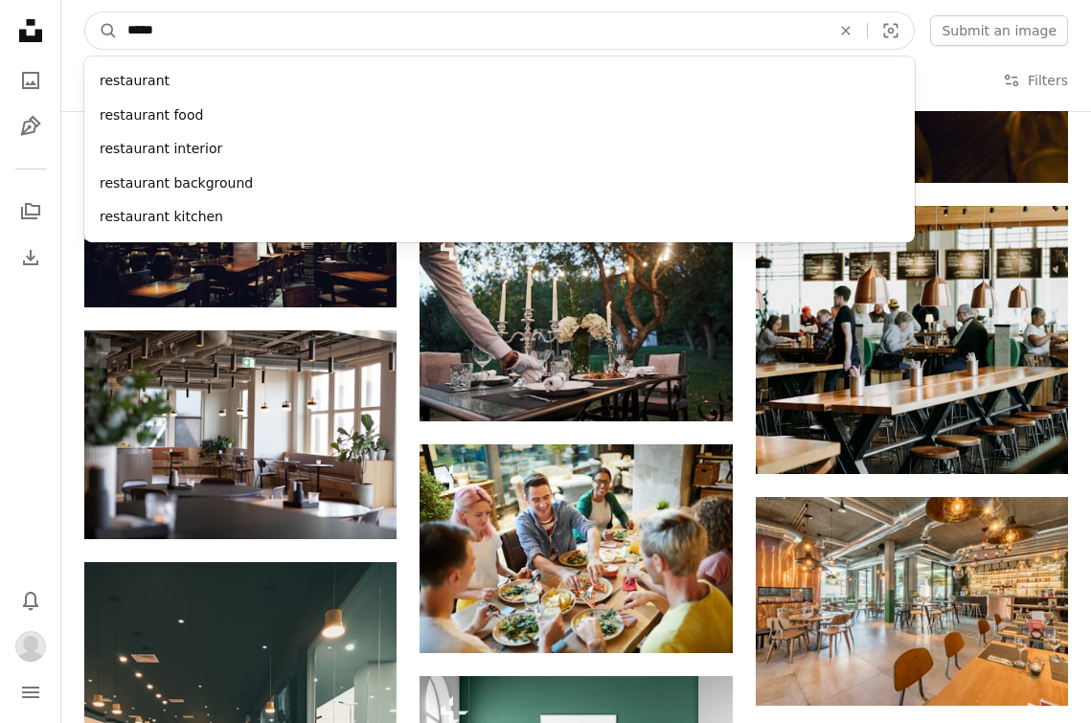
type input "******"
click at [102, 31] on button "A magnifying glass" at bounding box center [101, 30] width 33 height 36
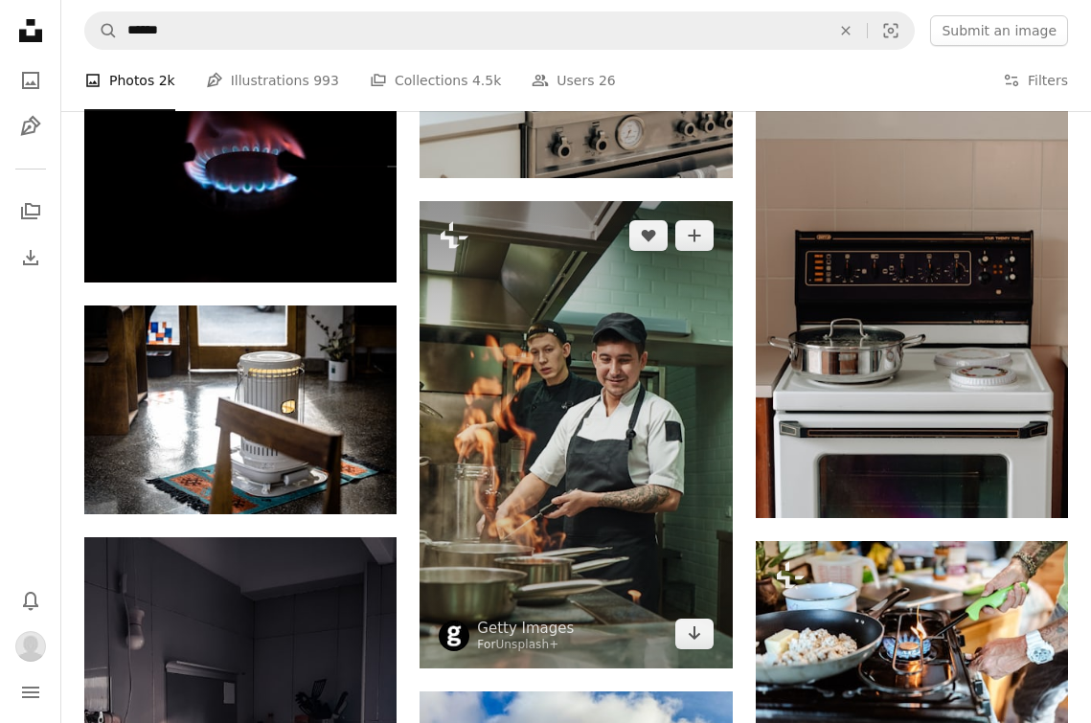
scroll to position [4528, 0]
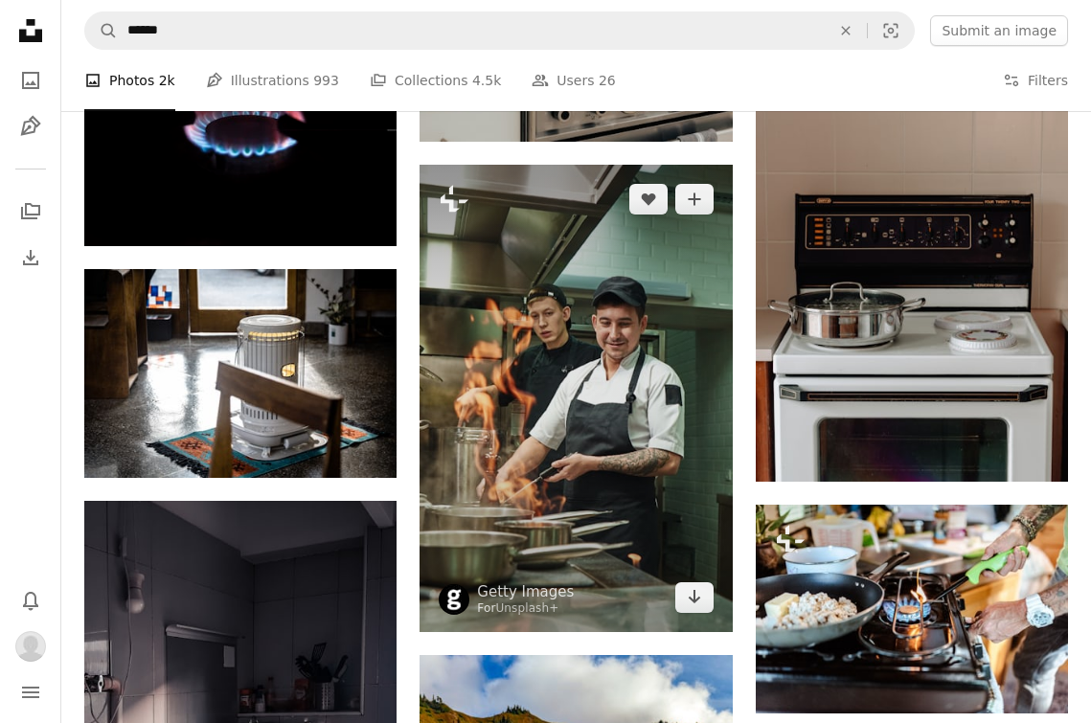
click at [566, 334] on img at bounding box center [576, 399] width 312 height 469
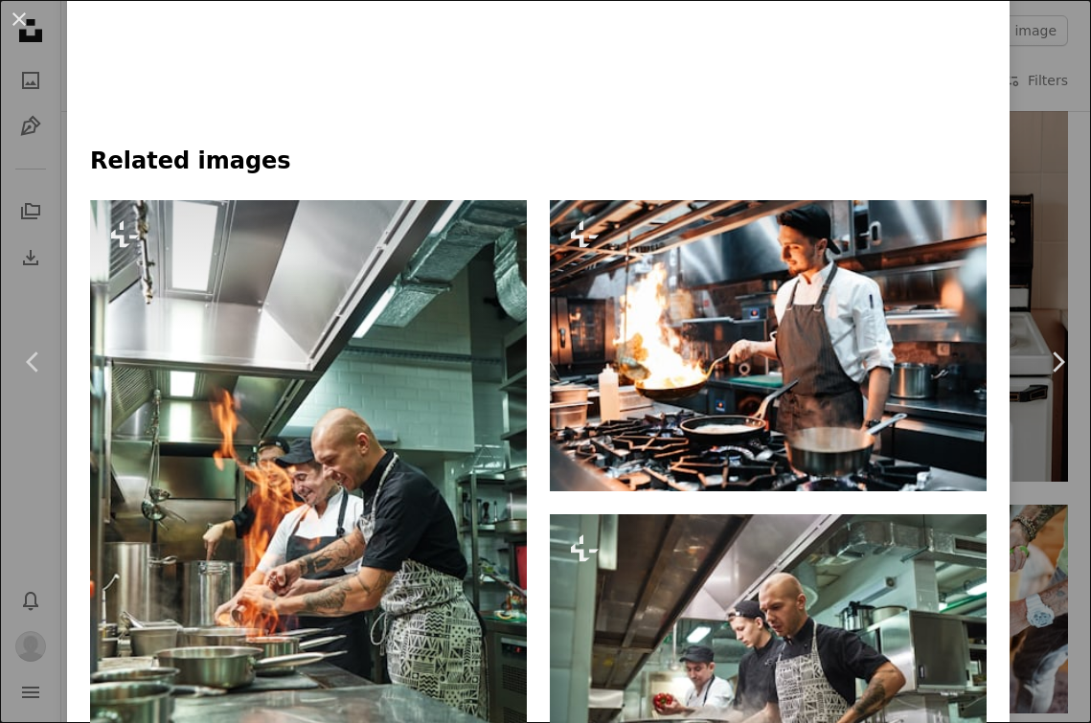
scroll to position [1263, 0]
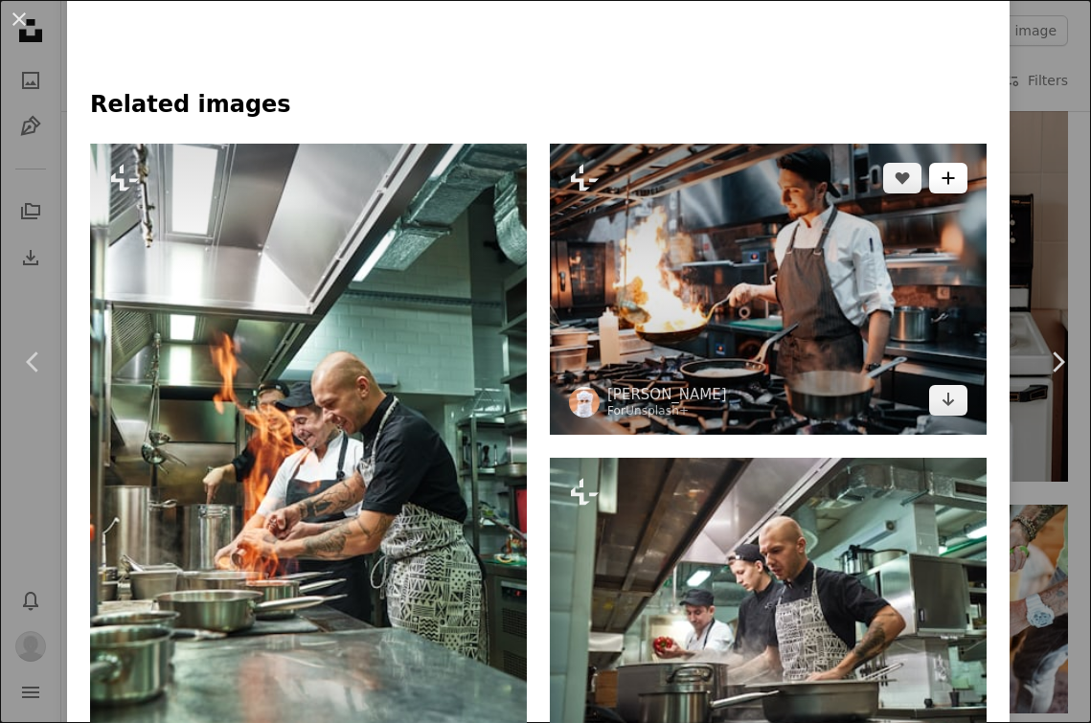
click at [956, 171] on icon "A plus sign" at bounding box center [948, 178] width 15 height 15
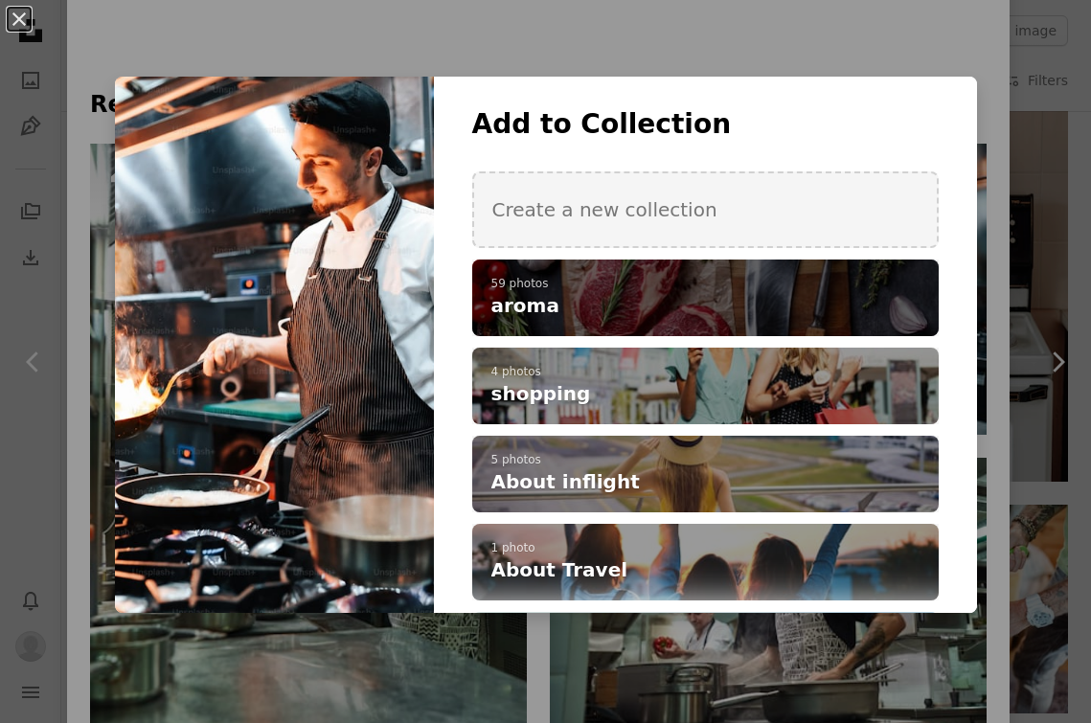
click at [779, 295] on h4 "aroma" at bounding box center [695, 305] width 407 height 27
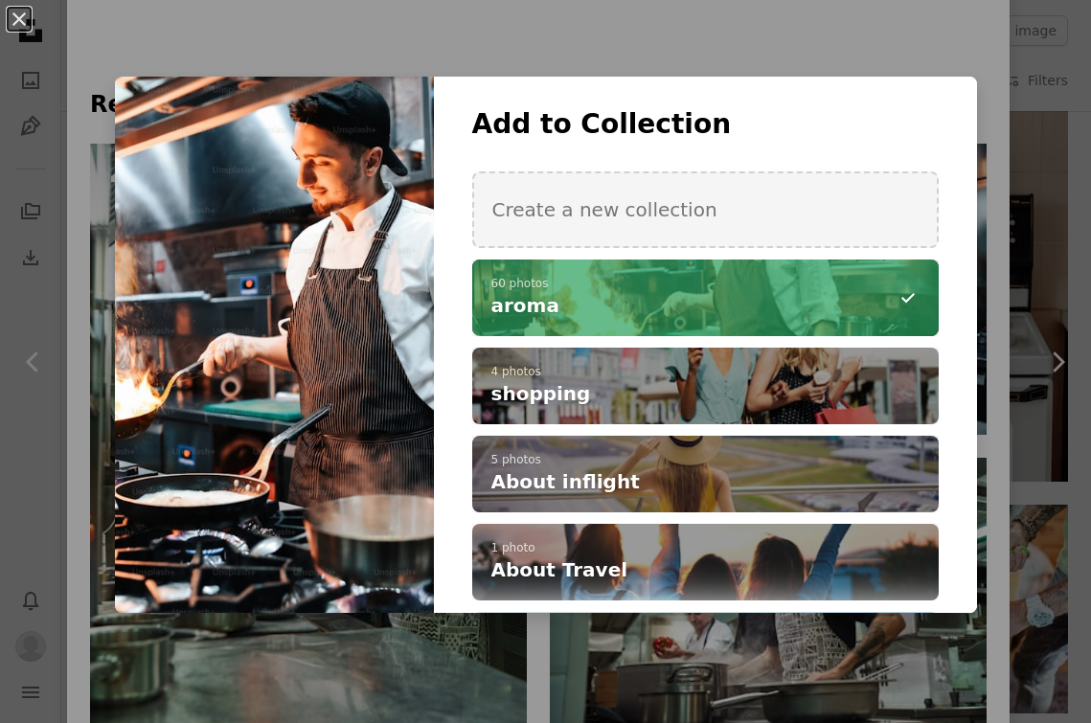
click at [763, 44] on div "An X shape Add to Collection Create a new collection A checkmark A minus sign 6…" at bounding box center [545, 361] width 1091 height 723
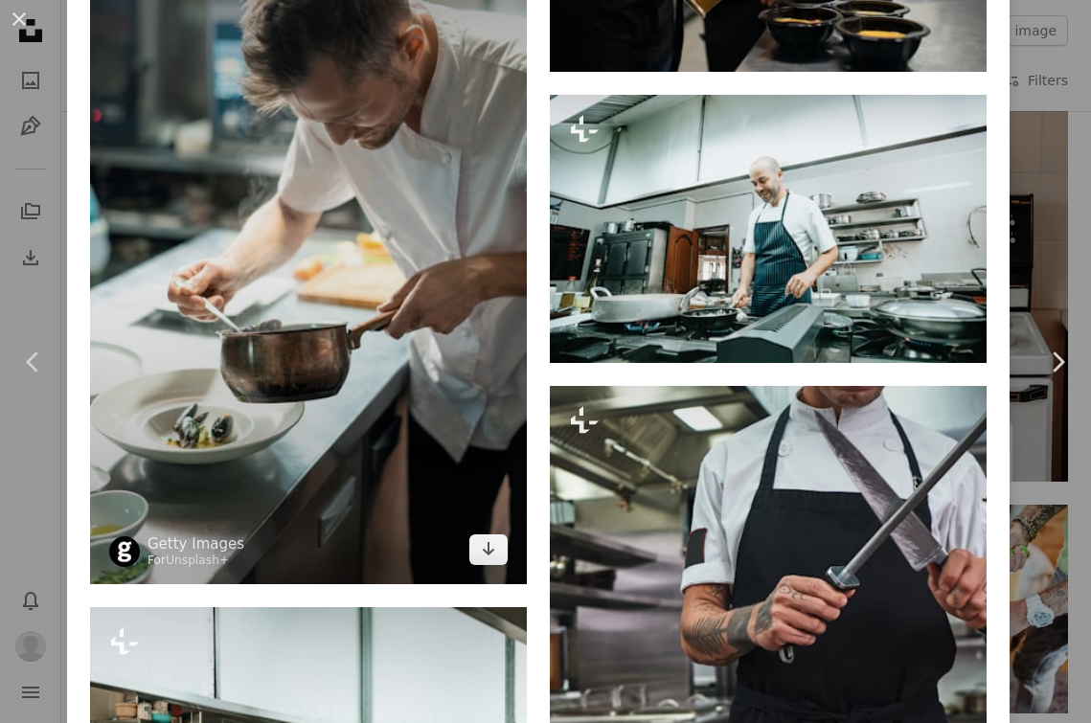
scroll to position [11971, 0]
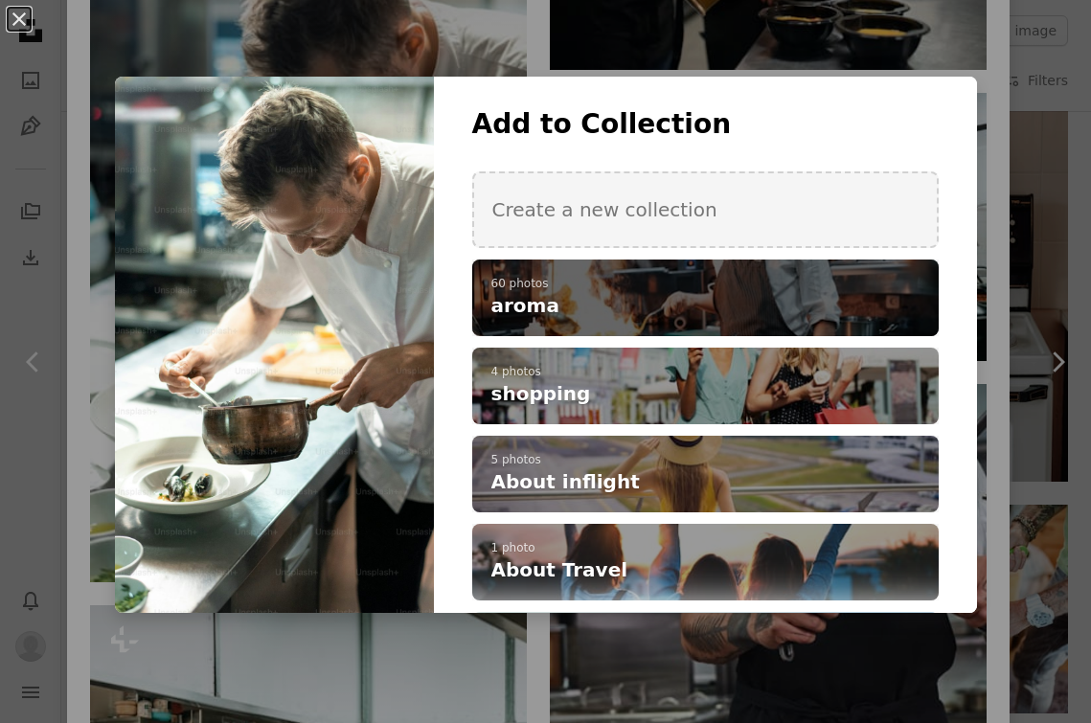
click at [583, 282] on p "60 photos" at bounding box center [706, 284] width 428 height 15
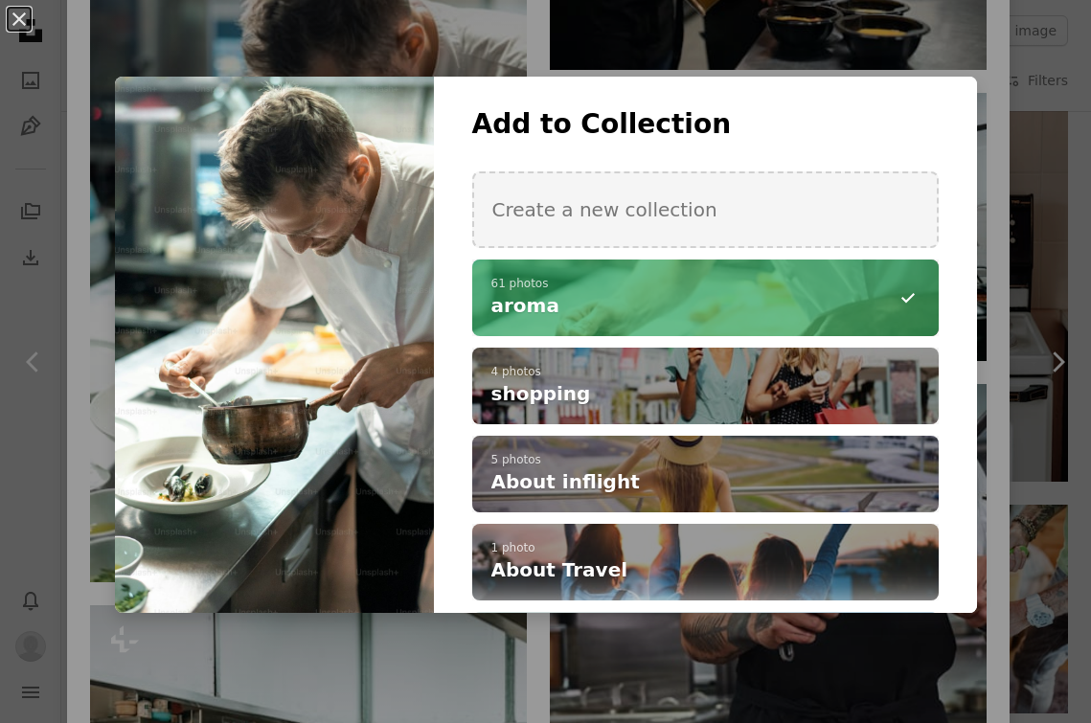
click at [556, 676] on div "An X shape Add to Collection Create a new collection A checkmark A minus sign 6…" at bounding box center [545, 361] width 1091 height 723
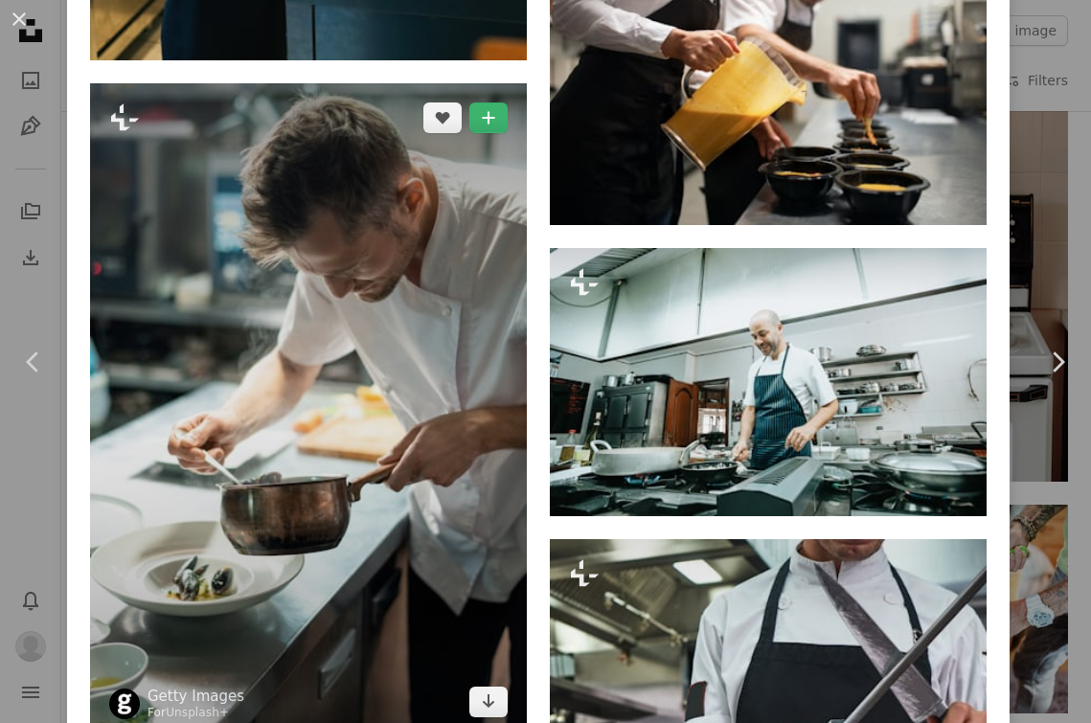
scroll to position [11772, 0]
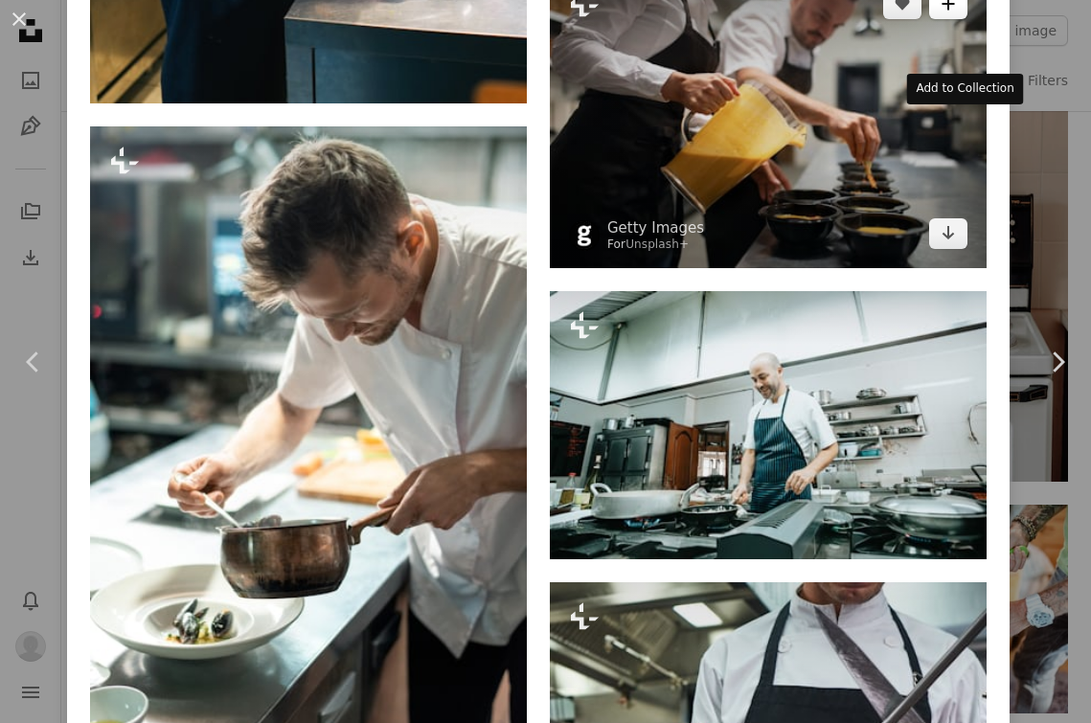
click at [956, 11] on icon "A plus sign" at bounding box center [948, 3] width 15 height 15
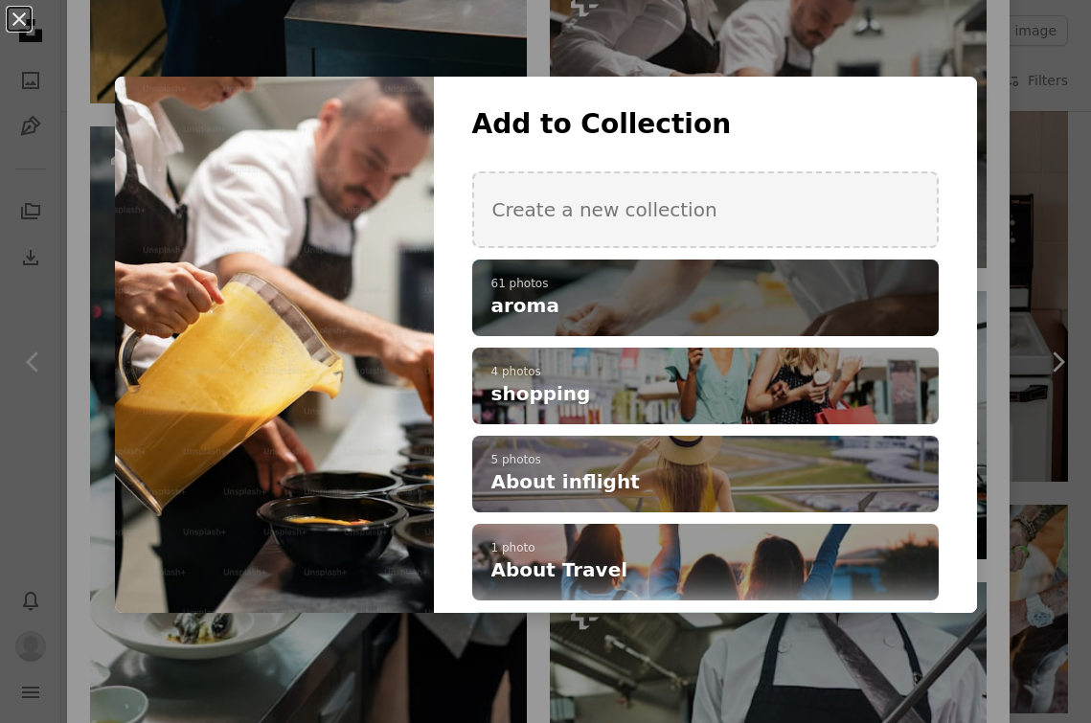
click at [863, 294] on h4 "aroma" at bounding box center [695, 305] width 407 height 27
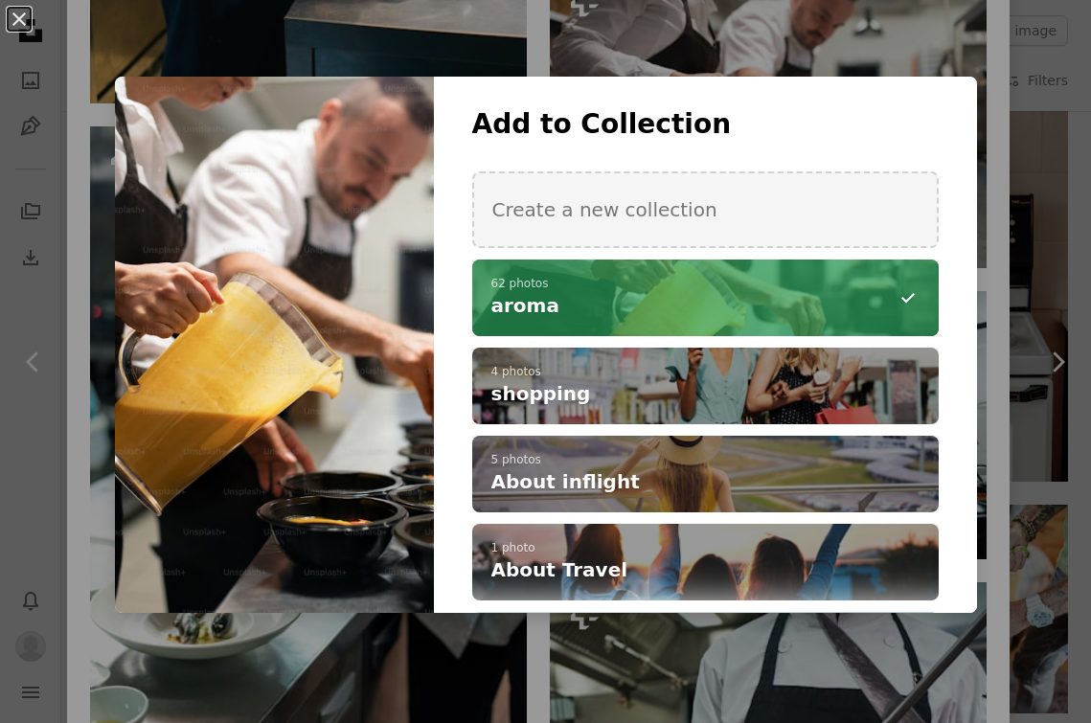
click at [879, 58] on div "An X shape Add to Collection Create a new collection A checkmark A minus sign 6…" at bounding box center [545, 361] width 1091 height 723
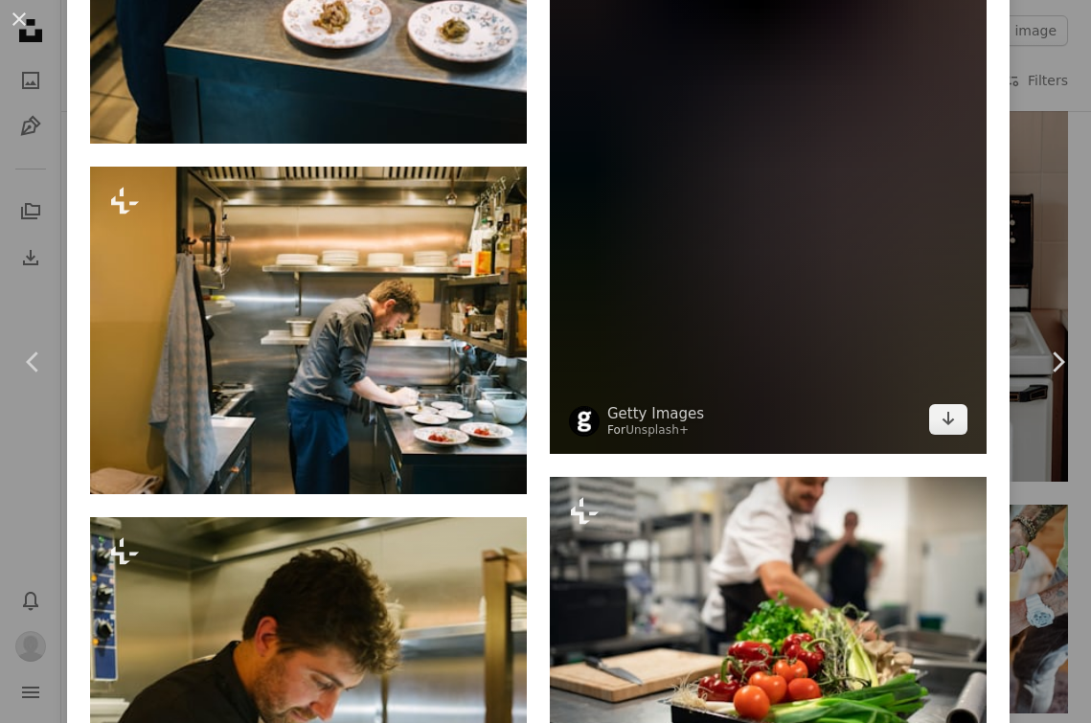
scroll to position [20089, 0]
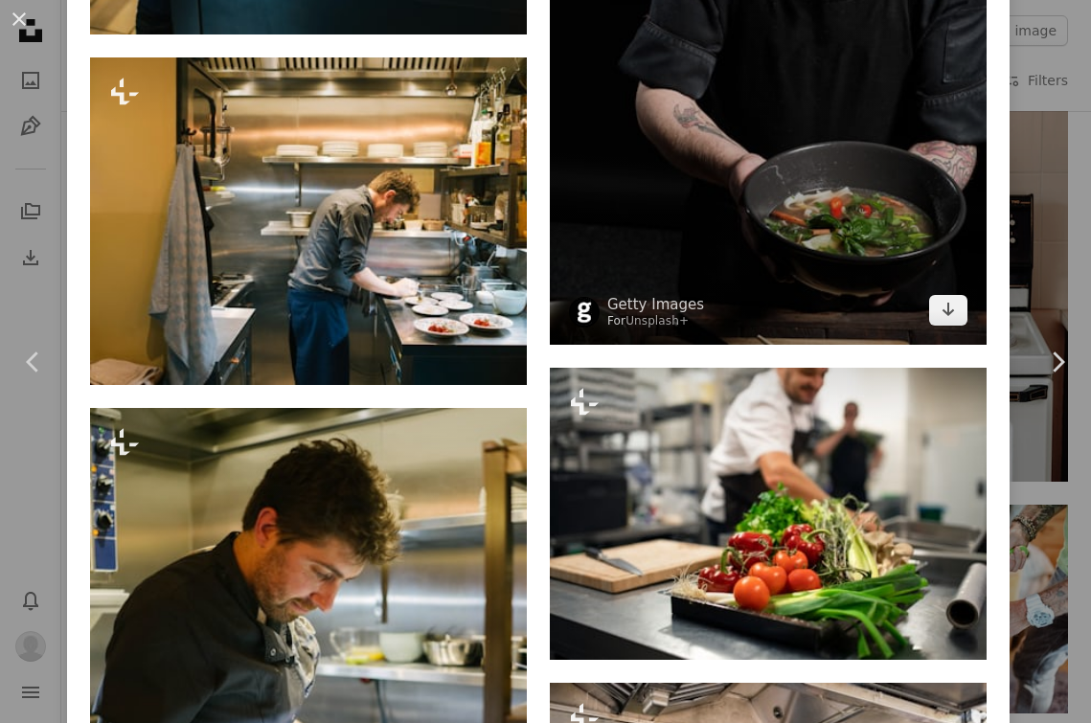
click at [867, 307] on img at bounding box center [768, 17] width 437 height 655
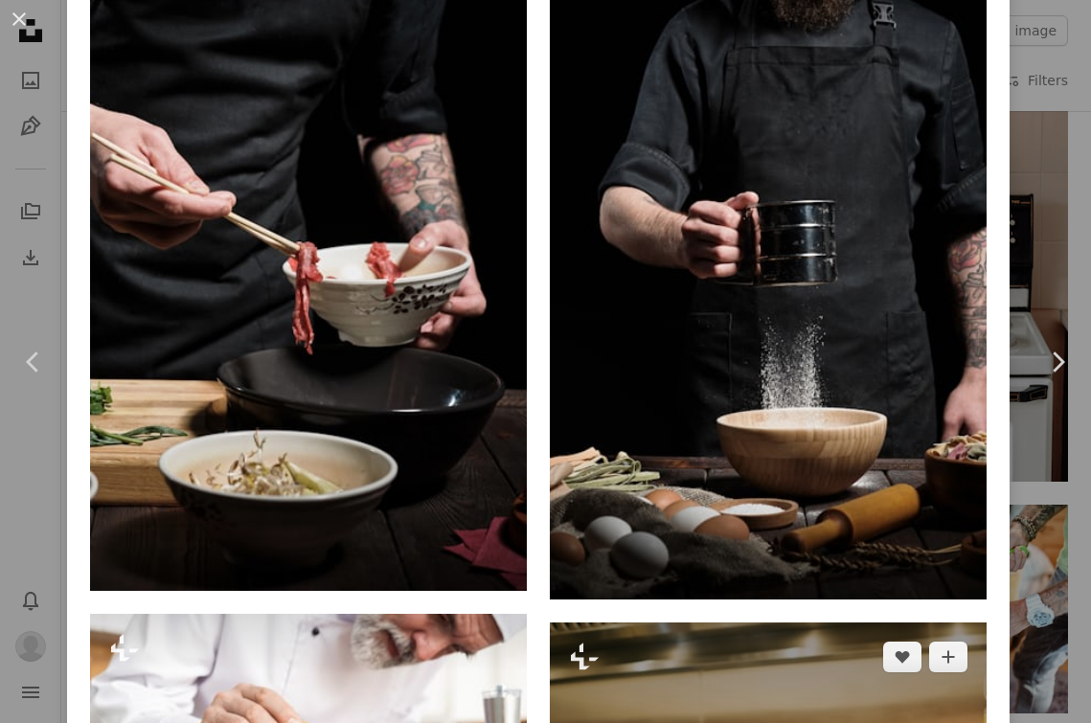
scroll to position [6896, 0]
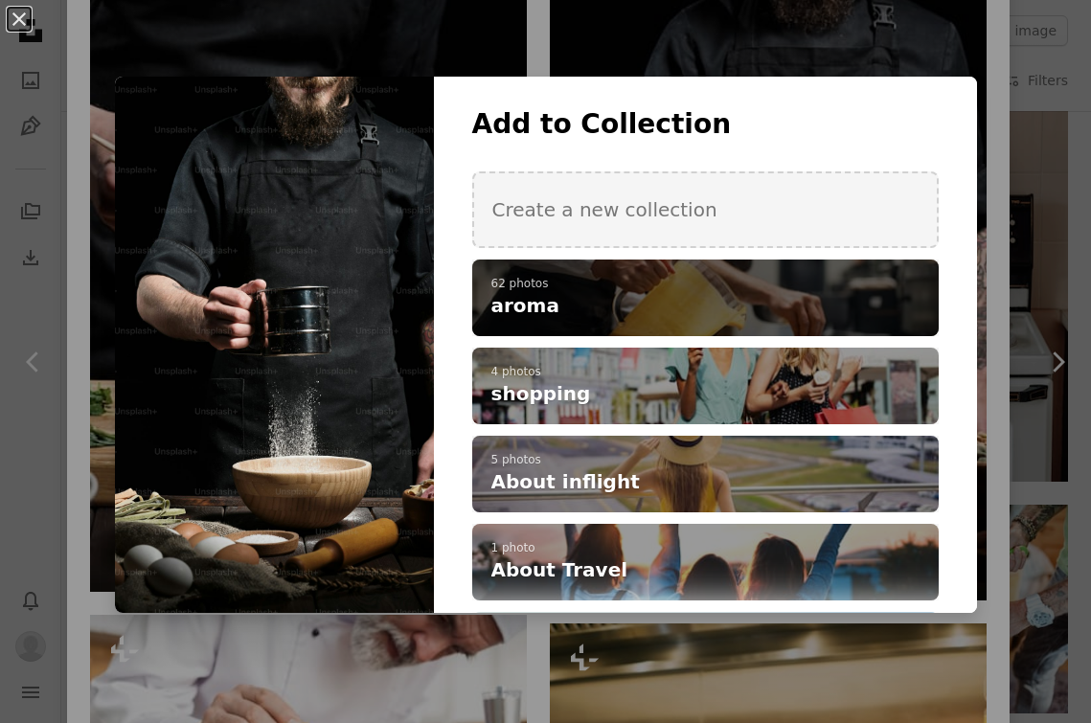
click at [822, 266] on div "A checkmark A plus sign 62 photos aroma" at bounding box center [705, 298] width 467 height 77
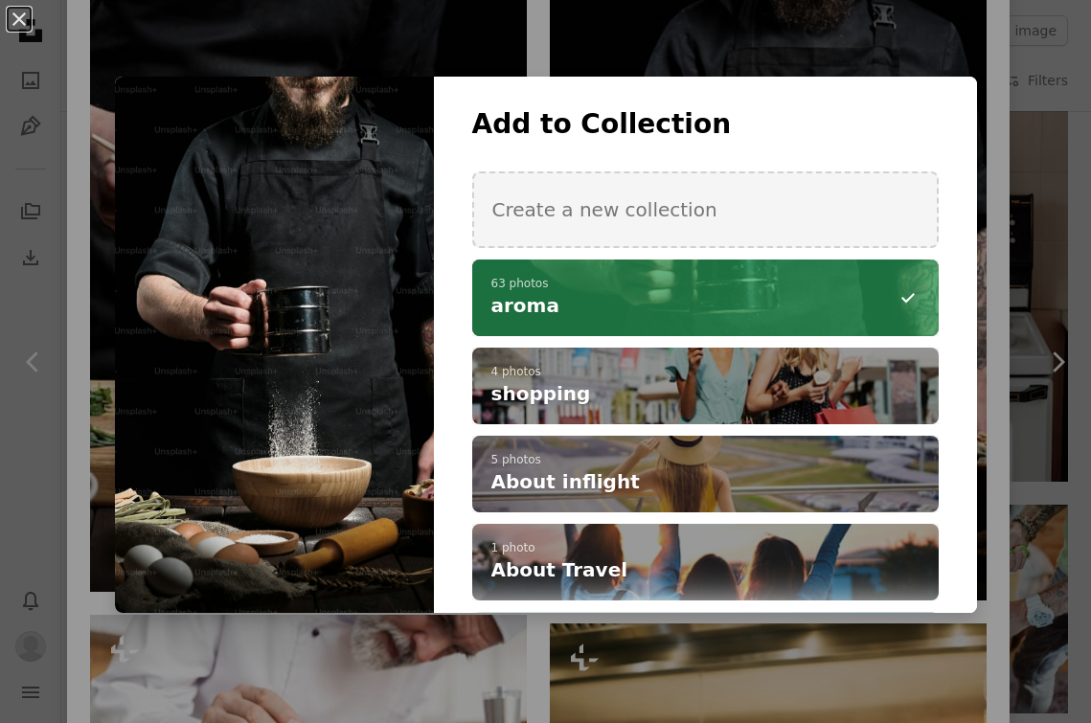
click at [883, 49] on div "An X shape Add to Collection Create a new collection A checkmark A minus sign 6…" at bounding box center [545, 361] width 1091 height 723
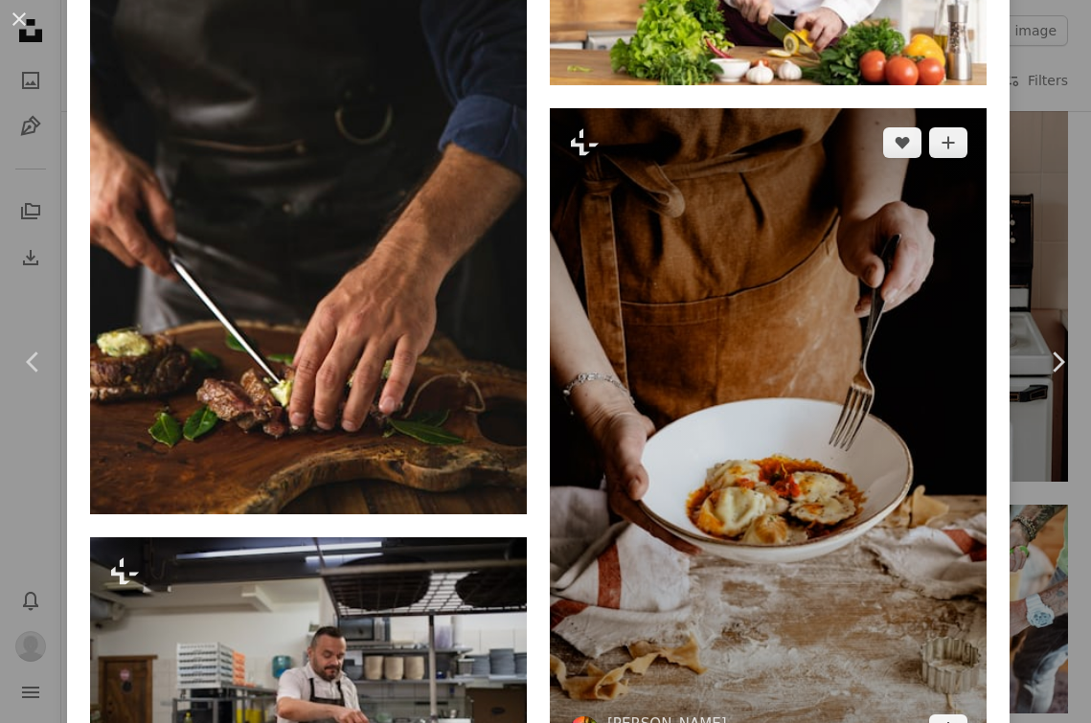
scroll to position [14773, 0]
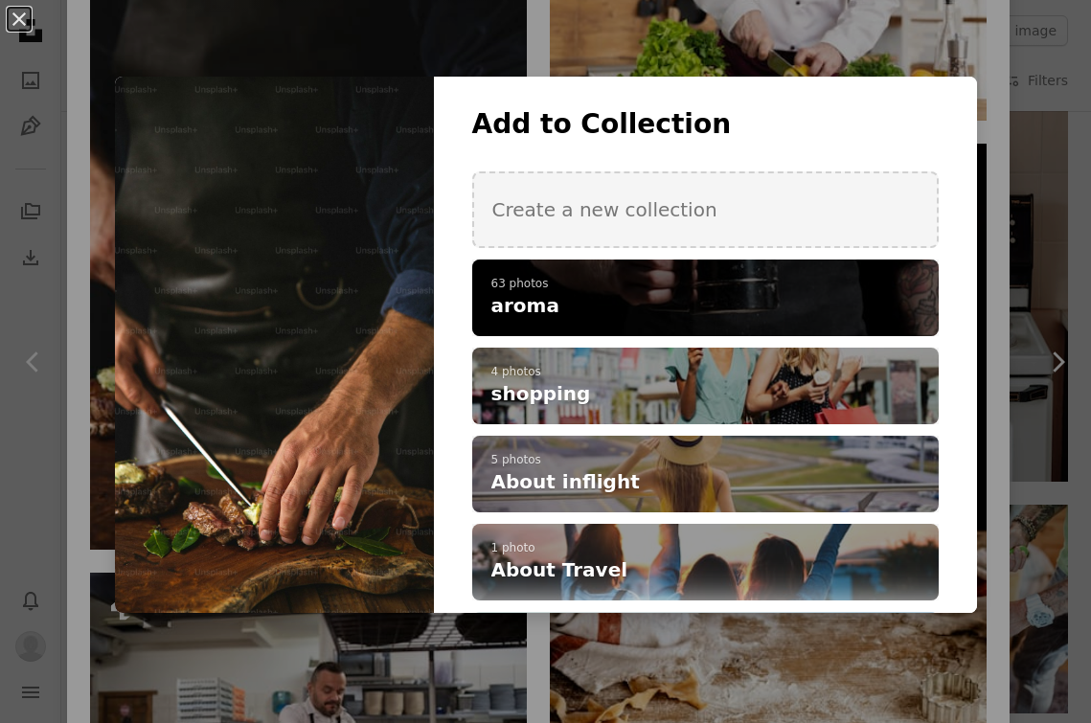
click at [534, 288] on p "63 photos" at bounding box center [706, 284] width 428 height 15
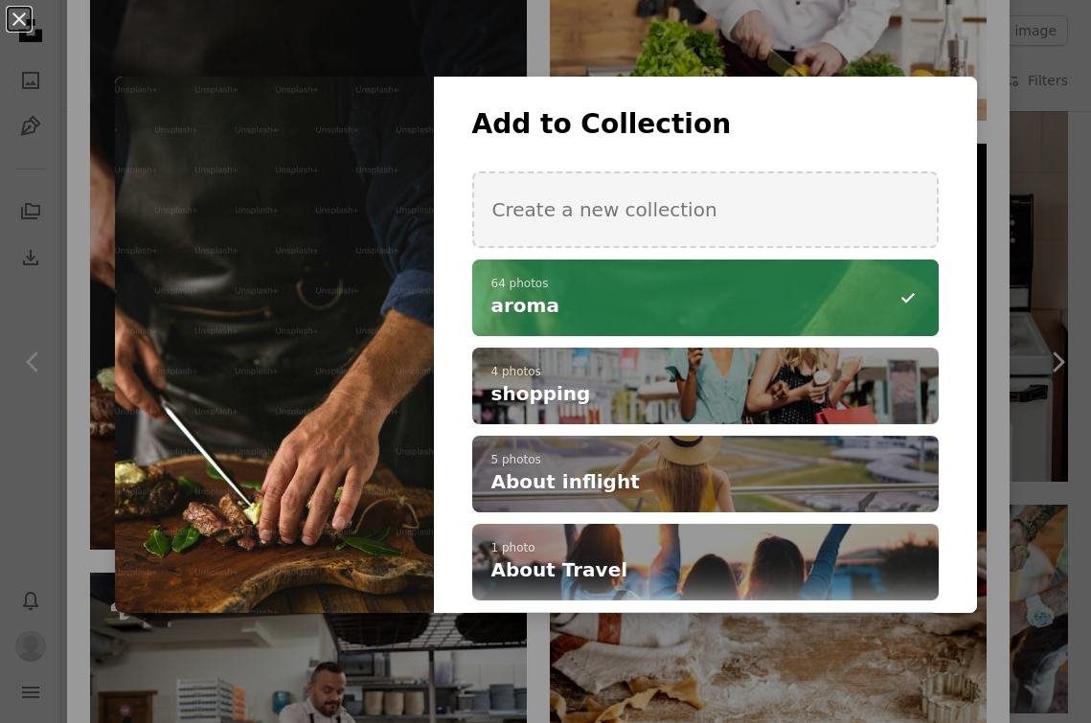
click at [646, 61] on div "An X shape Add to Collection Create a new collection A checkmark A minus sign 6…" at bounding box center [545, 361] width 1091 height 723
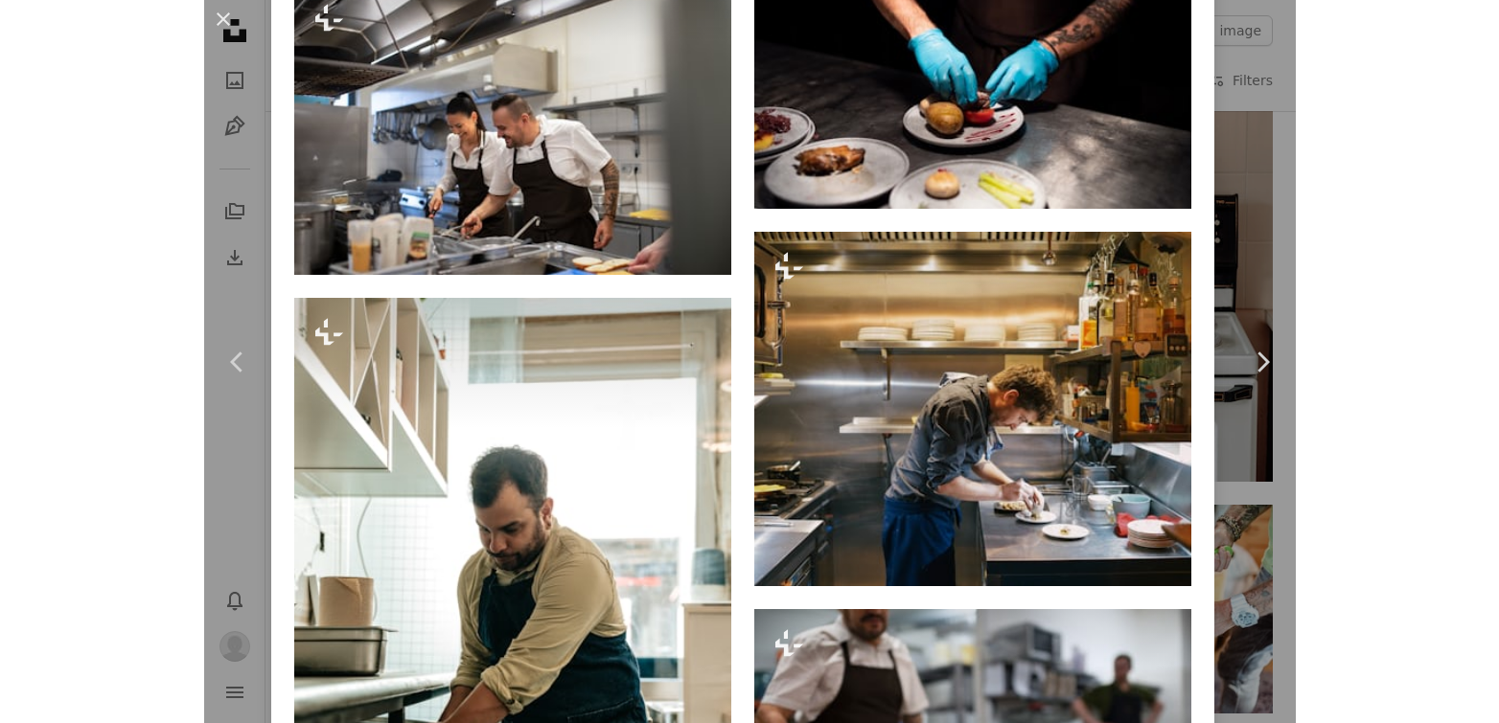
scroll to position [20867, 0]
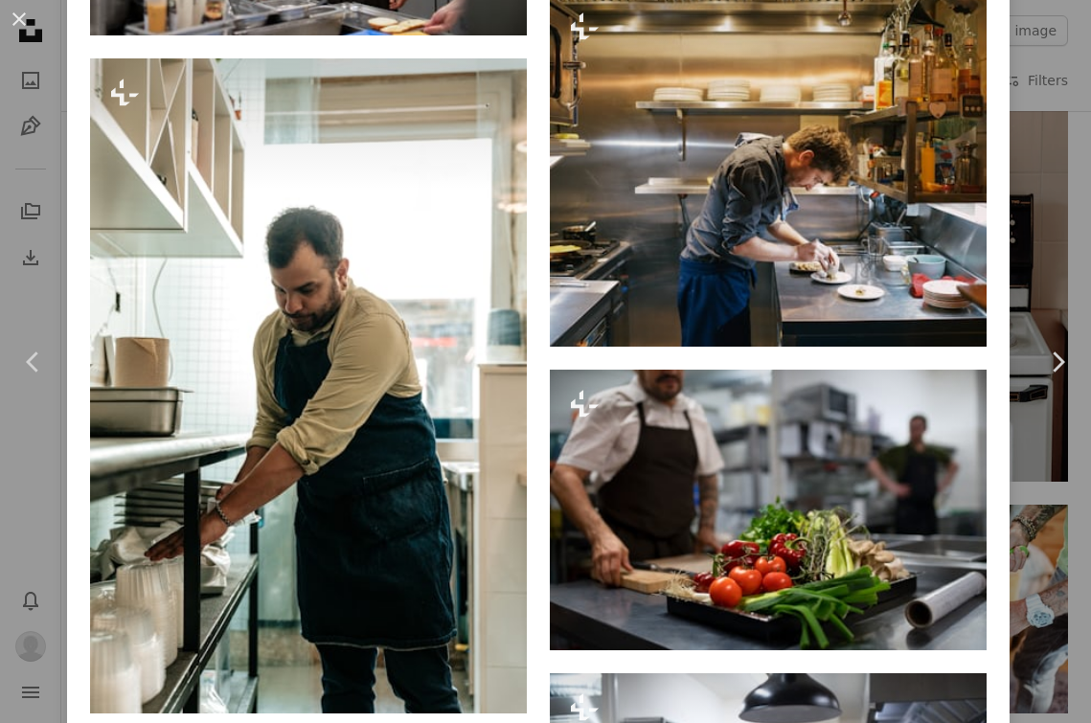
click at [1047, 90] on div "An X shape Chevron left Chevron right Getty Images For Unsplash+ A heart A plus…" at bounding box center [545, 361] width 1091 height 723
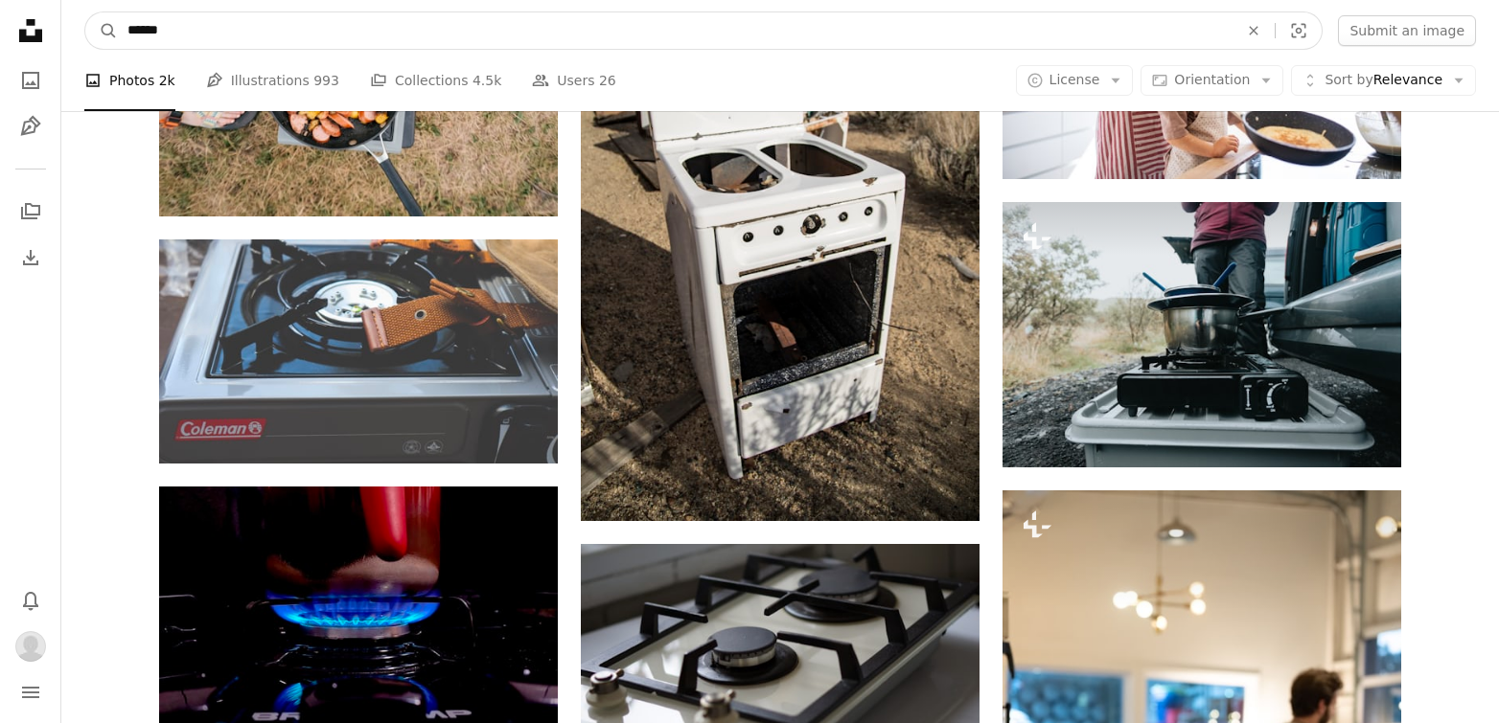
click at [492, 21] on input "******" at bounding box center [675, 30] width 1114 height 36
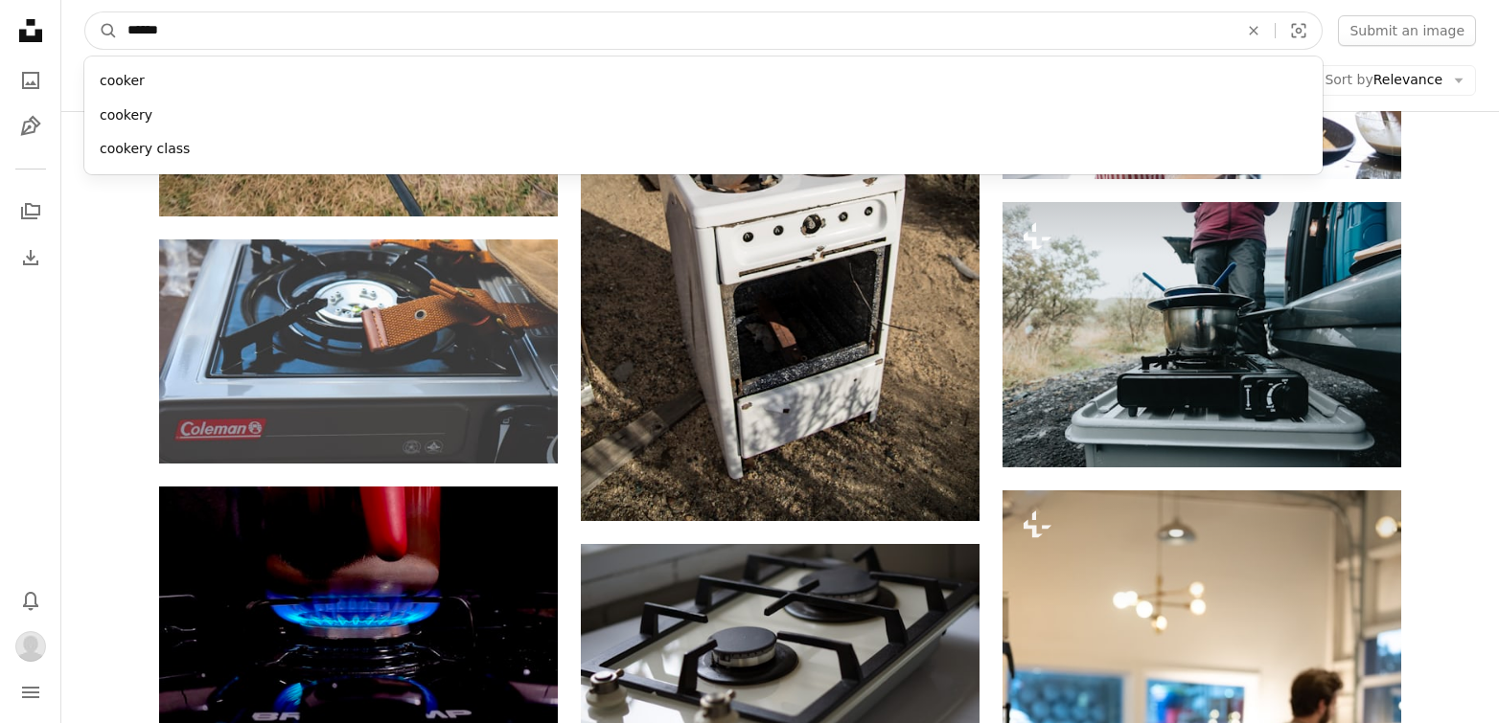
paste input "**"
type input "********"
click at [102, 31] on button "A magnifying glass" at bounding box center [101, 30] width 33 height 36
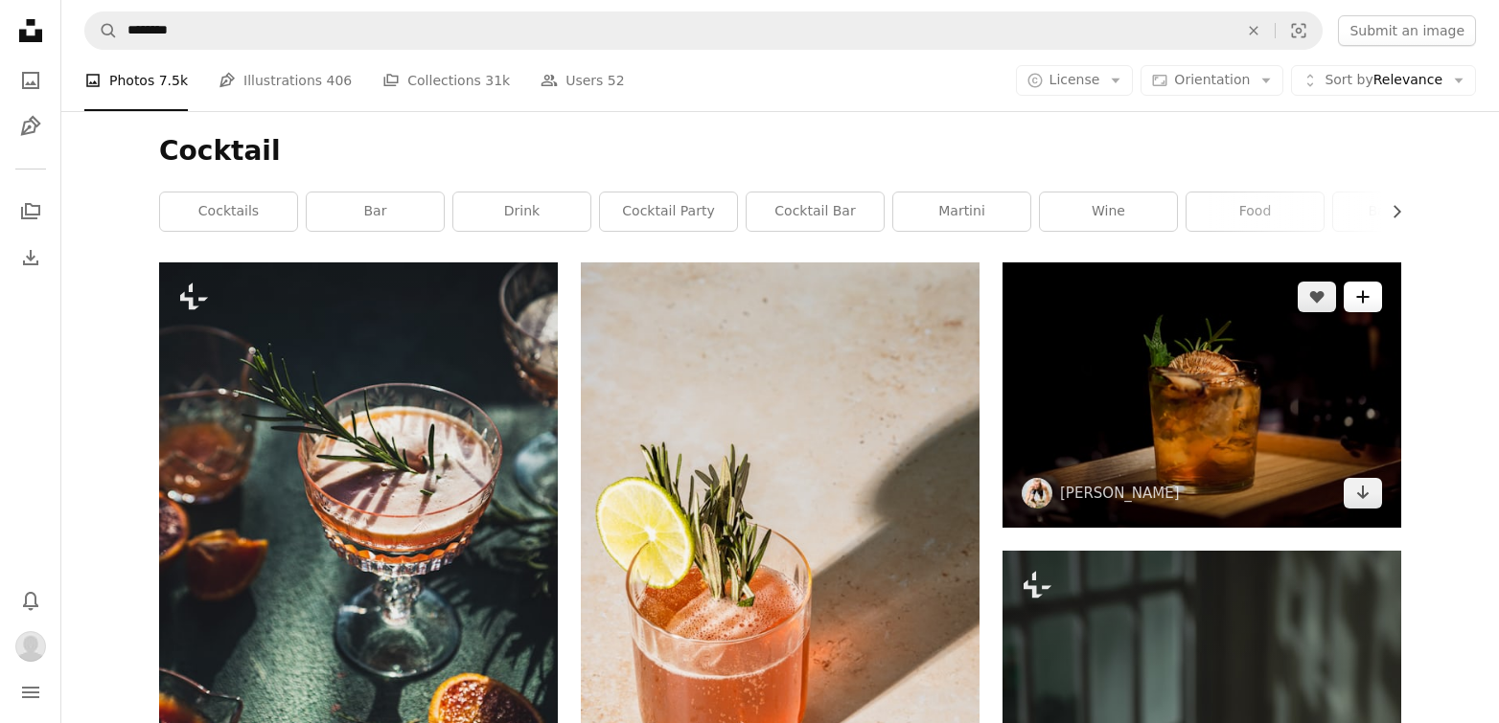
click at [1090, 289] on icon "A plus sign" at bounding box center [1362, 296] width 15 height 15
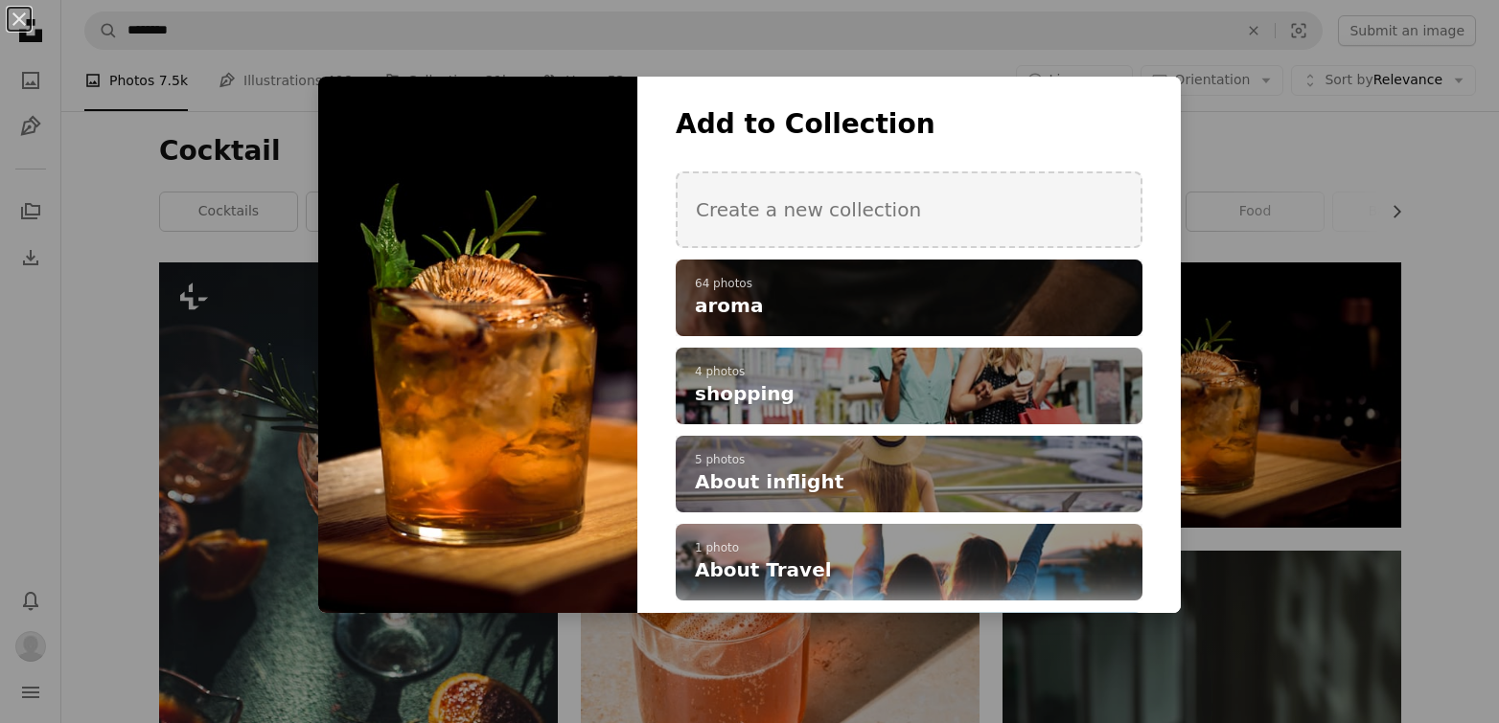
click at [1021, 300] on h4 "aroma" at bounding box center [898, 305] width 407 height 27
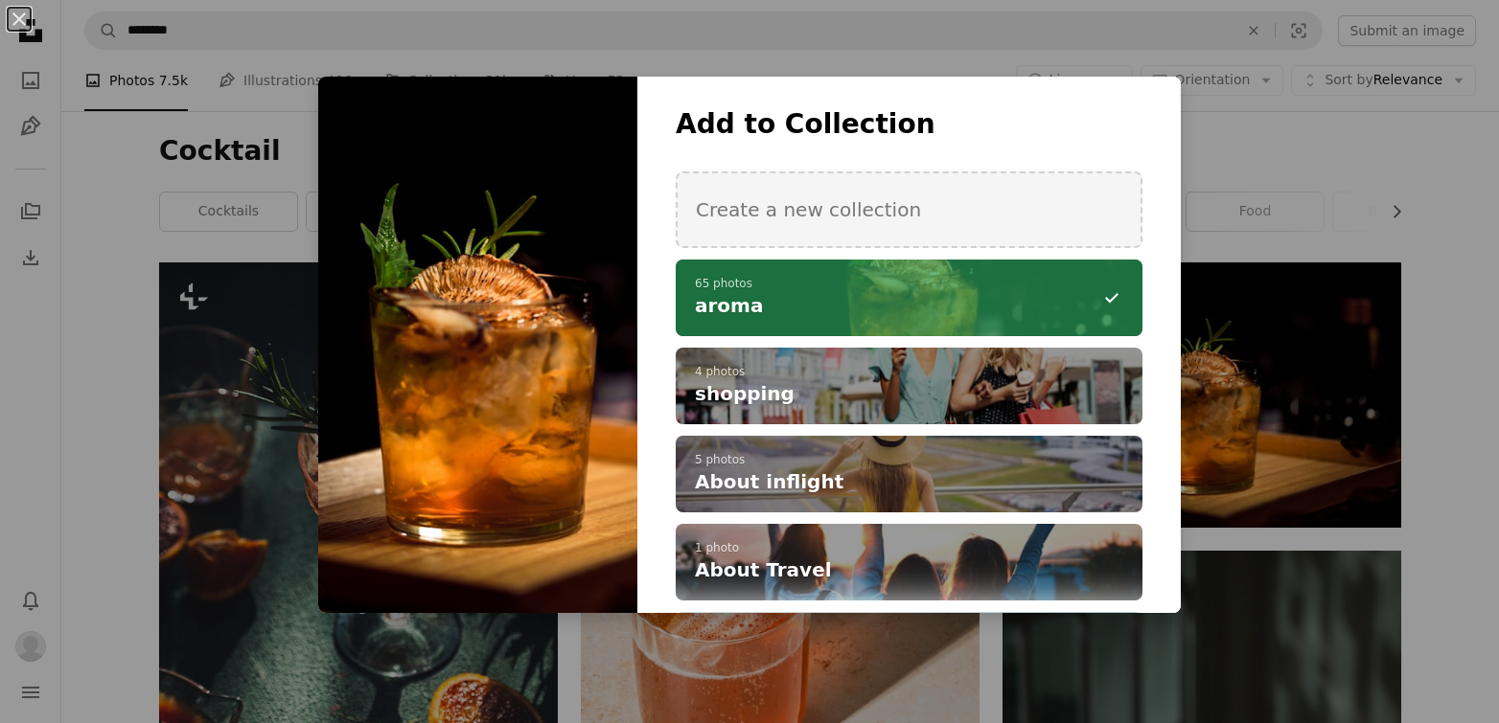
click at [1090, 211] on div "An X shape Add to Collection Create a new collection A checkmark A minus sign 6…" at bounding box center [749, 361] width 1499 height 723
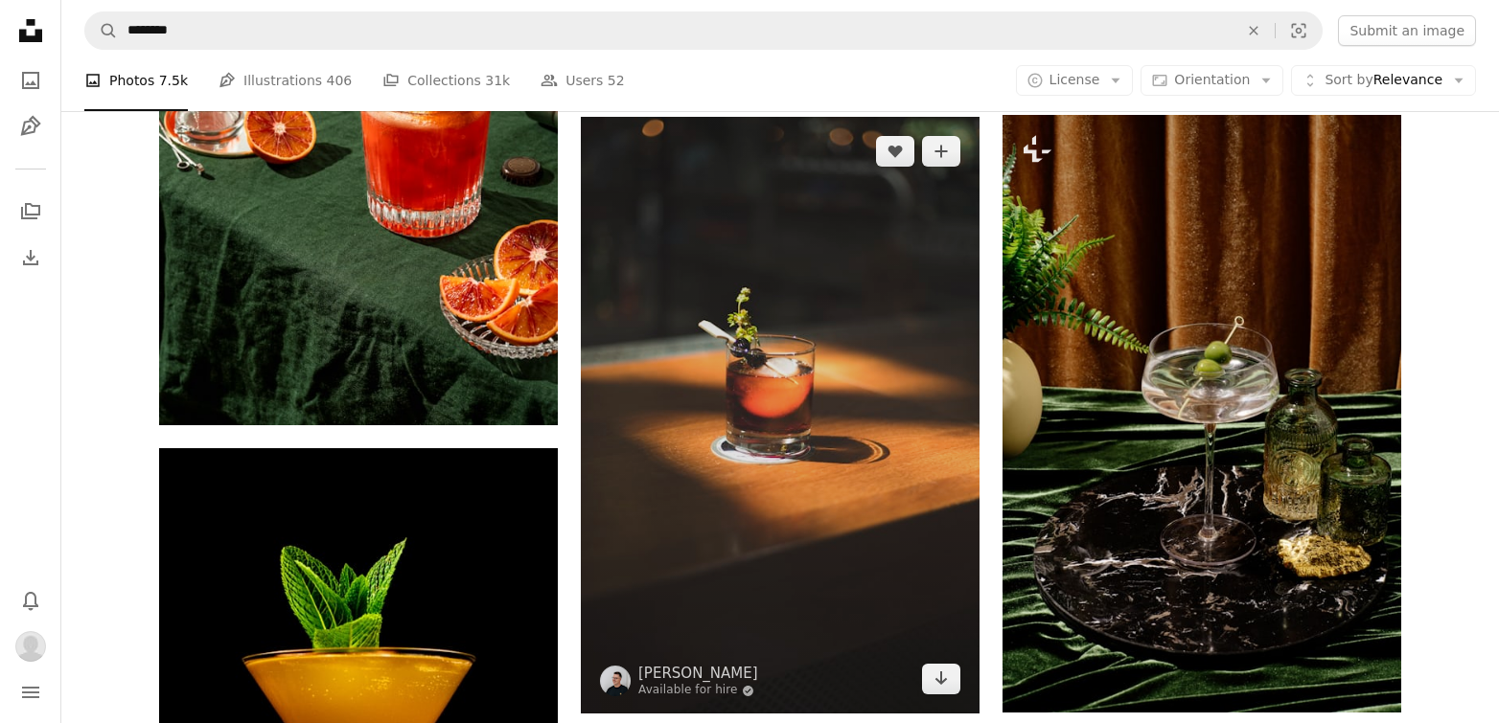
scroll to position [1060, 0]
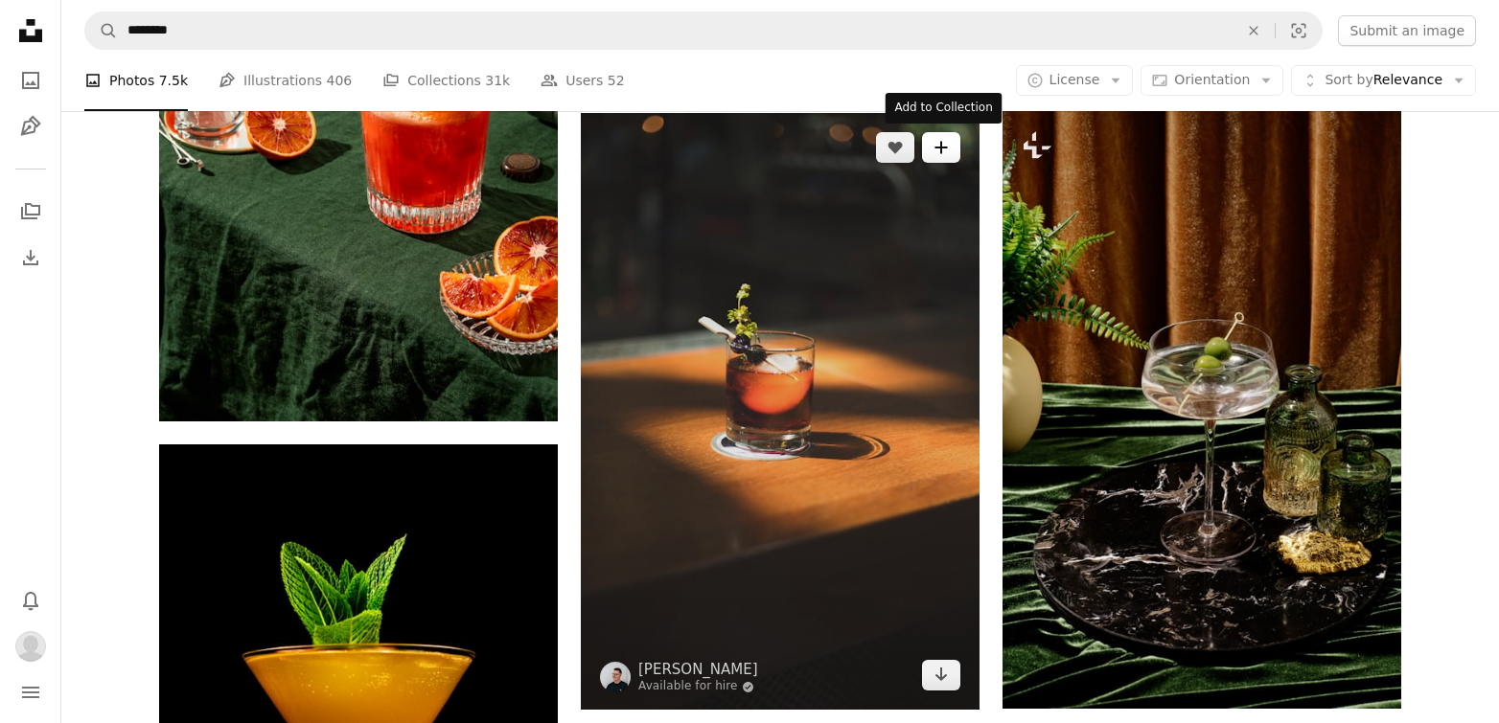
click at [946, 144] on icon "A plus sign" at bounding box center [940, 147] width 15 height 15
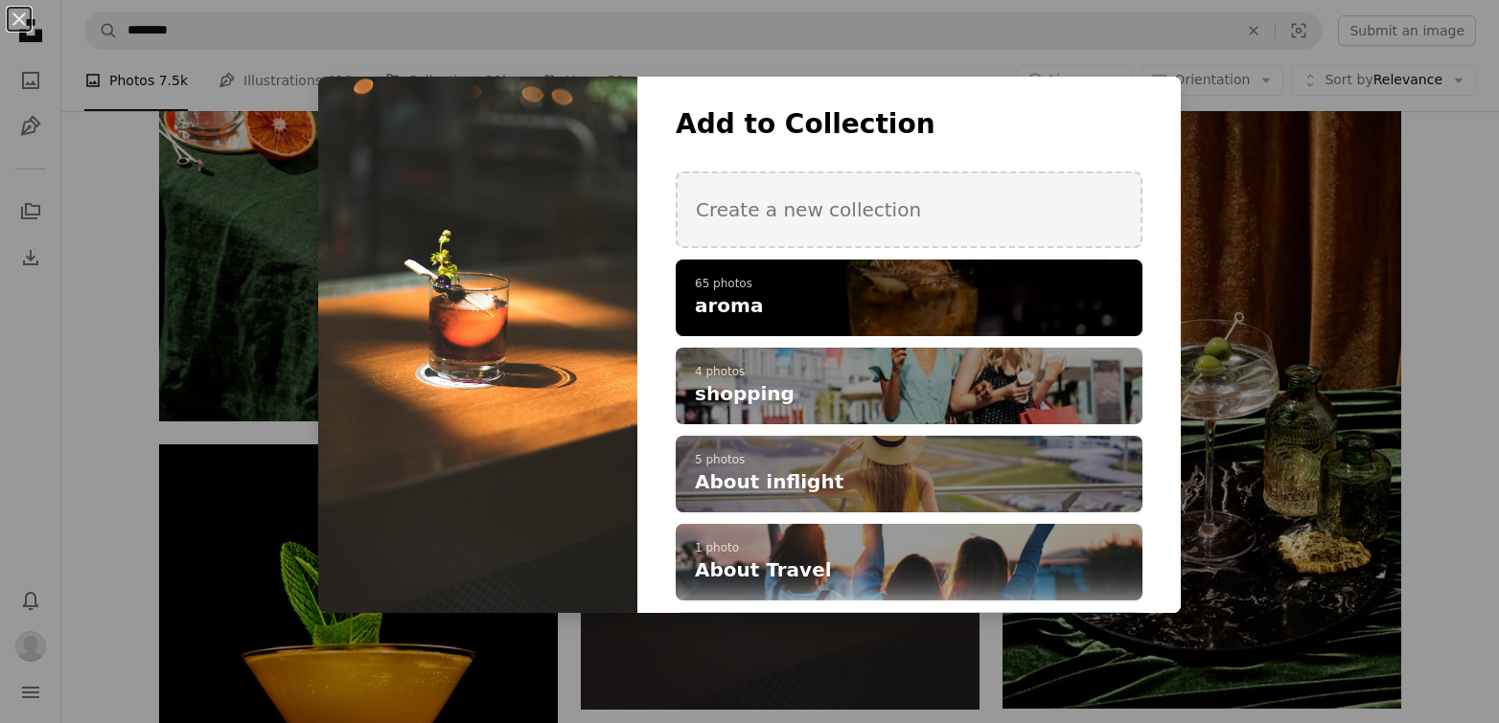
click at [867, 292] on h4 "aroma" at bounding box center [898, 305] width 407 height 27
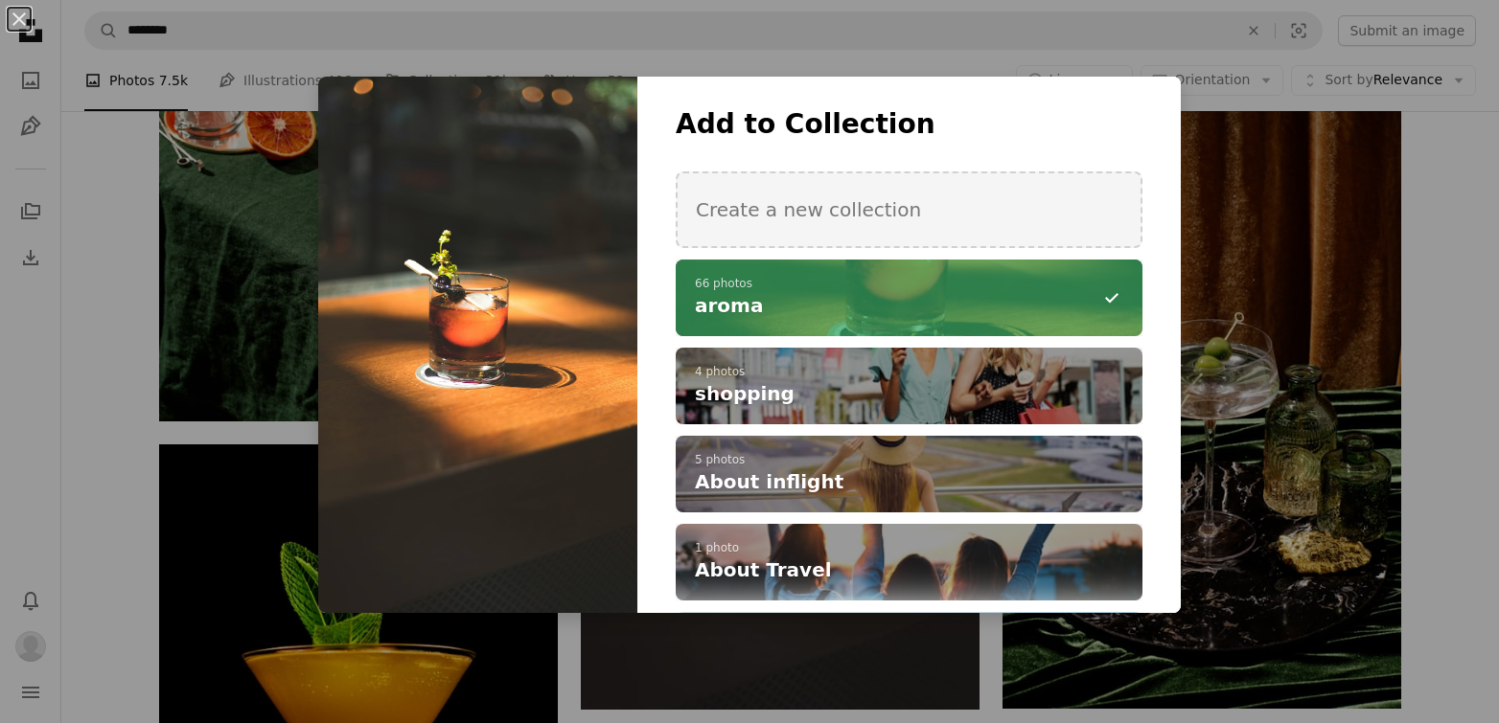
click at [528, 384] on div at bounding box center [477, 345] width 319 height 537
click at [224, 418] on div "An X shape Add to Collection Create a new collection A checkmark A minus sign 6…" at bounding box center [749, 361] width 1499 height 723
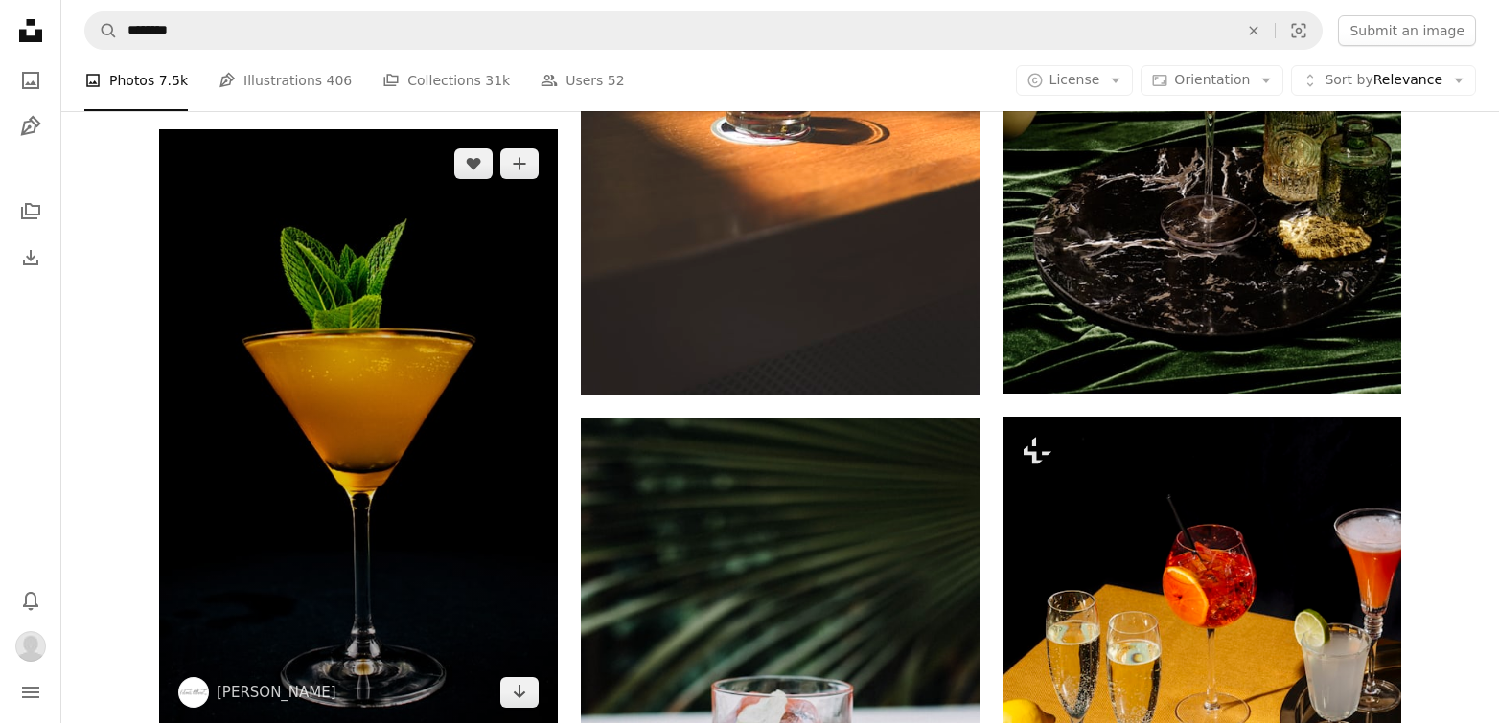
scroll to position [1359, 0]
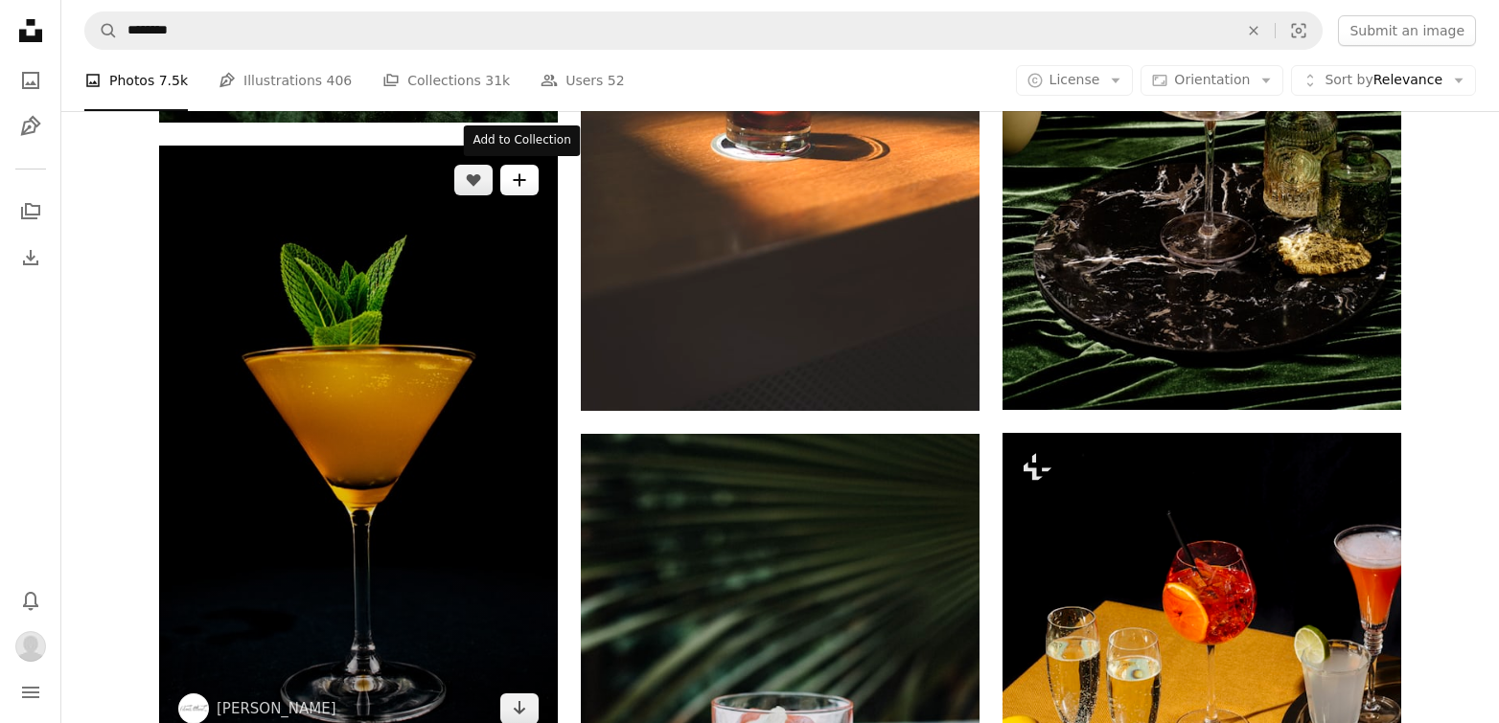
click at [524, 180] on icon "A plus sign" at bounding box center [519, 179] width 15 height 15
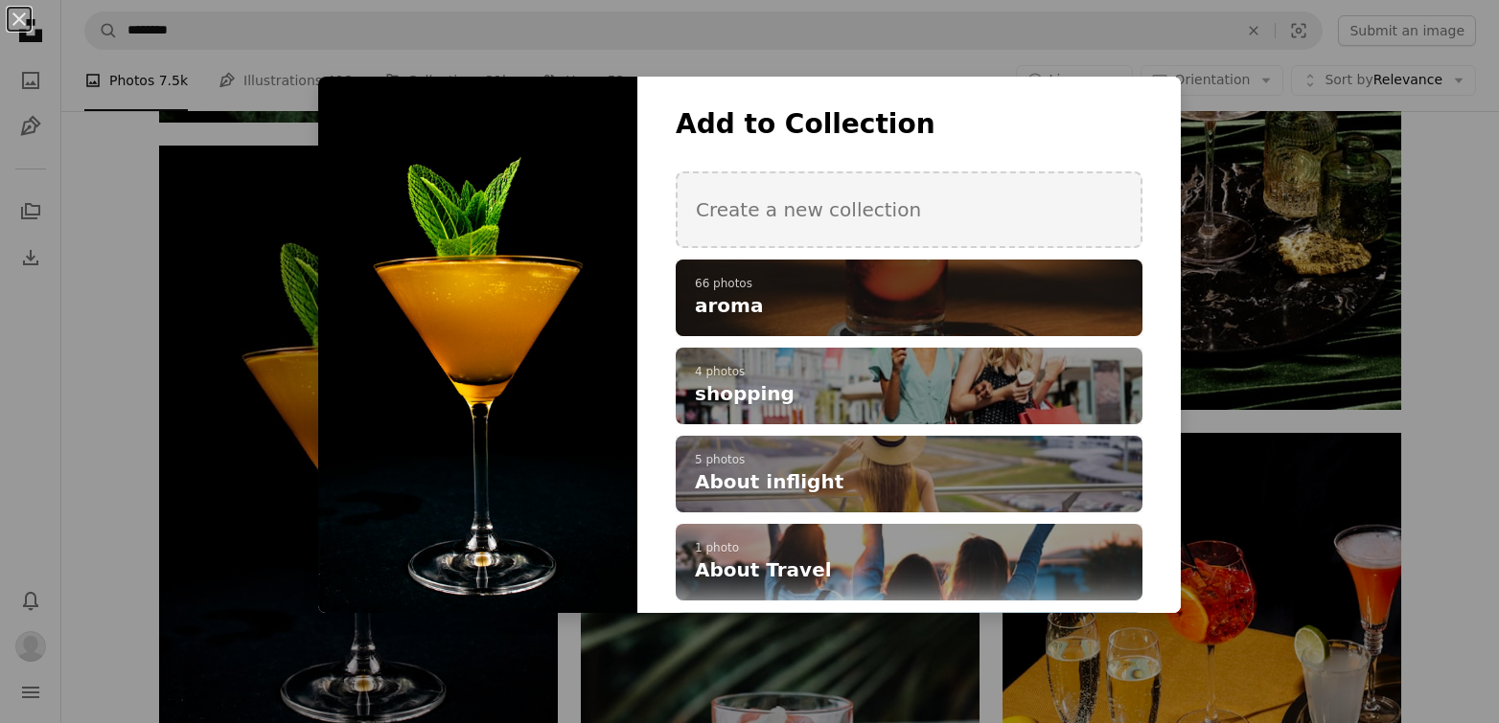
click at [920, 284] on p "66 photos" at bounding box center [909, 284] width 428 height 15
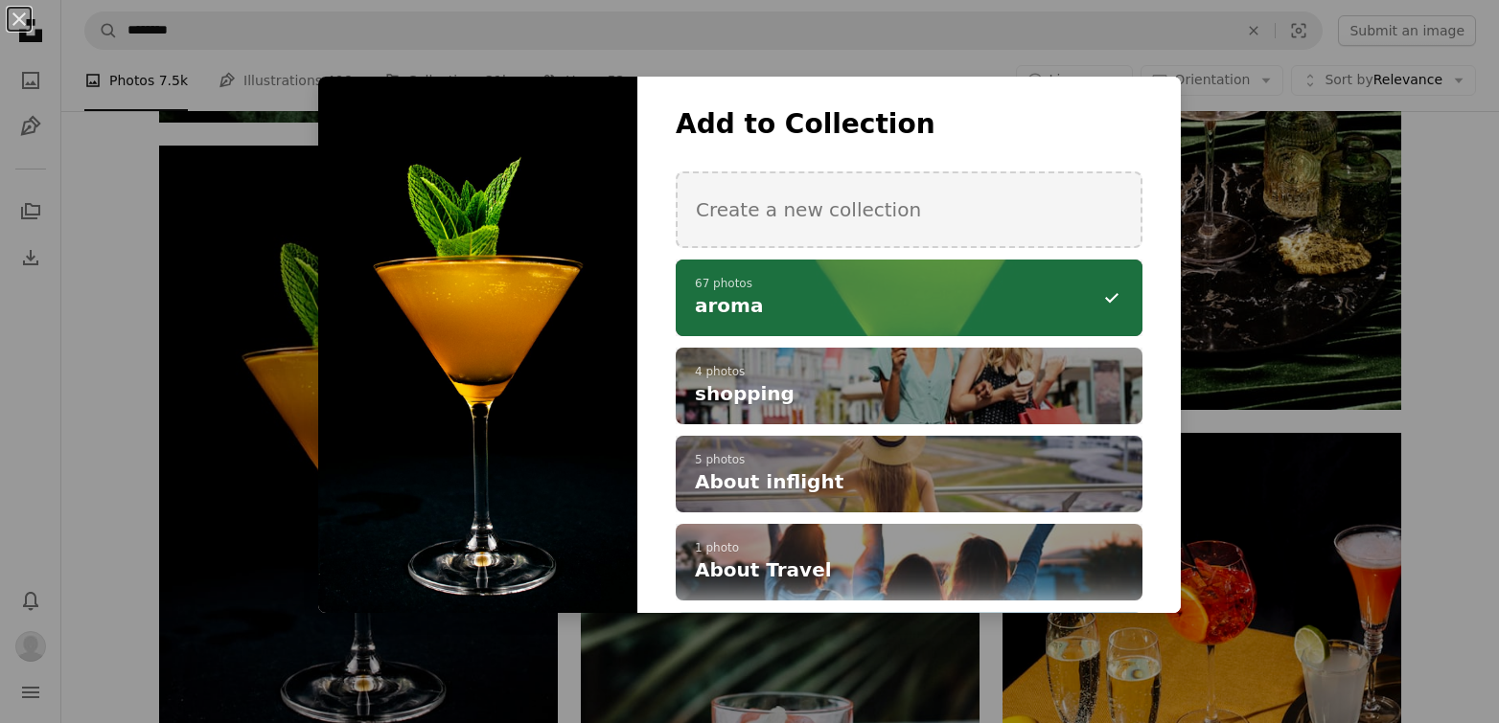
click at [1090, 287] on div "An X shape Add to Collection Create a new collection A checkmark A minus sign 6…" at bounding box center [749, 361] width 1499 height 723
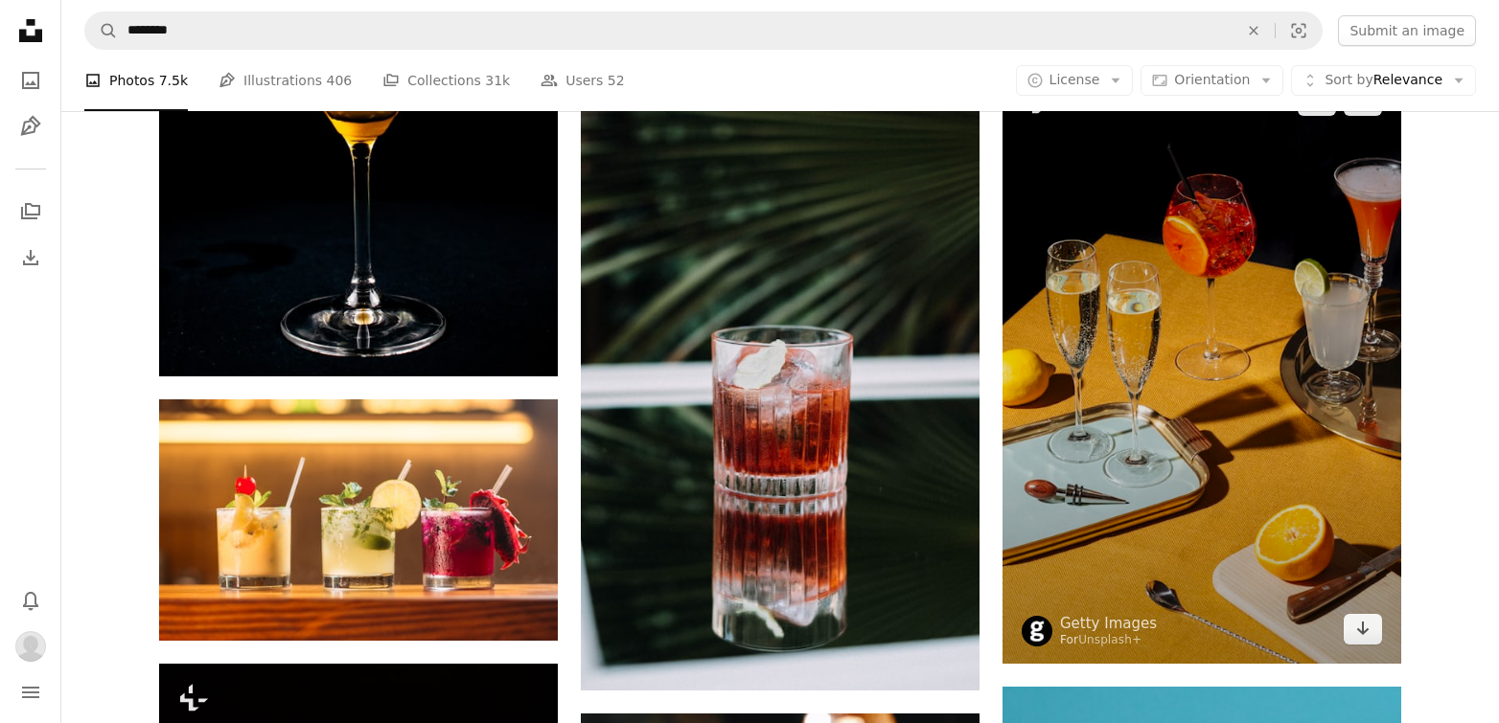
scroll to position [1689, 0]
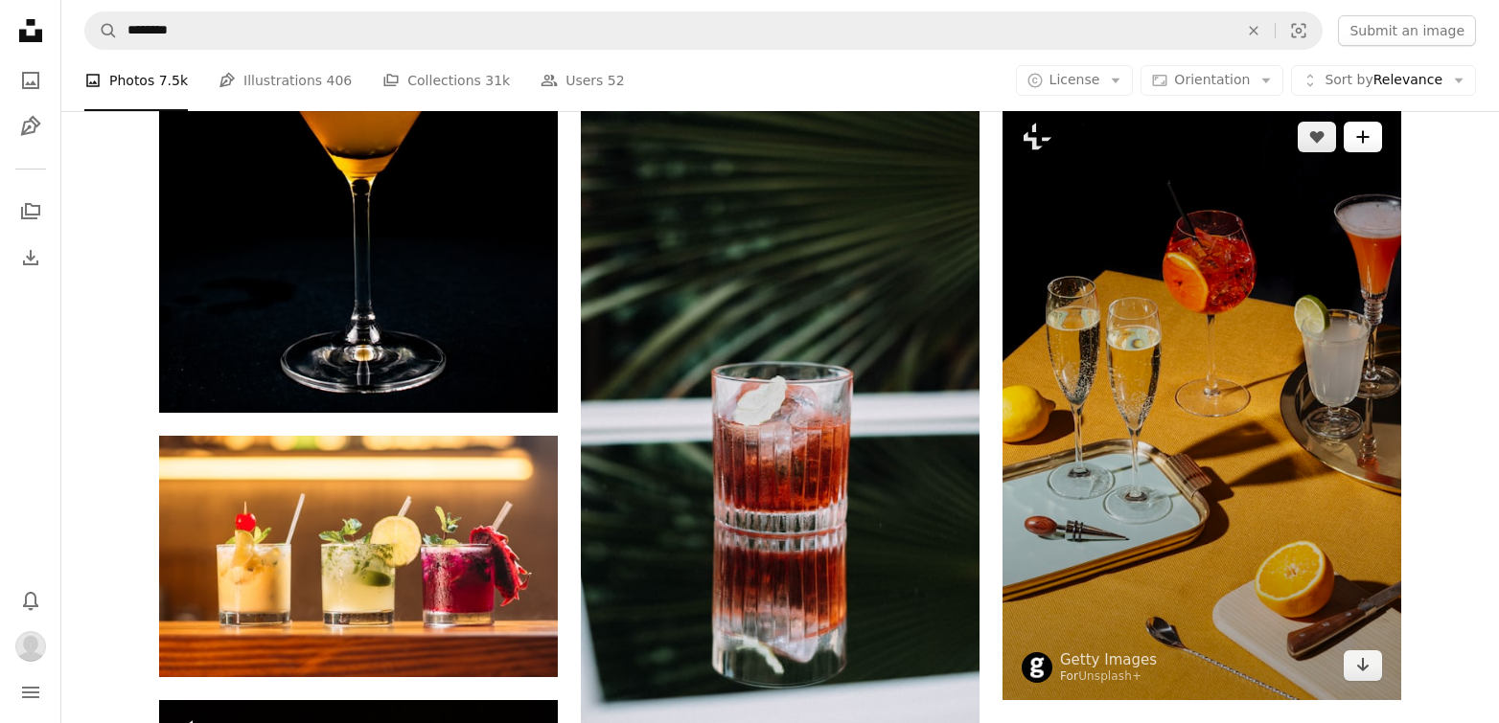
click at [1090, 141] on button "A plus sign" at bounding box center [1362, 137] width 38 height 31
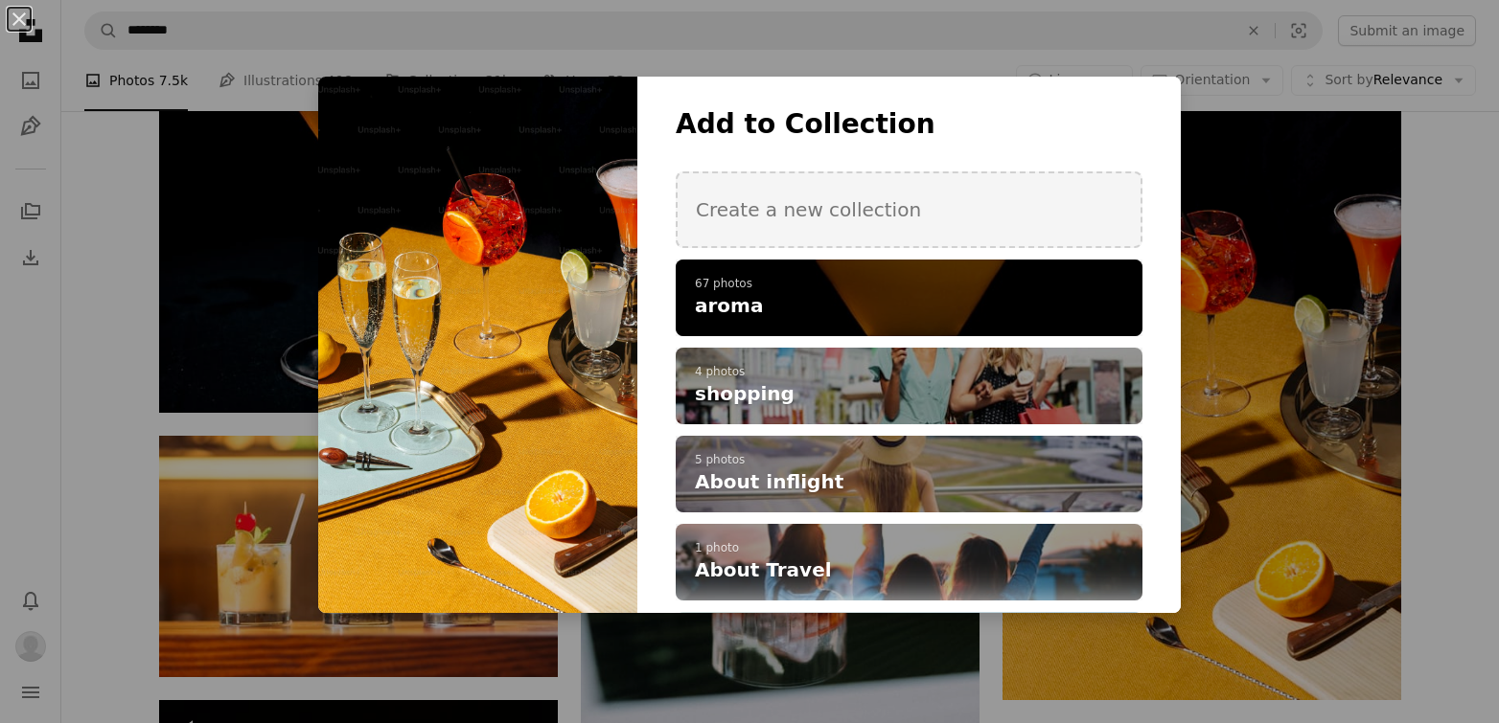
click at [1090, 283] on p "67 photos" at bounding box center [909, 284] width 428 height 15
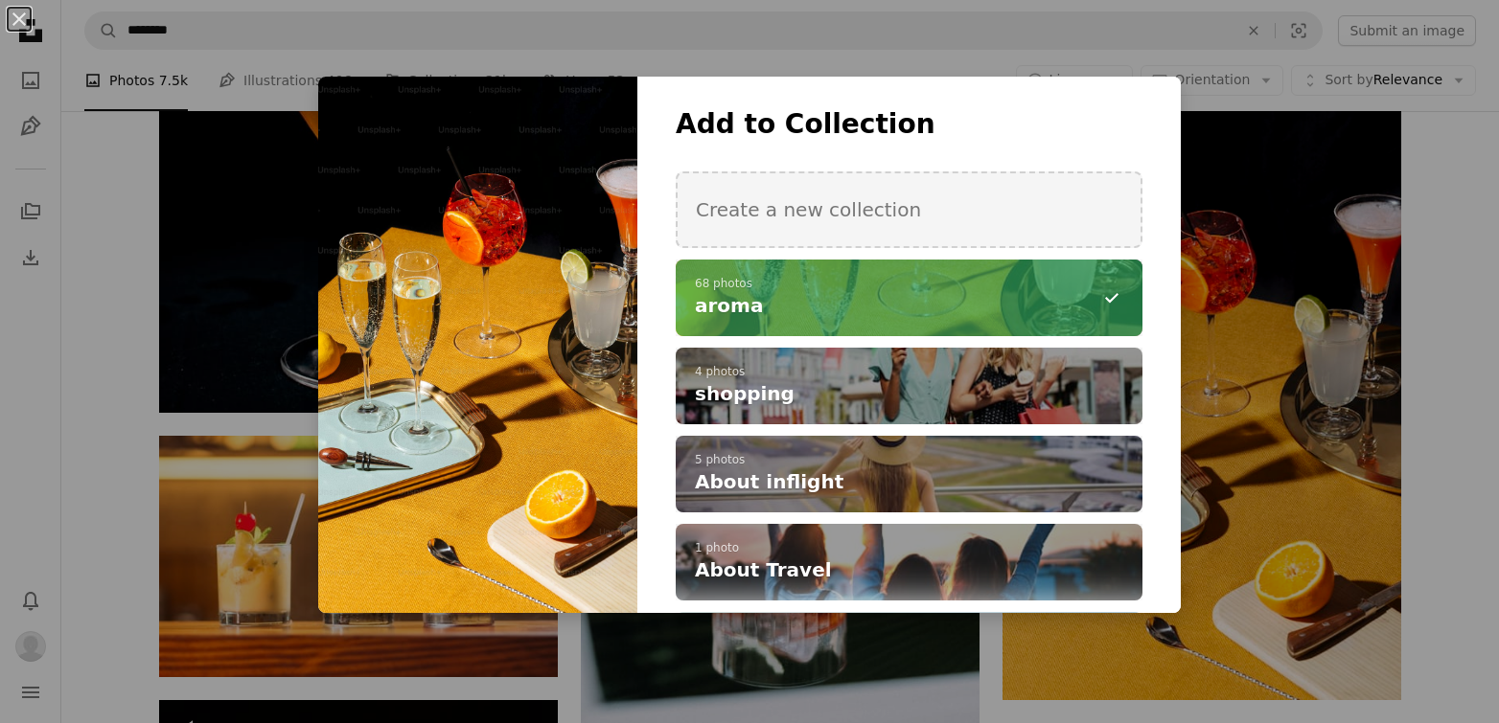
click at [1090, 320] on div "An X shape Add to Collection Create a new collection A checkmark A minus sign 6…" at bounding box center [749, 361] width 1499 height 723
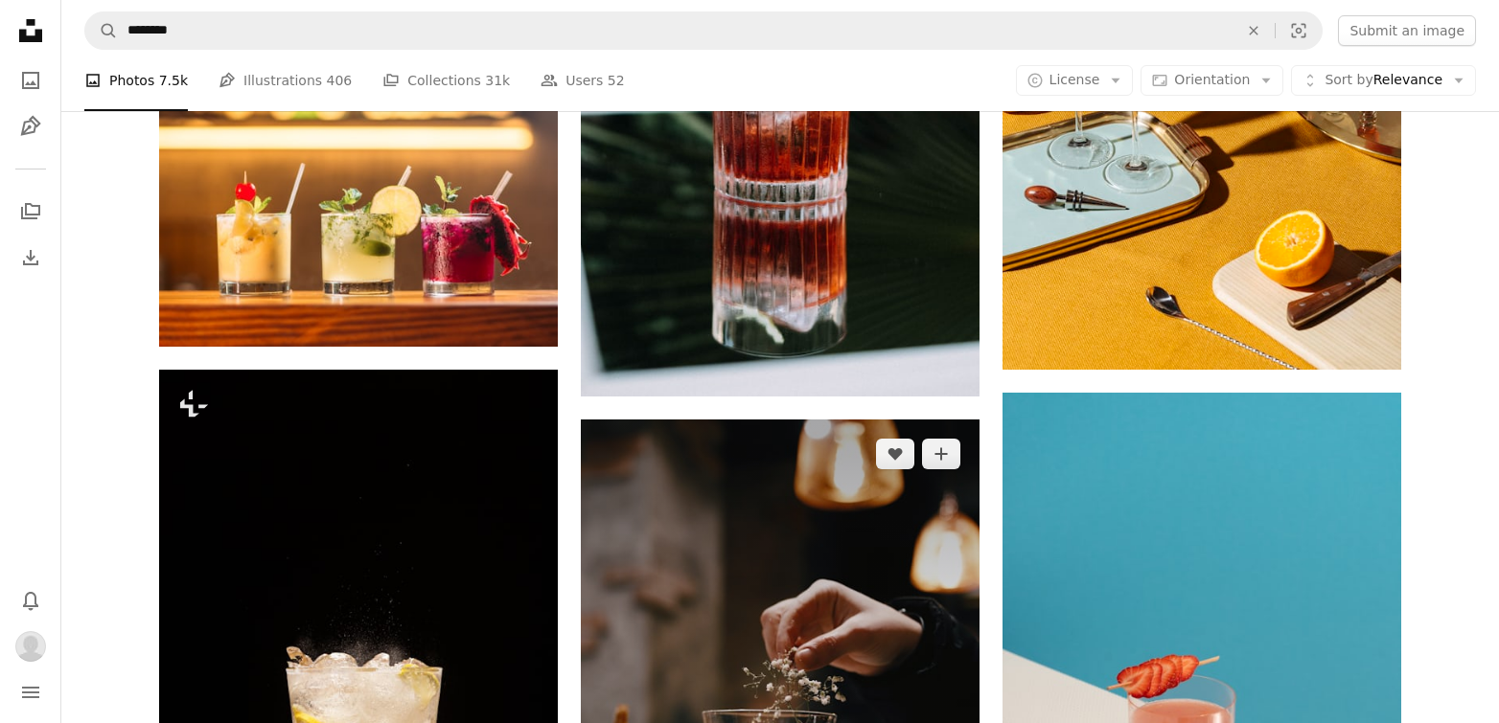
scroll to position [1978, 0]
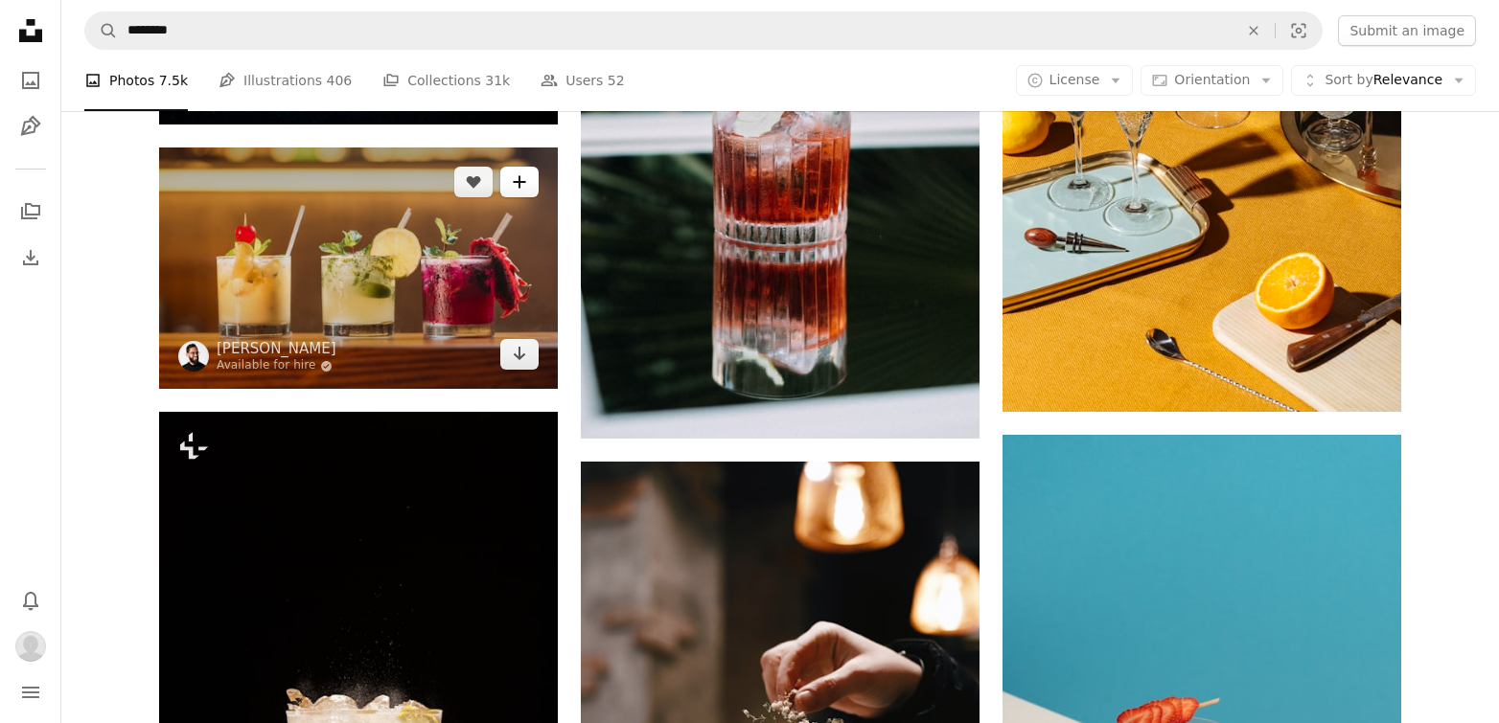
click at [518, 175] on icon "Add to Collection" at bounding box center [519, 181] width 12 height 12
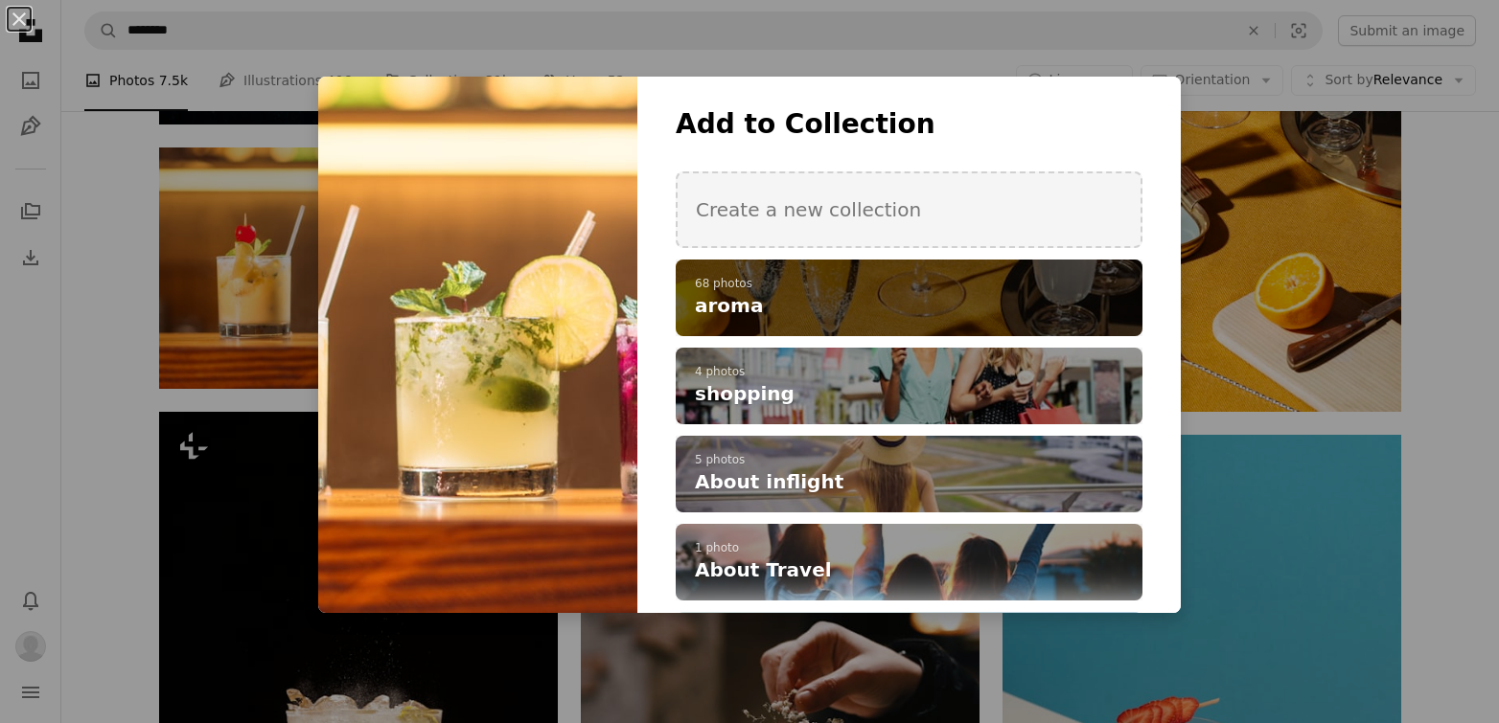
click at [765, 279] on p "68 photos" at bounding box center [909, 284] width 428 height 15
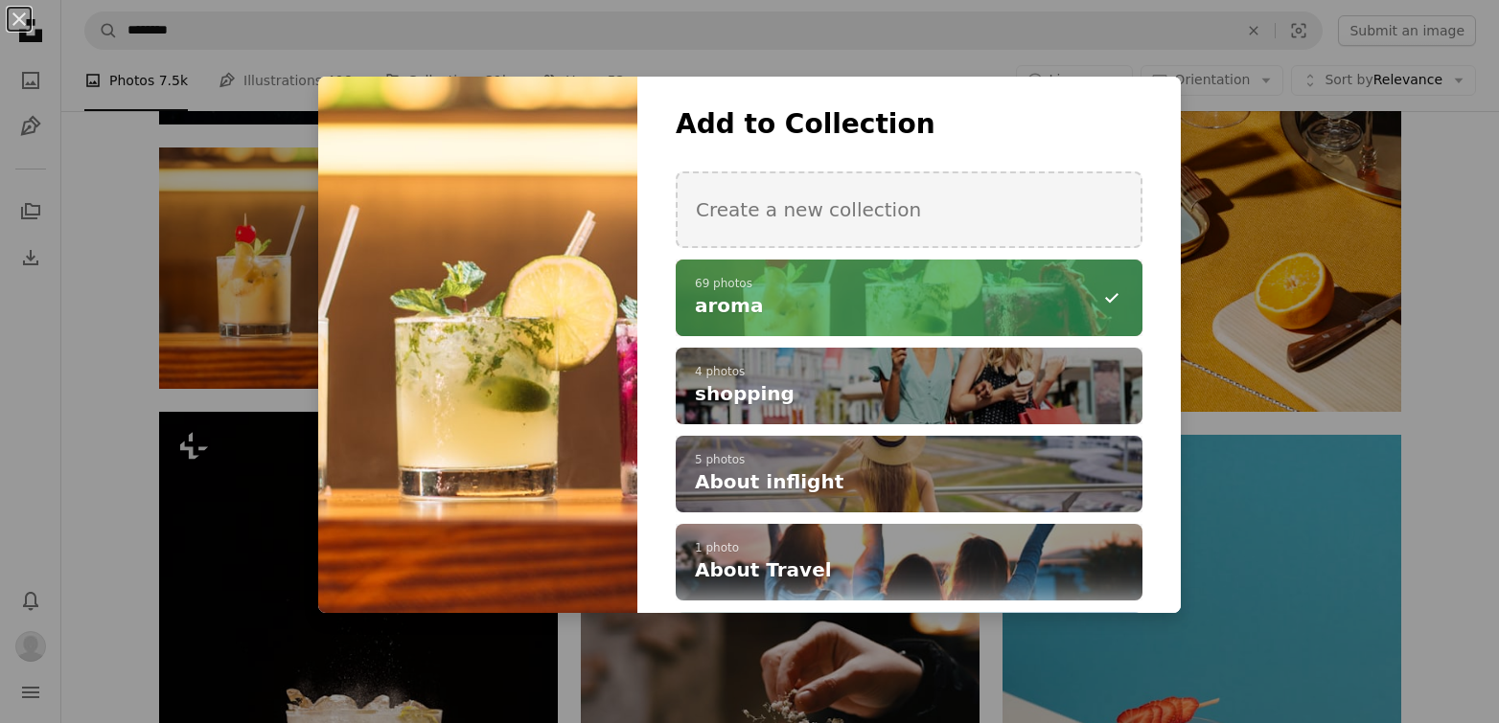
click at [1090, 304] on div "An X shape Add to Collection Create a new collection A checkmark A minus sign 6…" at bounding box center [749, 361] width 1499 height 723
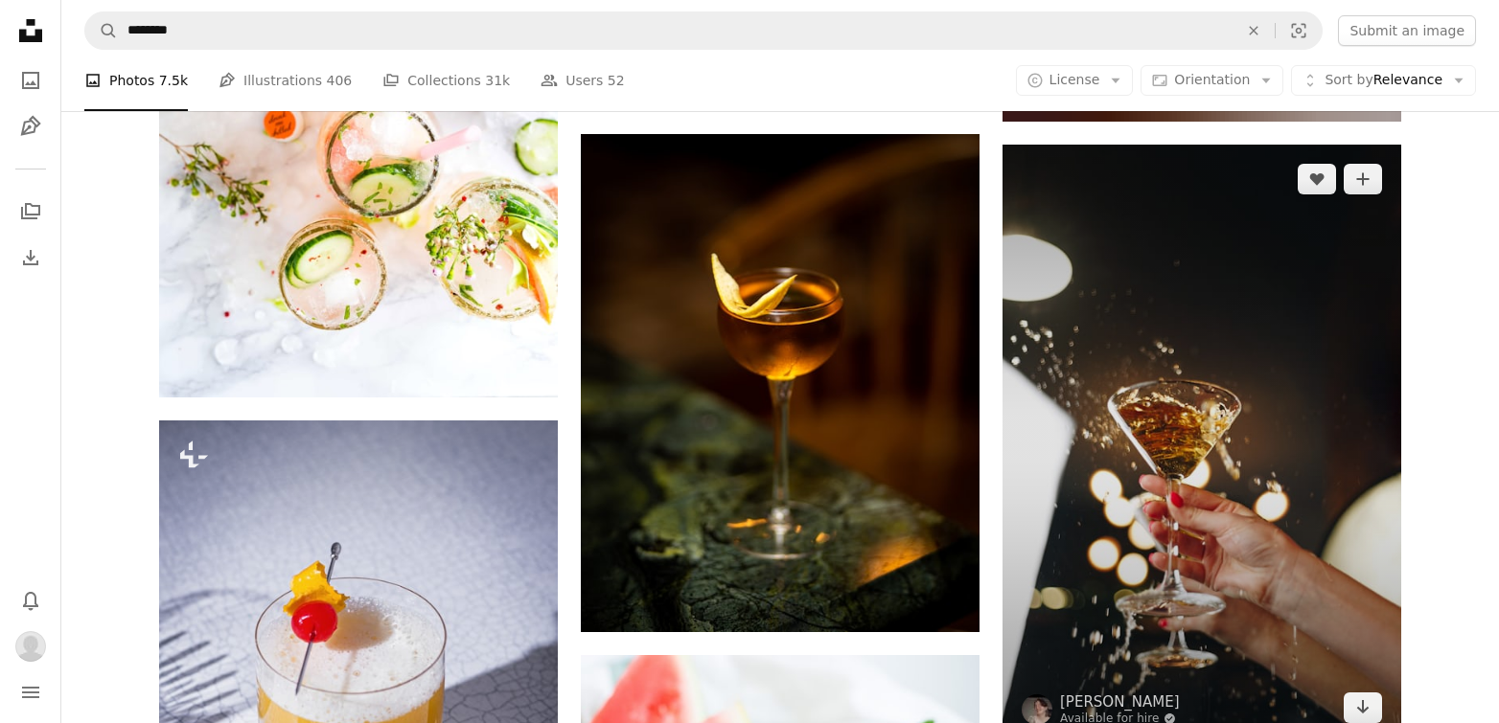
scroll to position [10880, 0]
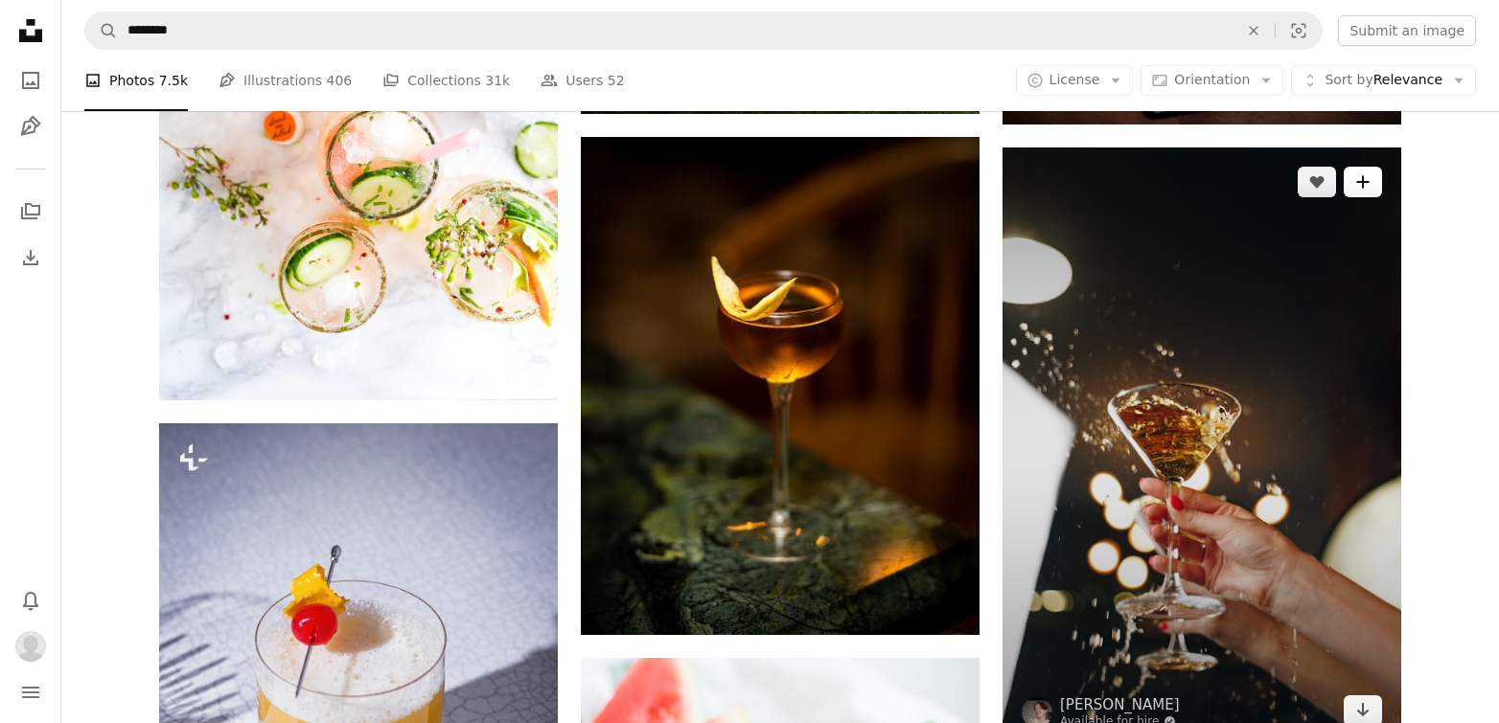
click at [1090, 178] on button "A plus sign" at bounding box center [1362, 182] width 38 height 31
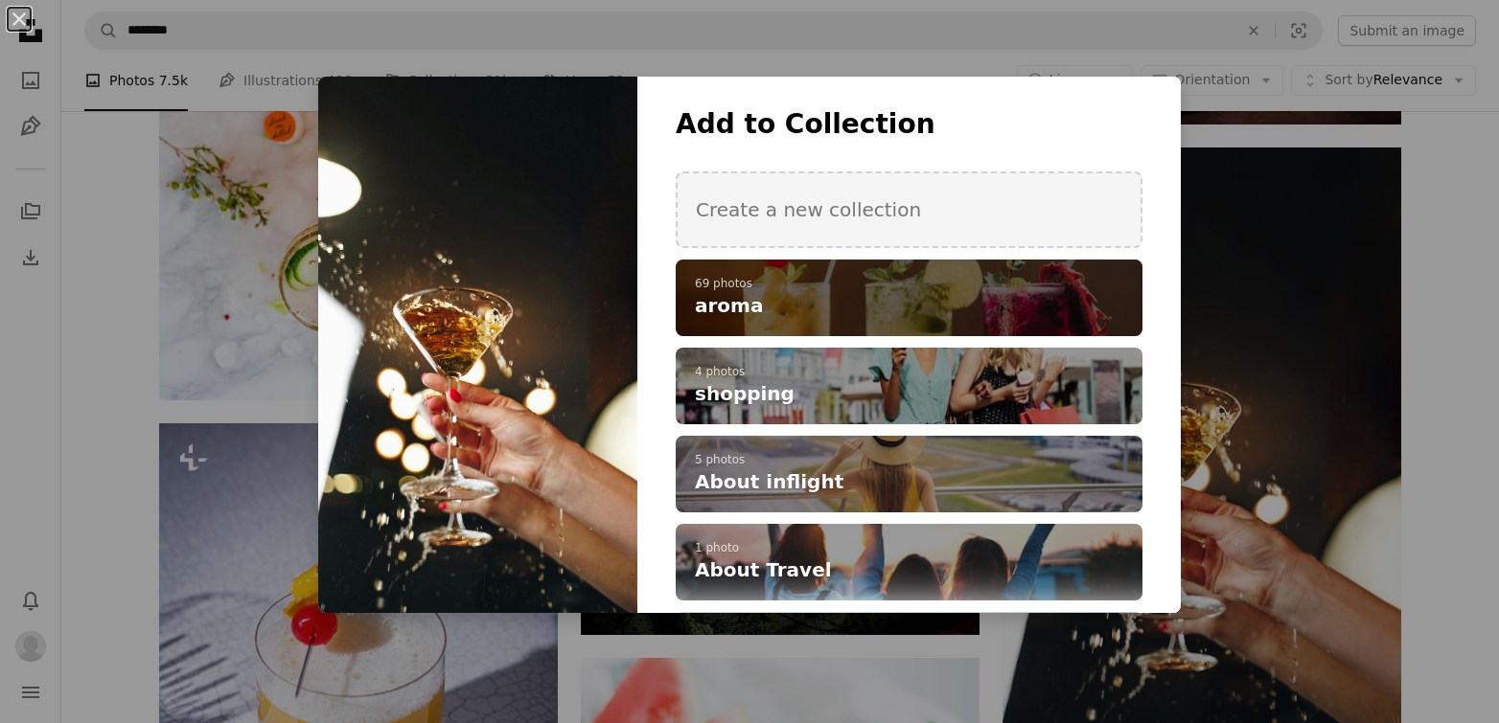
click at [1043, 294] on h4 "aroma" at bounding box center [898, 305] width 407 height 27
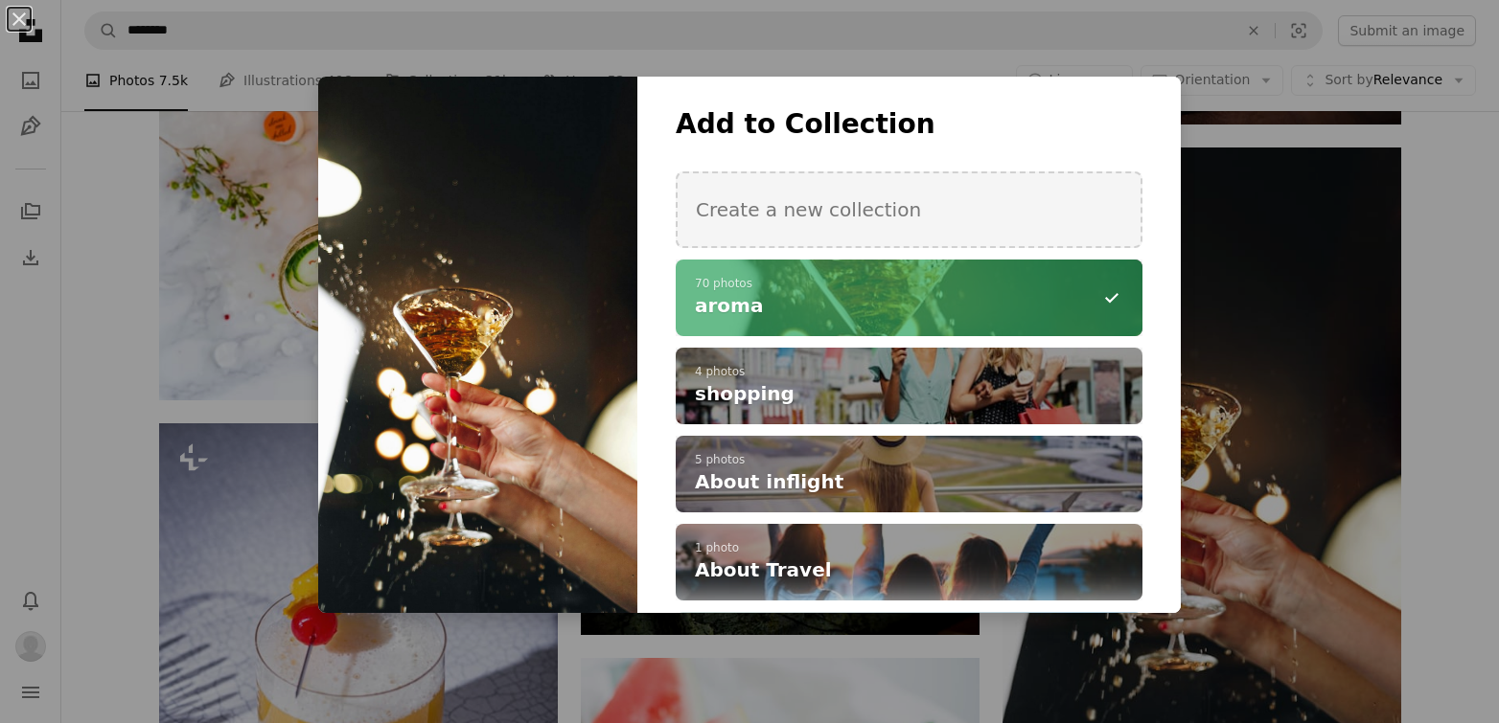
click at [1090, 300] on div "An X shape Add to Collection Create a new collection A checkmark A minus sign 7…" at bounding box center [749, 361] width 1499 height 723
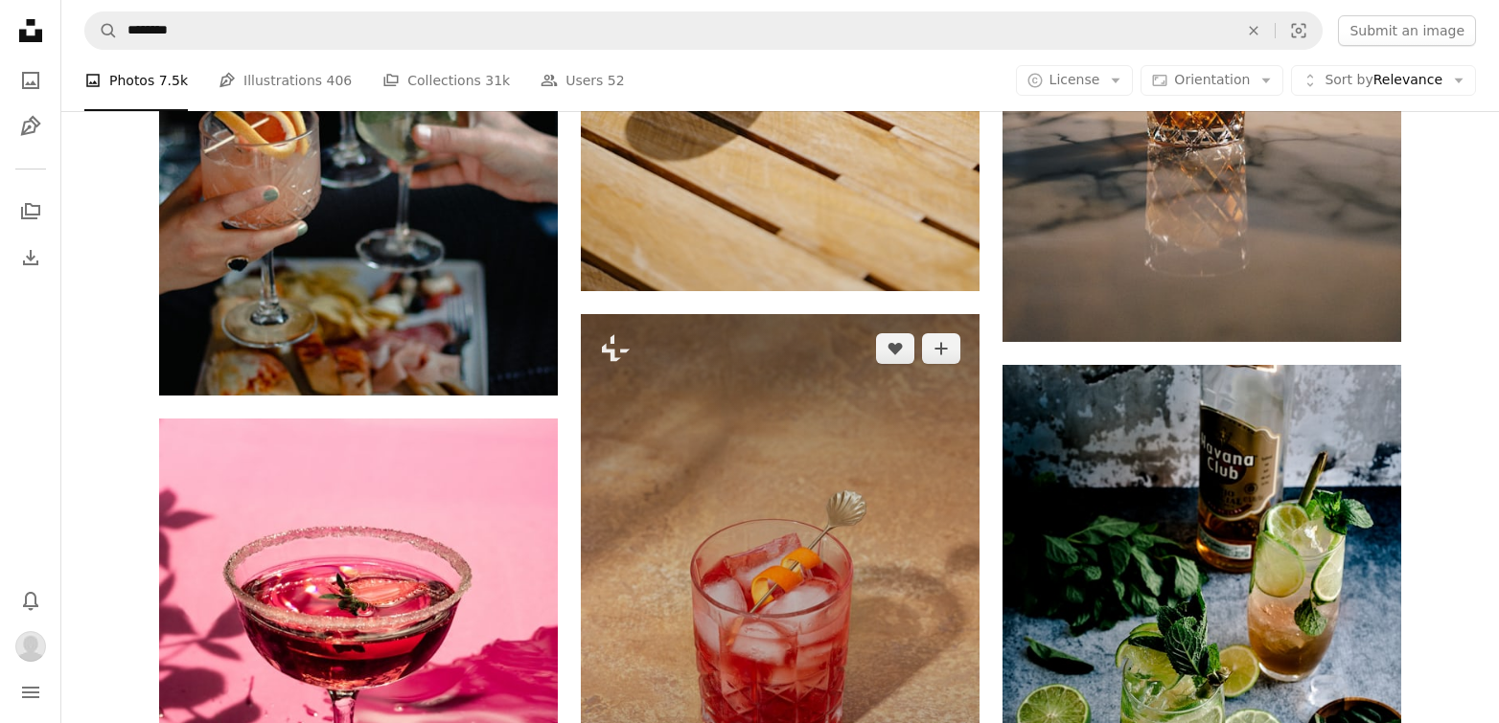
scroll to position [13081, 0]
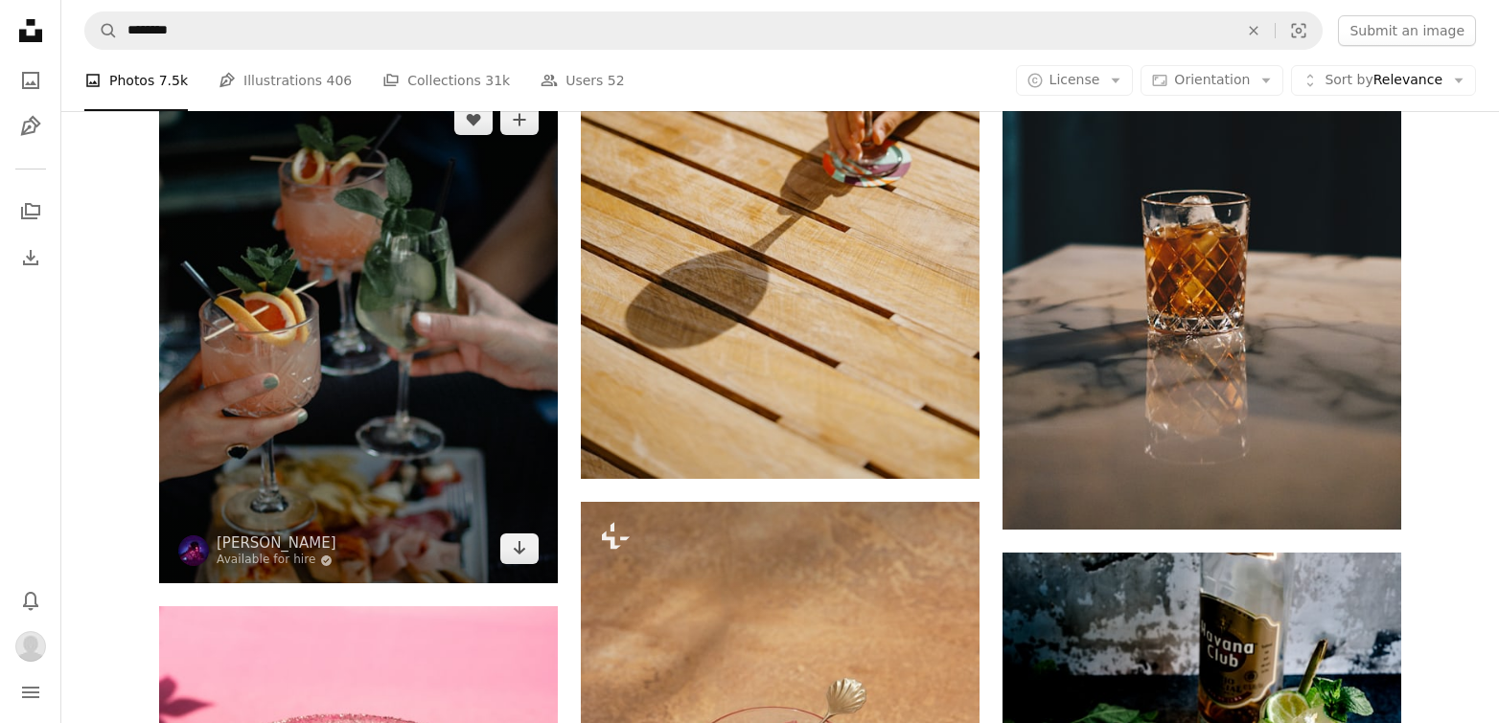
click at [335, 426] on img at bounding box center [358, 334] width 399 height 498
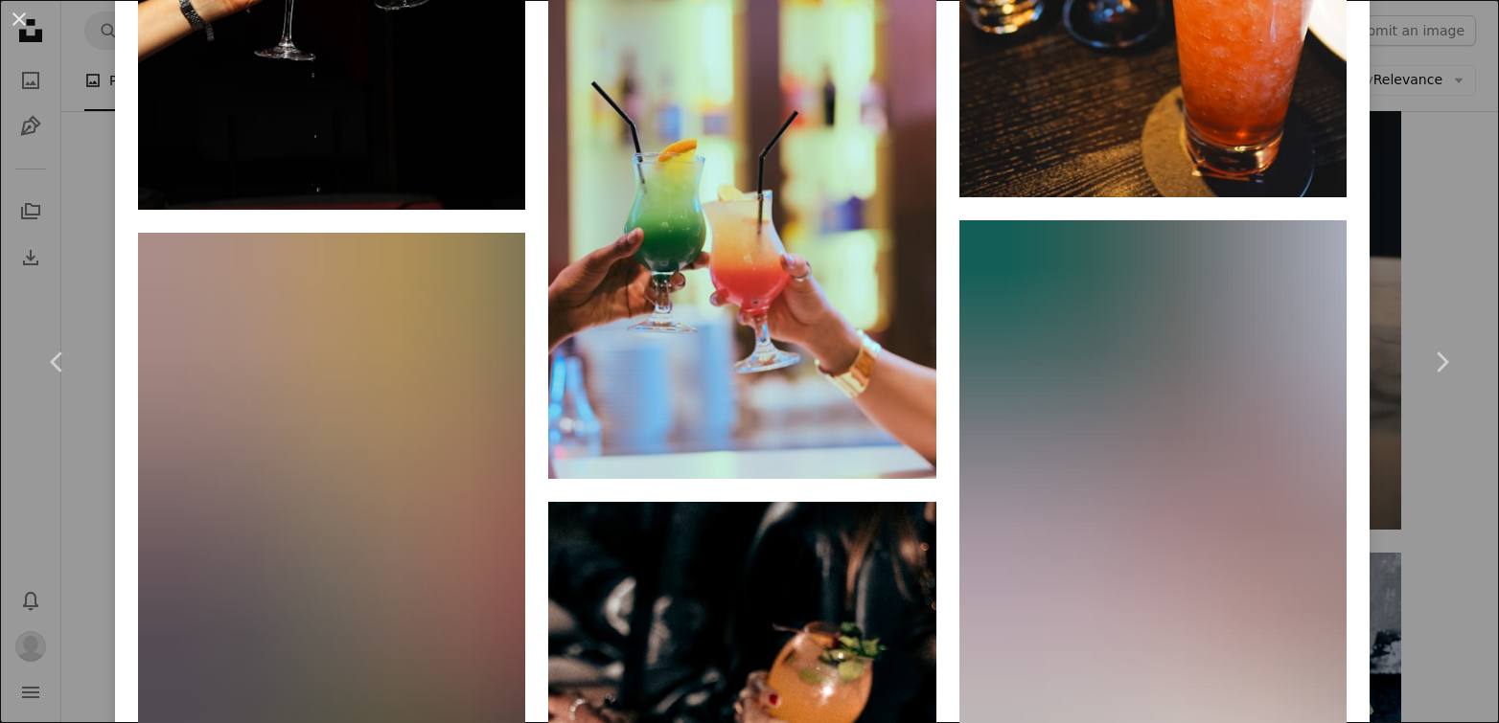
scroll to position [1752, 0]
